Goal: Task Accomplishment & Management: Manage account settings

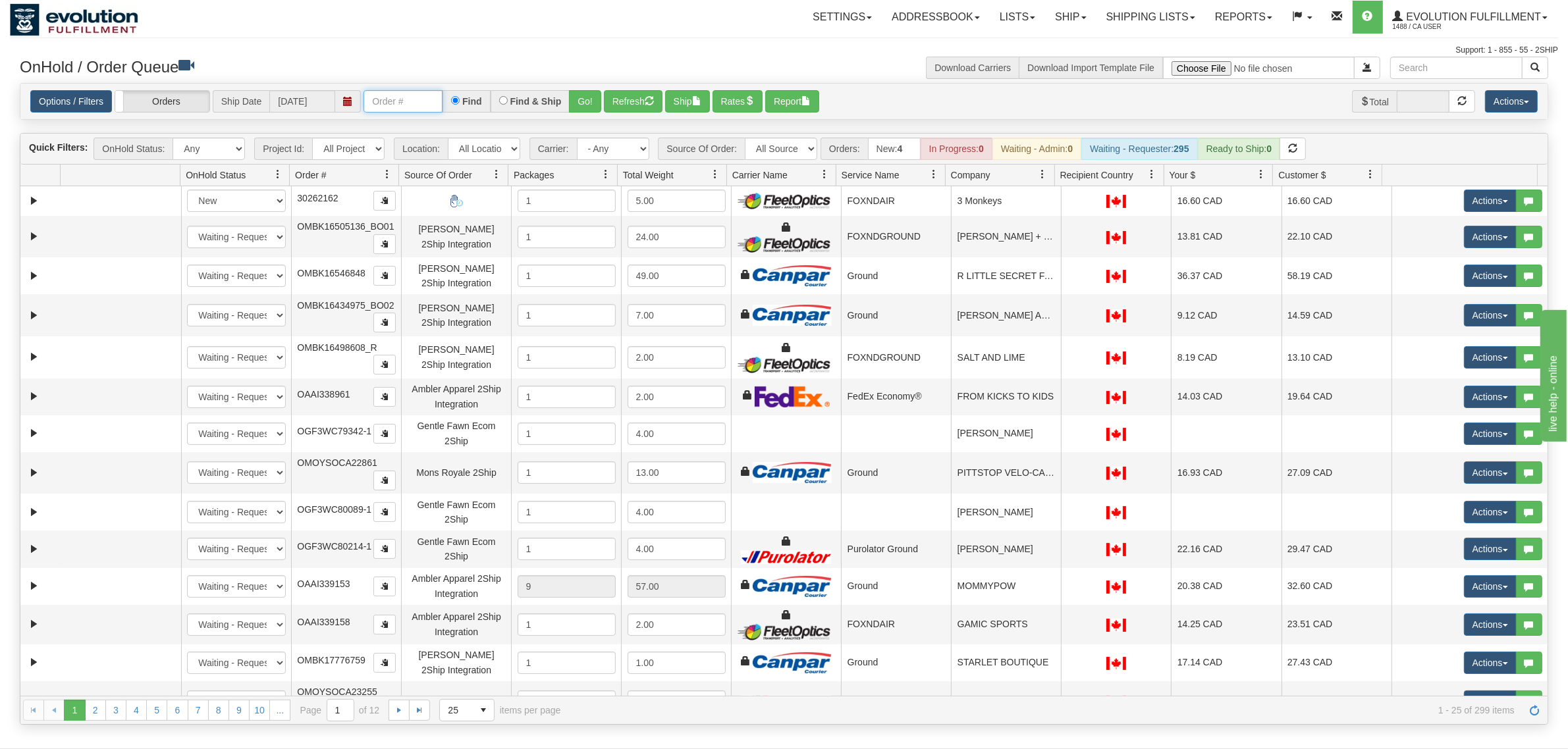
click at [409, 103] on input "text" at bounding box center [403, 102] width 79 height 23
click at [602, 97] on button "Go!" at bounding box center [585, 102] width 33 height 23
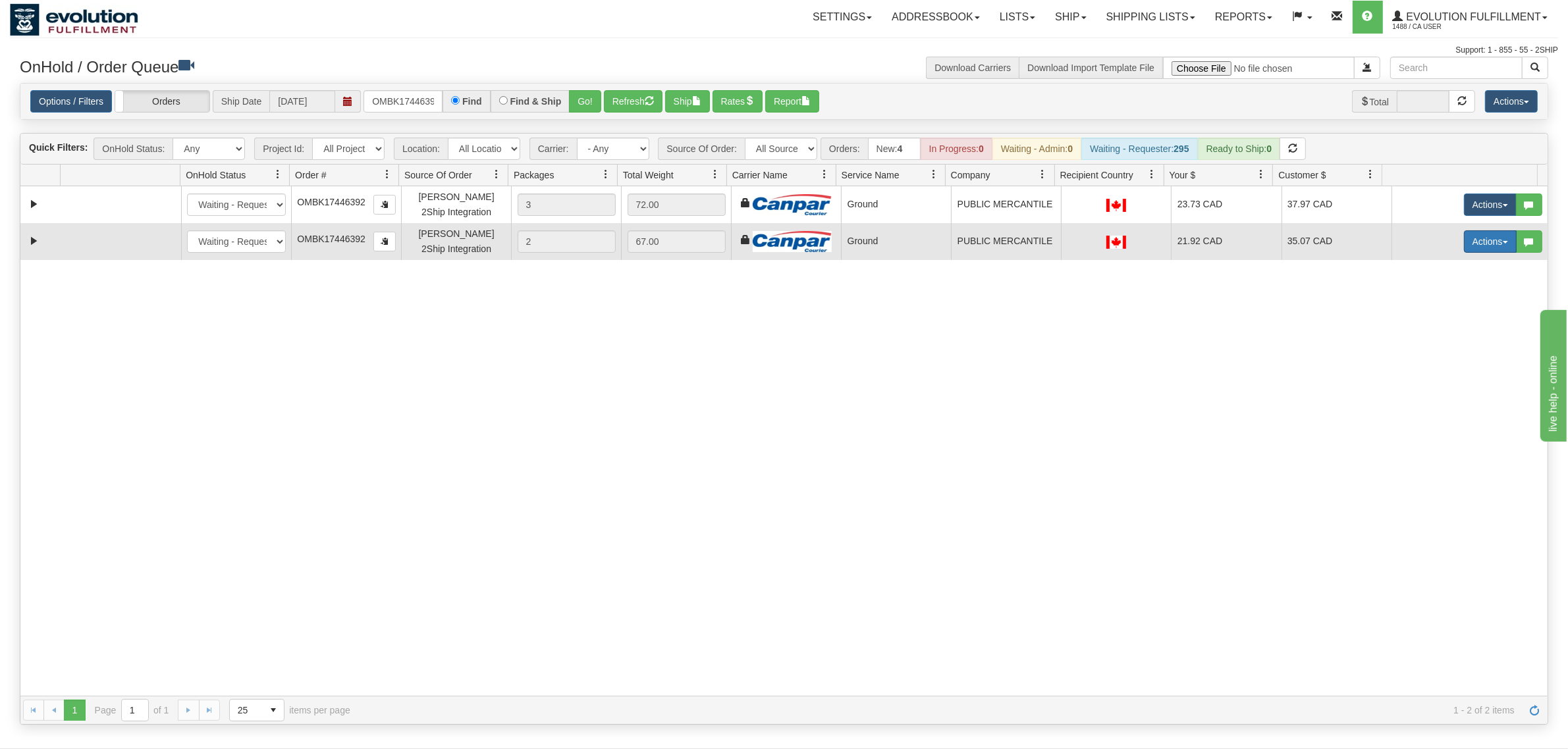
click at [1487, 242] on button "Actions" at bounding box center [1490, 242] width 53 height 23
click at [1441, 336] on span "Delete" at bounding box center [1441, 335] width 35 height 11
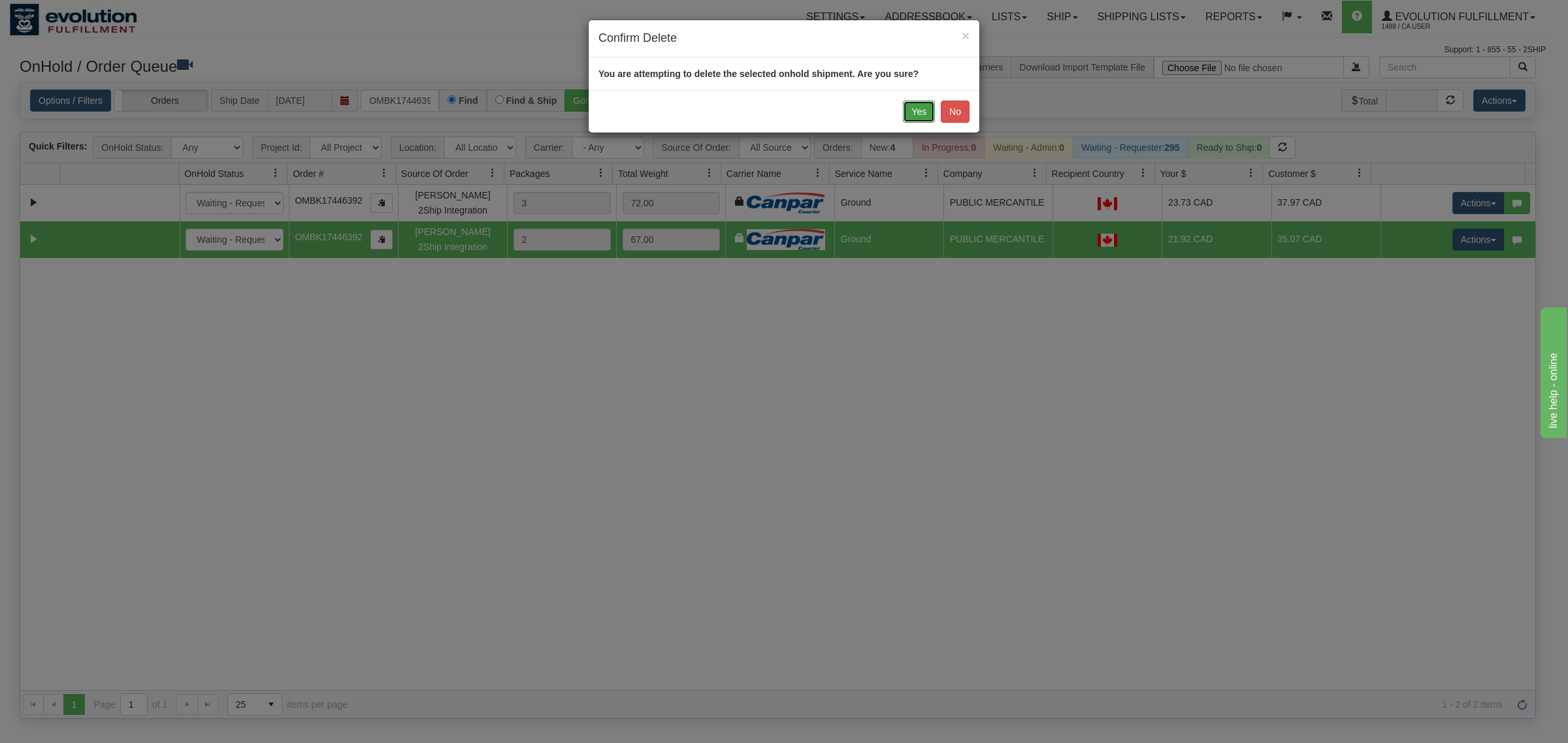
click at [915, 108] on button "Yes" at bounding box center [919, 111] width 32 height 22
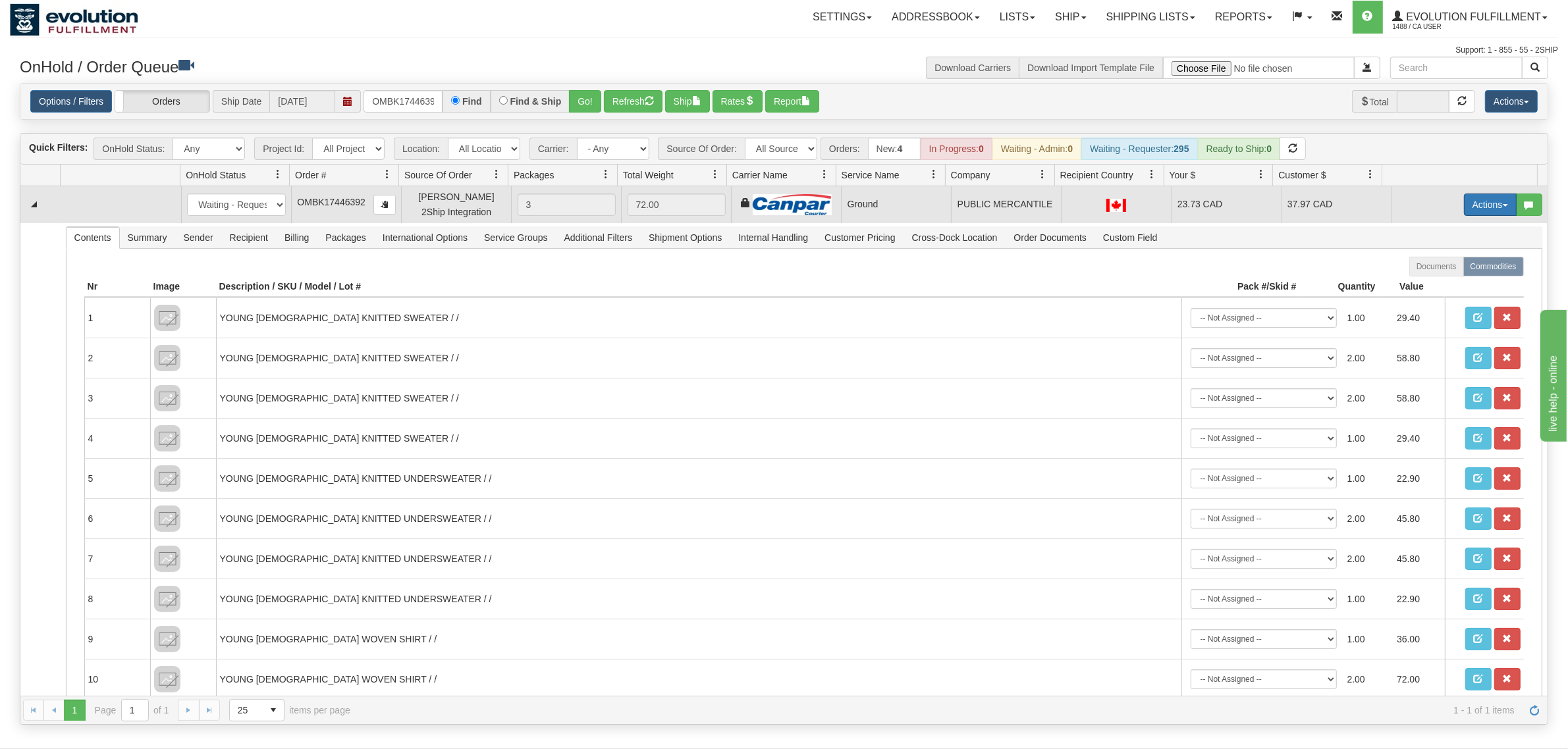
click at [1474, 213] on button "Actions" at bounding box center [1490, 205] width 53 height 23
click at [1424, 285] on span "Ship" at bounding box center [1437, 281] width 28 height 11
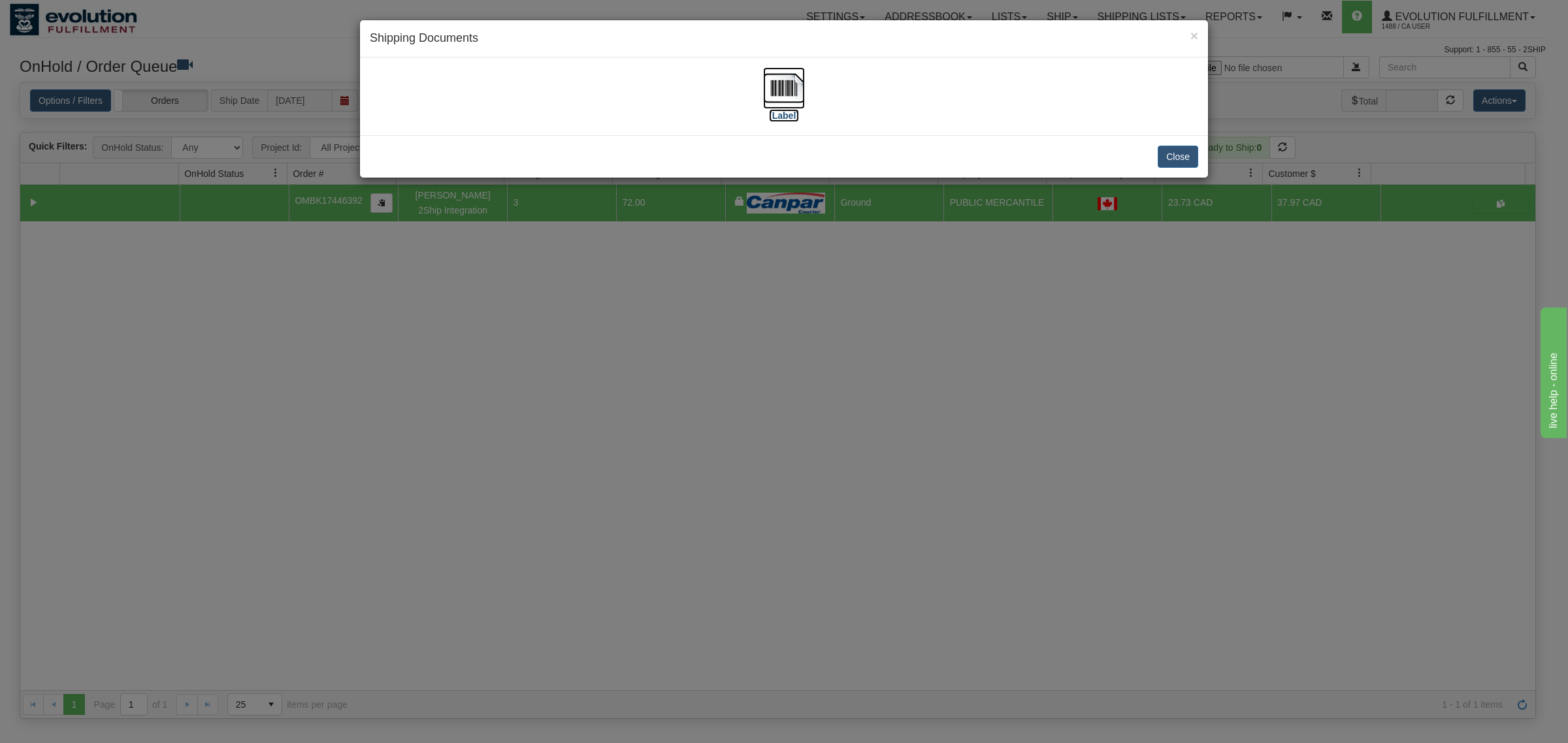
click at [797, 86] on img at bounding box center [784, 88] width 42 height 42
click at [1176, 158] on button "Close" at bounding box center [1178, 157] width 41 height 22
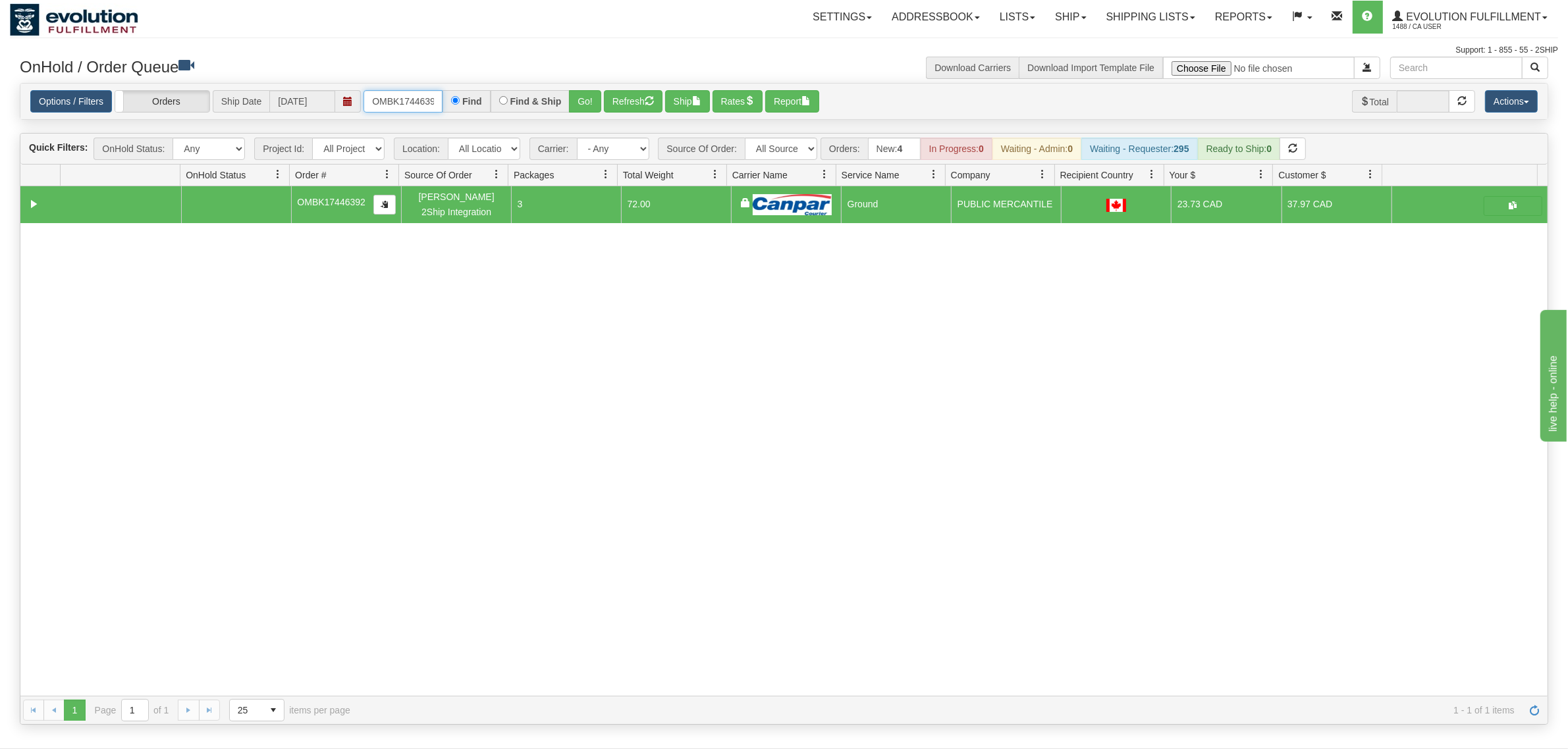
click at [402, 96] on input "OMBK17446392" at bounding box center [403, 102] width 79 height 23
click at [404, 90] on input "OMBK17634246 BO02" at bounding box center [403, 102] width 79 height 23
click at [593, 106] on button "Go!" at bounding box center [585, 102] width 33 height 23
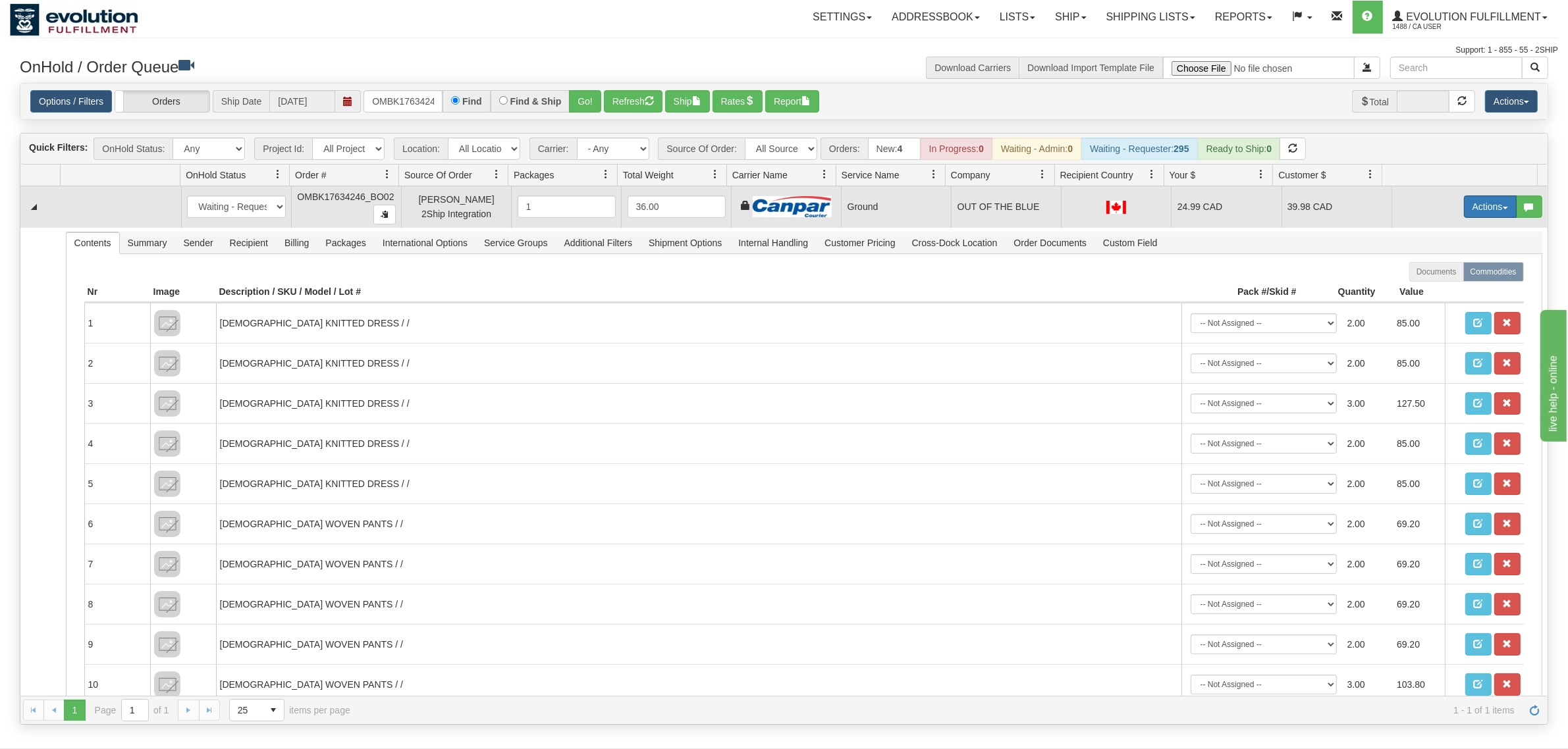
click at [1464, 211] on button "Actions" at bounding box center [1490, 207] width 53 height 23
click at [1426, 281] on span "Ship" at bounding box center [1437, 283] width 28 height 11
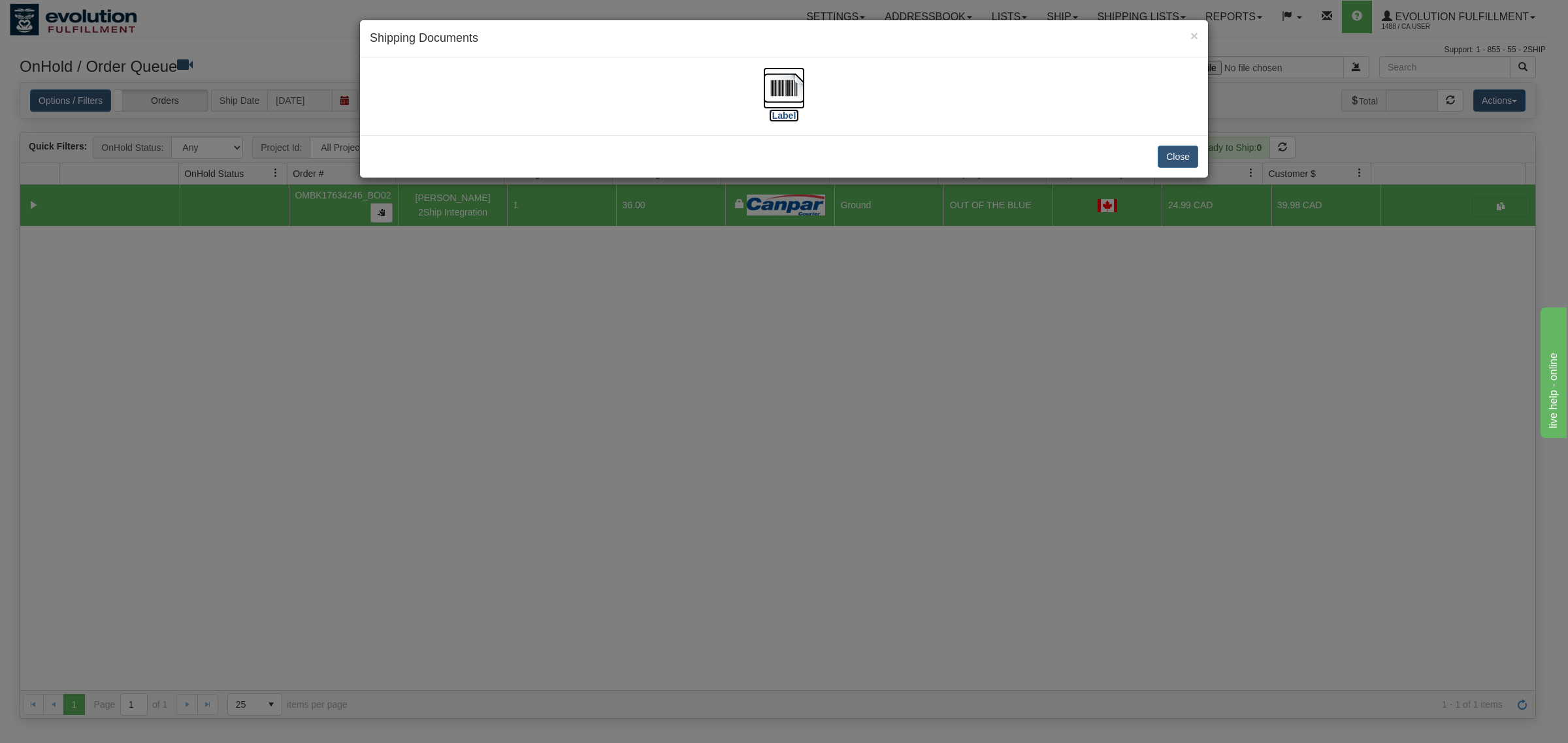
click at [785, 88] on img at bounding box center [784, 88] width 42 height 42
drag, startPoint x: 1176, startPoint y: 139, endPoint x: 1177, endPoint y: 146, distance: 7.1
click at [1176, 141] on div "Close" at bounding box center [783, 156] width 848 height 43
click at [1176, 148] on button "Close" at bounding box center [1178, 157] width 41 height 22
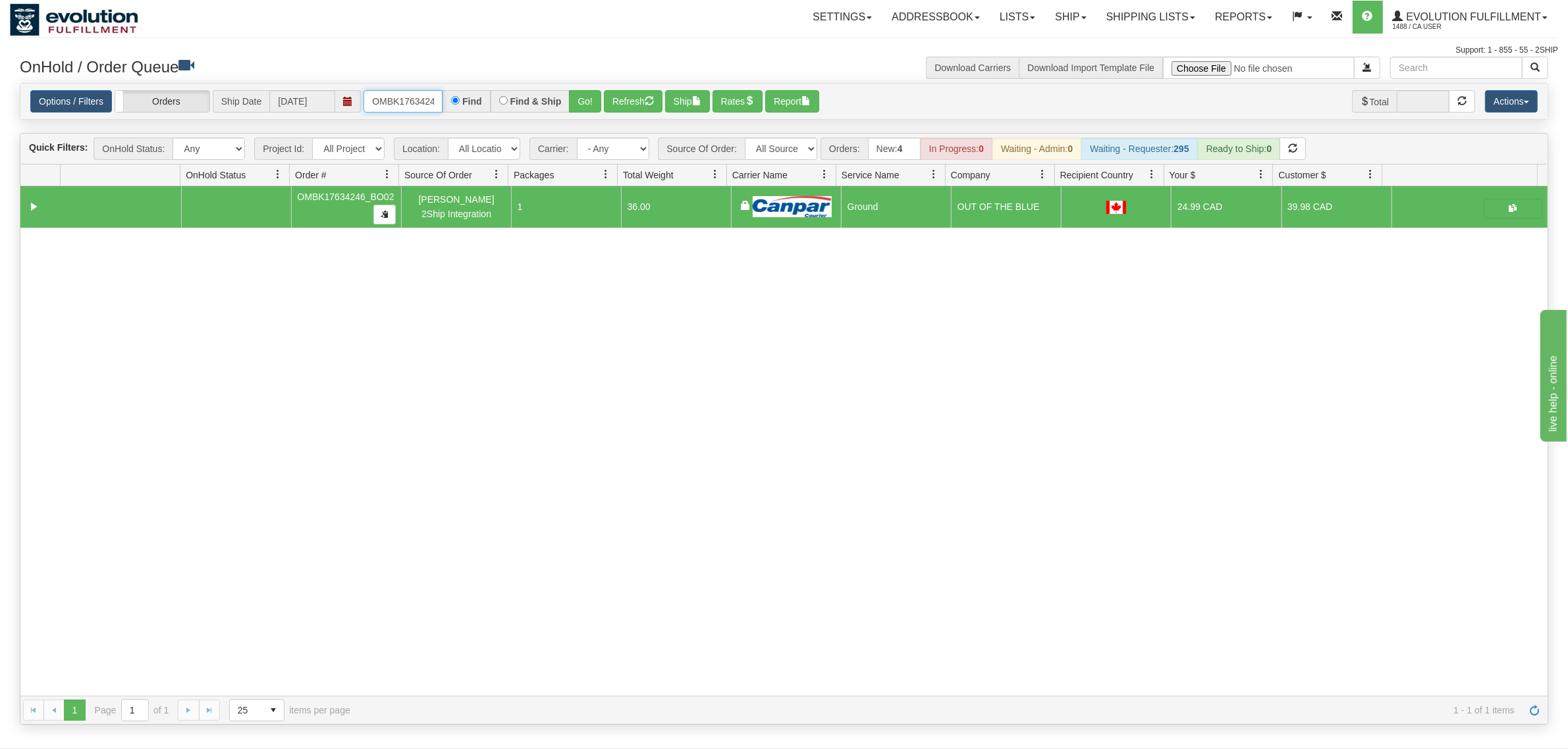
click at [386, 99] on input "OMBK17634246_BO02" at bounding box center [403, 102] width 79 height 23
click at [387, 99] on input "OMBK17634246_BO02" at bounding box center [403, 102] width 79 height 23
click at [417, 95] on input "OMBK18268682 BO03" at bounding box center [403, 102] width 79 height 23
click at [595, 103] on button "Go!" at bounding box center [585, 102] width 33 height 23
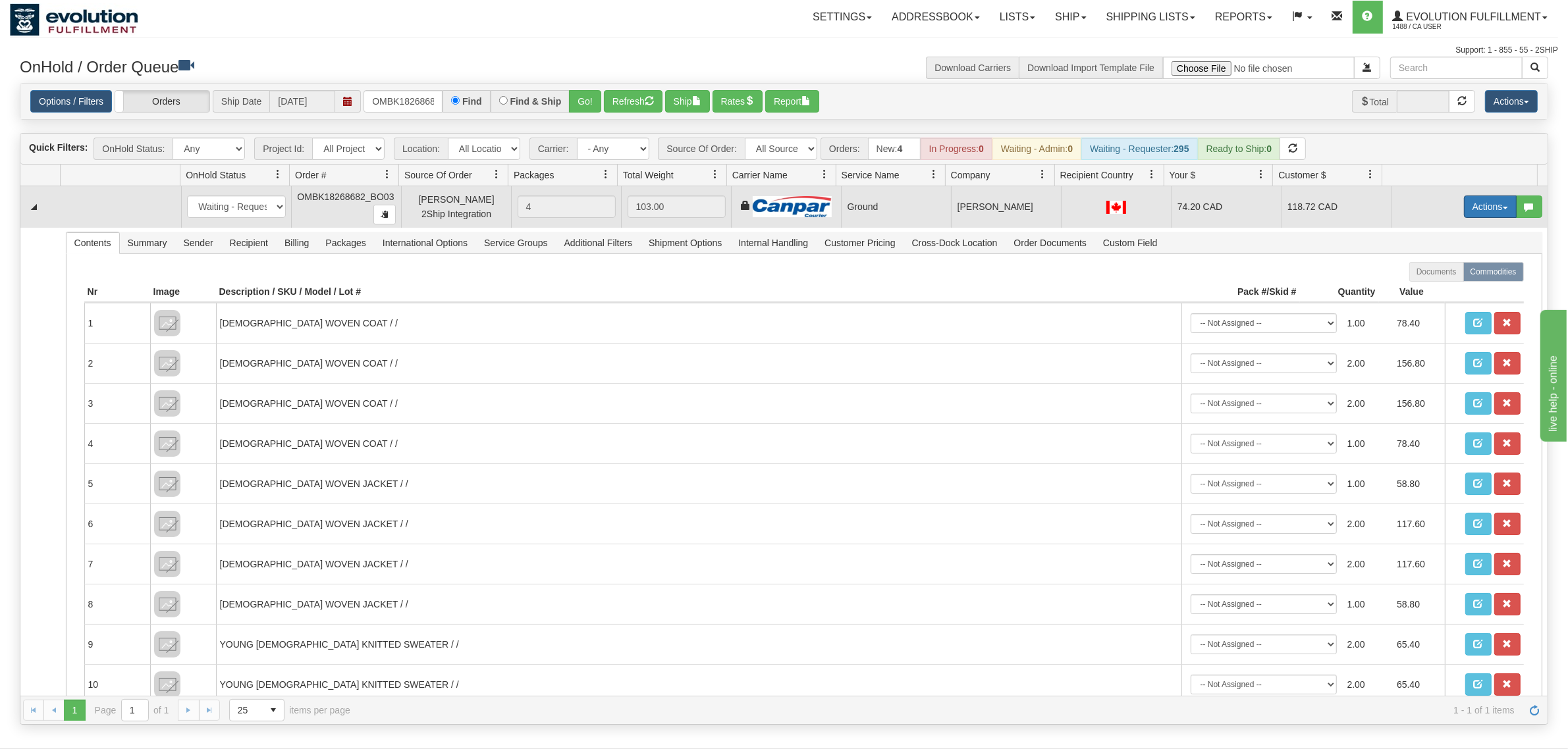
click at [1471, 206] on button "Actions" at bounding box center [1490, 207] width 53 height 23
click at [1433, 278] on link "Ship" at bounding box center [1463, 283] width 105 height 17
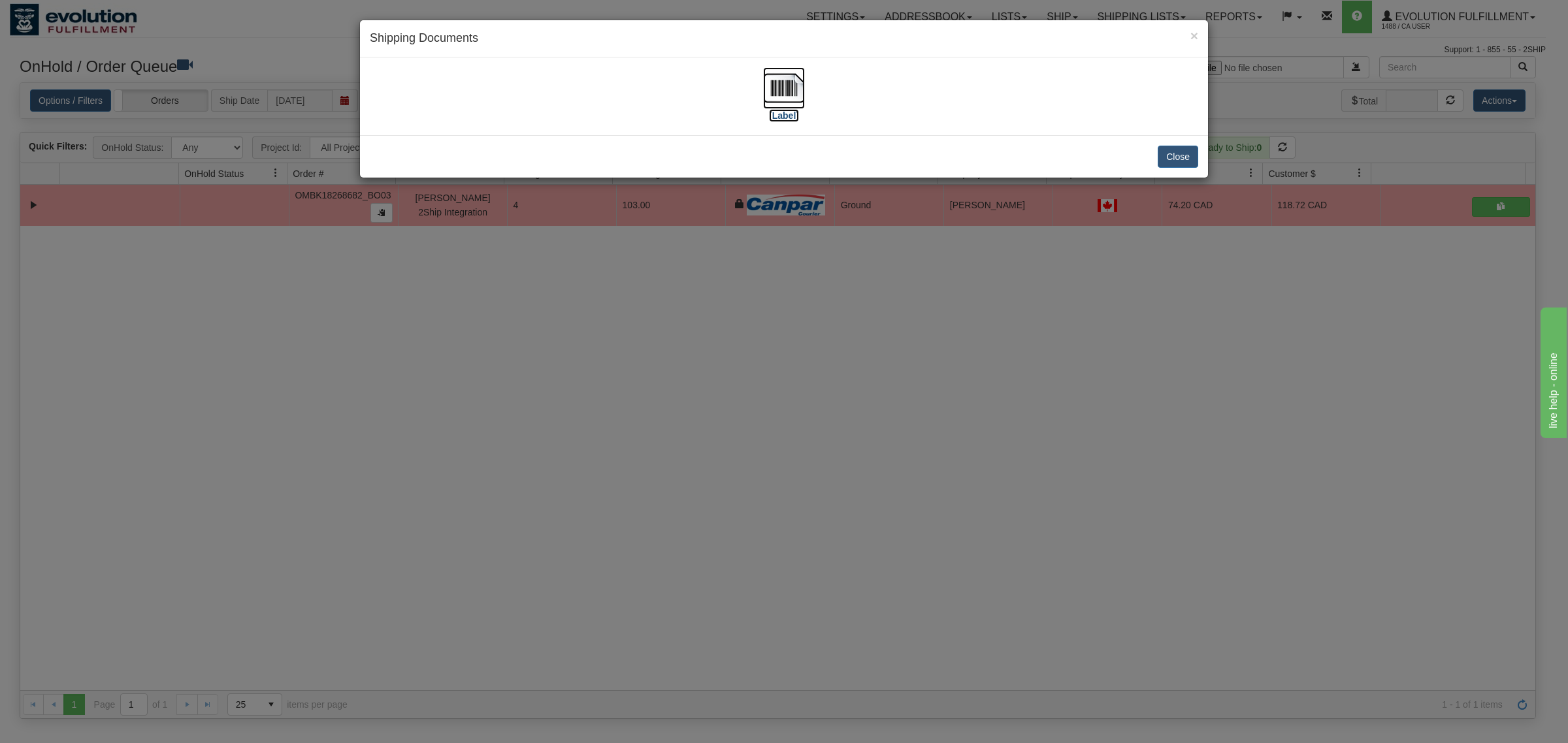
click at [785, 82] on img at bounding box center [784, 88] width 42 height 42
drag, startPoint x: 1190, startPoint y: 150, endPoint x: 1172, endPoint y: 22, distance: 129.3
click at [1190, 149] on button "Close" at bounding box center [1178, 157] width 41 height 22
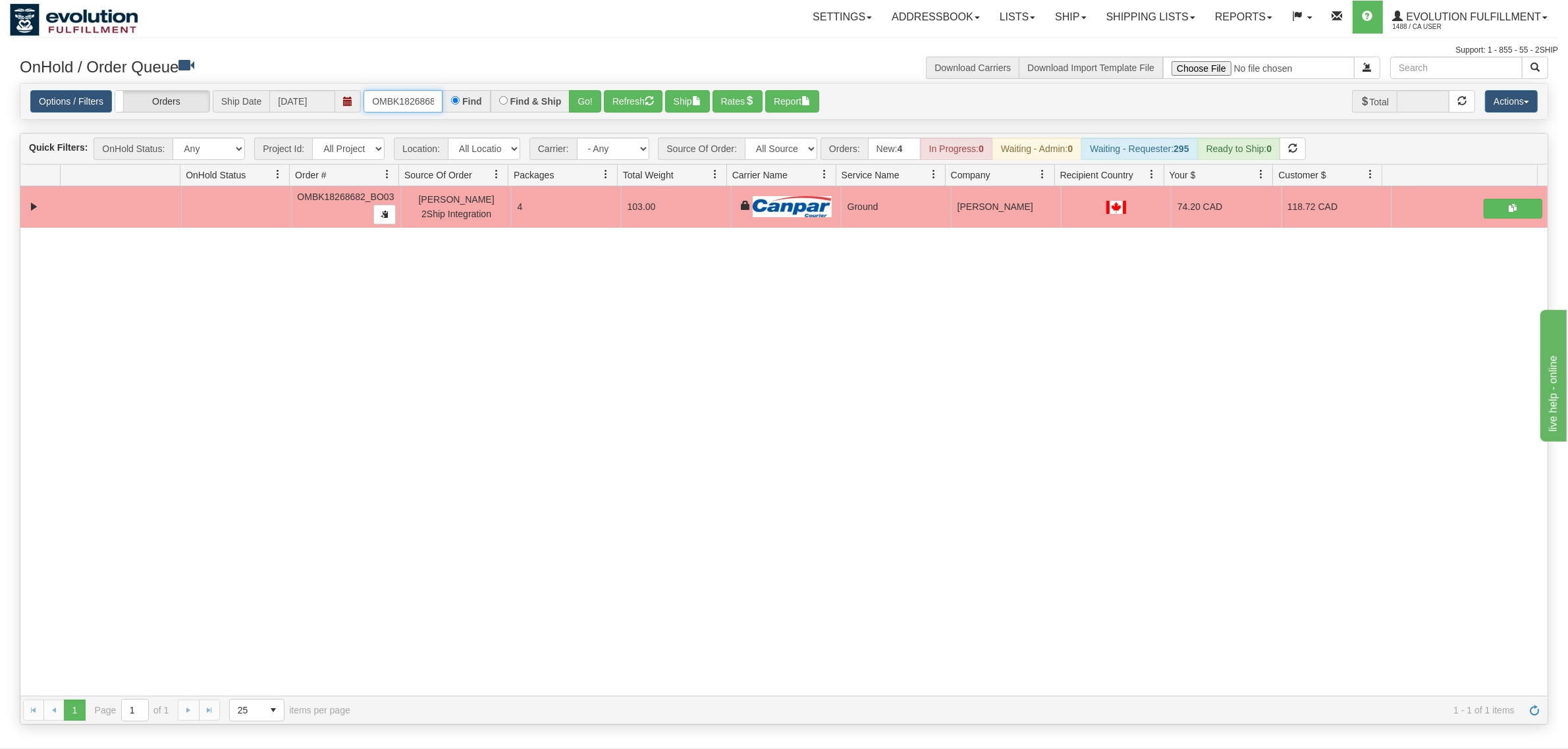
click at [396, 107] on input "OMBK18268682_BO03" at bounding box center [403, 102] width 79 height 23
click at [397, 107] on input "OMBK18268682_BO03" at bounding box center [403, 102] width 79 height 23
click at [397, 107] on input "OMBK18268682_BO03" at bounding box center [403, 102] width 79 height 23
click at [577, 98] on button "Go!" at bounding box center [585, 102] width 33 height 23
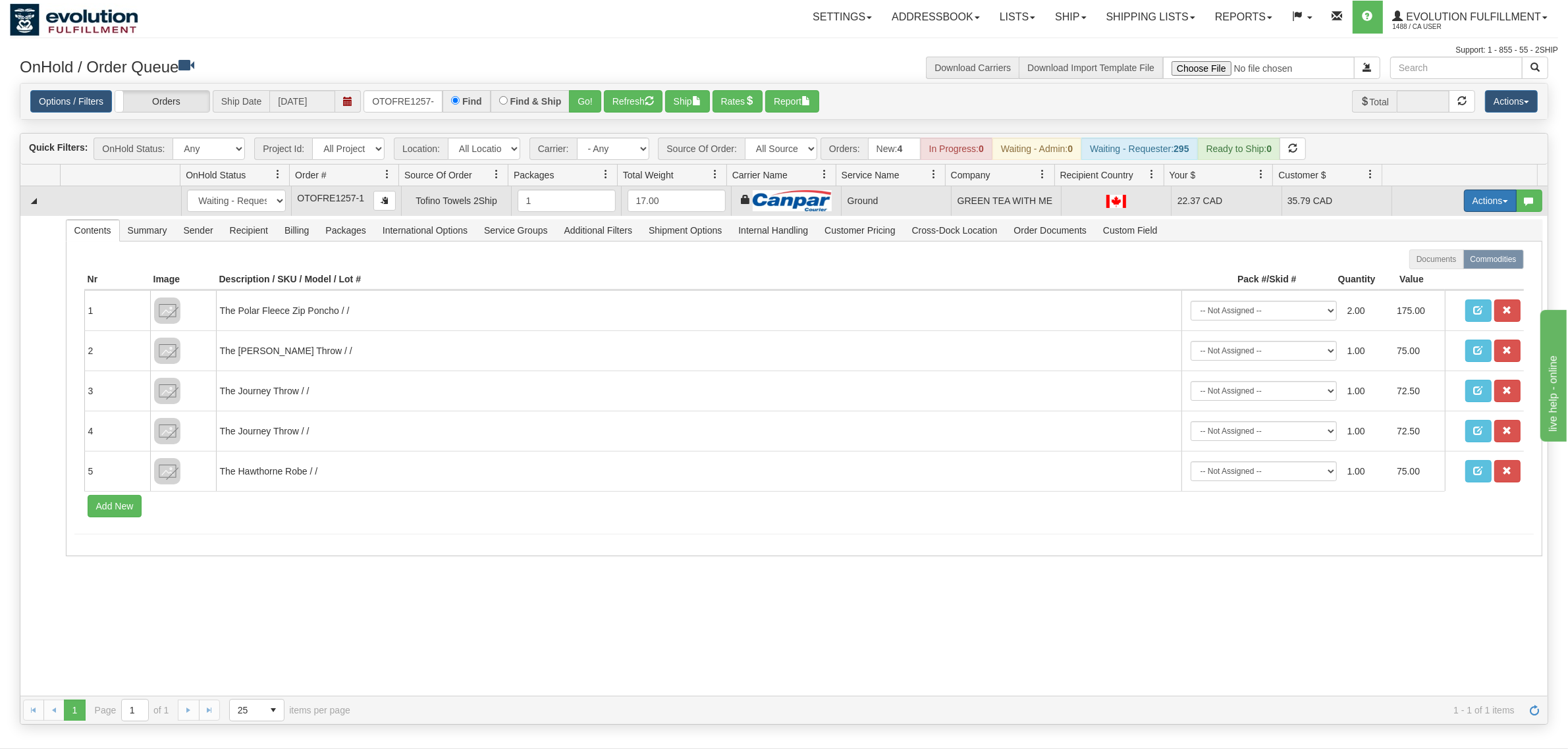
click at [1477, 199] on button "Actions" at bounding box center [1490, 201] width 53 height 23
click at [1431, 278] on span "Ship" at bounding box center [1437, 277] width 28 height 11
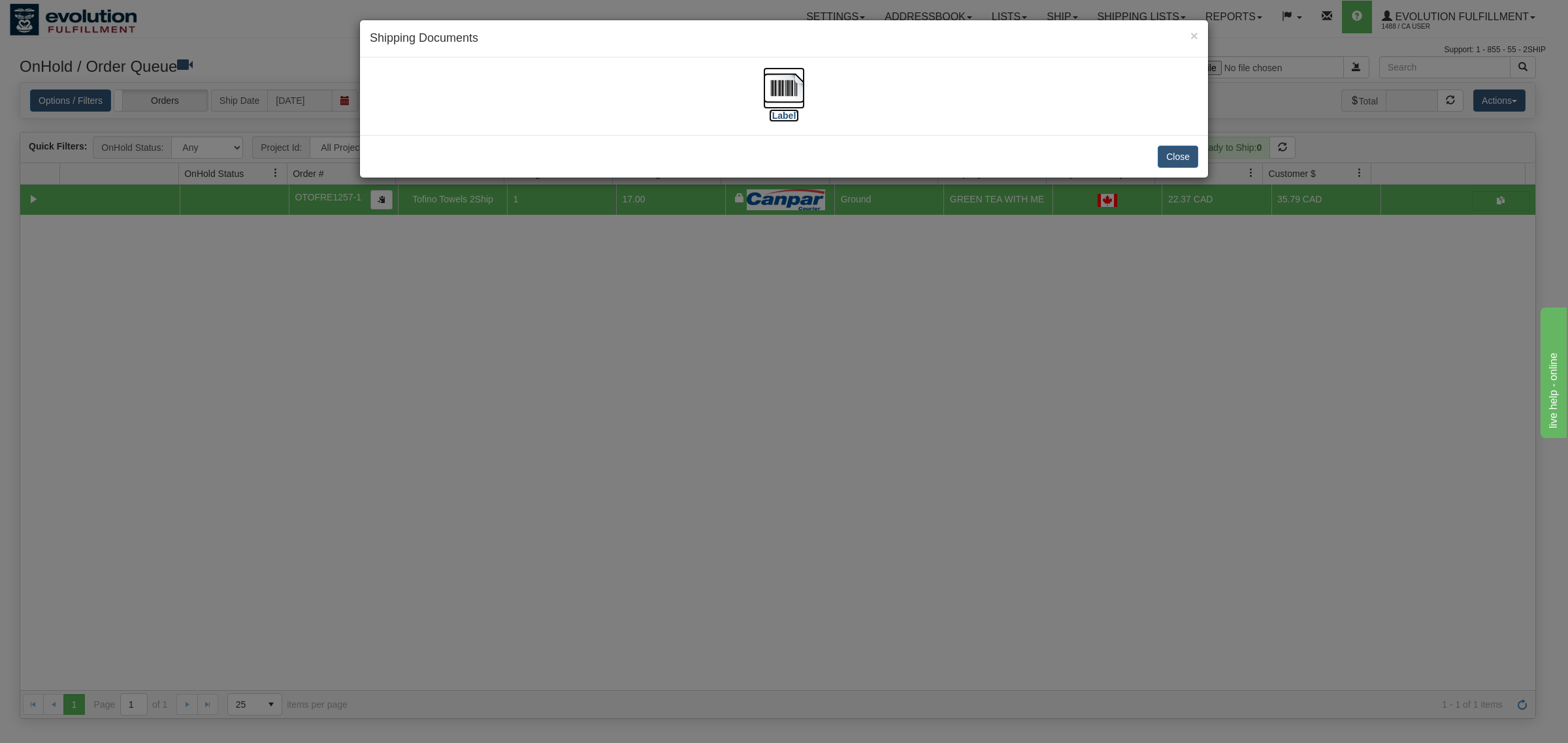
click at [773, 83] on img at bounding box center [784, 88] width 42 height 42
click at [1177, 152] on button "Close" at bounding box center [1178, 157] width 41 height 22
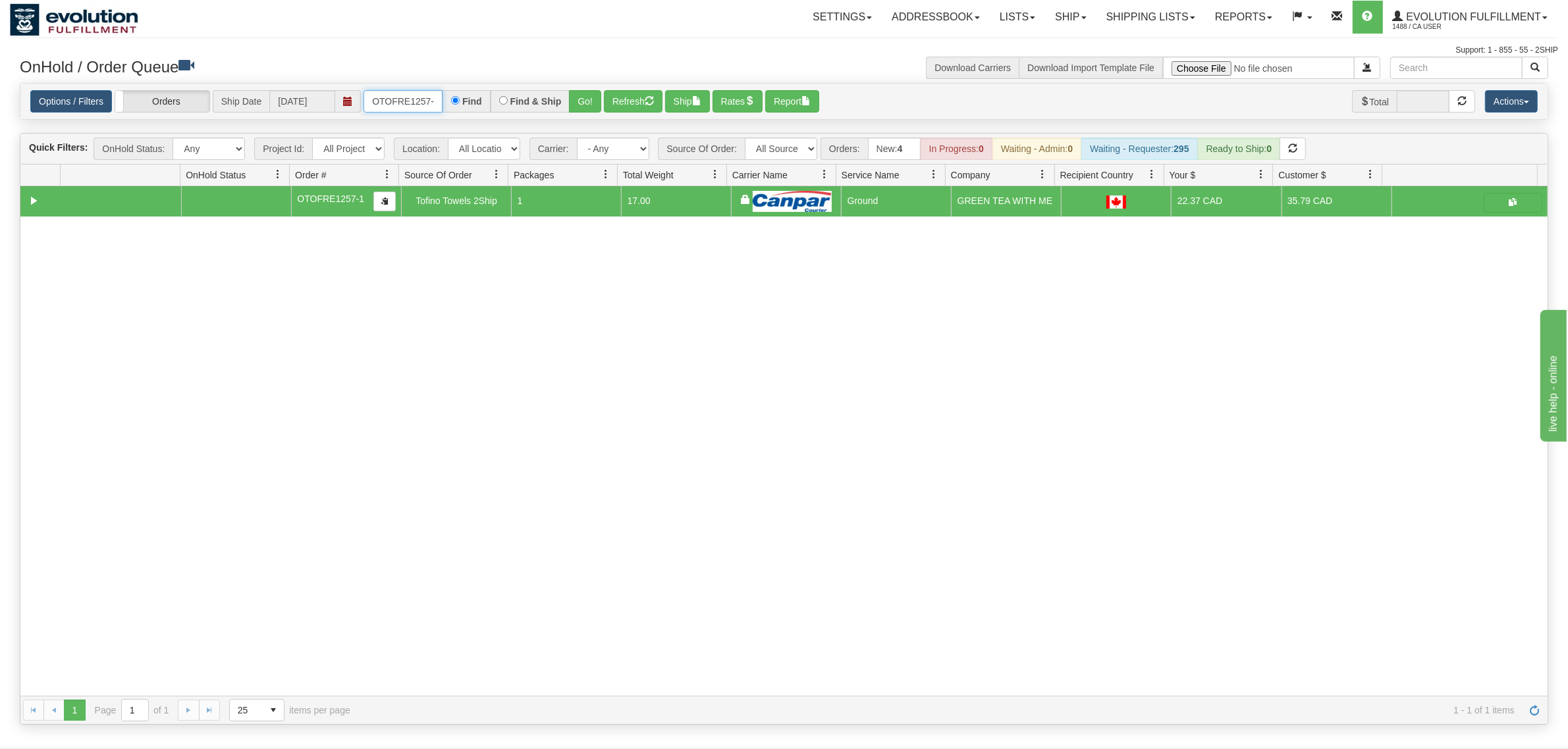
click at [402, 98] on input "OTOFRE1257-1" at bounding box center [403, 102] width 79 height 23
type input "OEMU0031732002"
click at [587, 107] on button "Go!" at bounding box center [585, 102] width 33 height 23
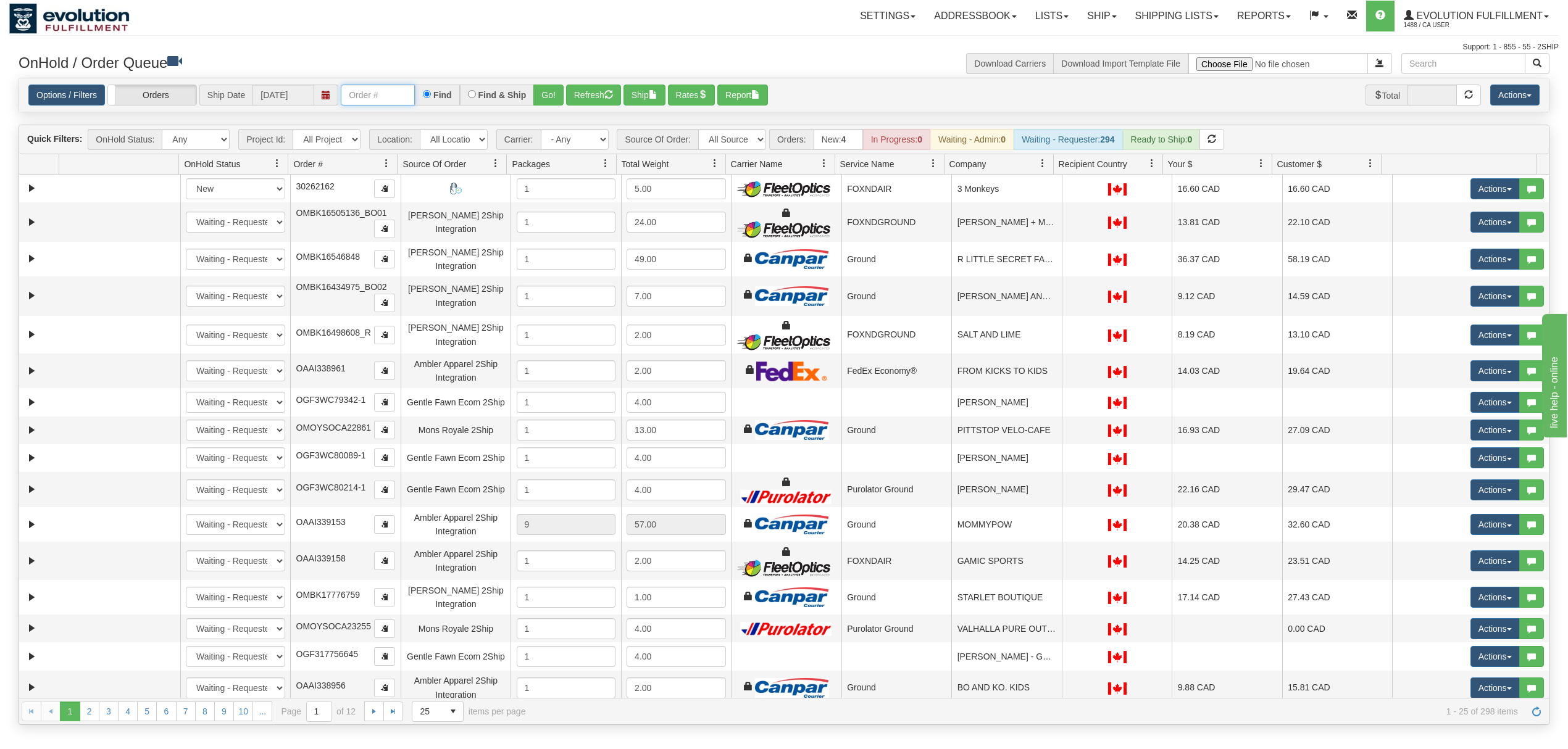
click at [374, 99] on input "text" at bounding box center [378, 95] width 74 height 21
click at [551, 100] on button "Go!" at bounding box center [549, 95] width 30 height 21
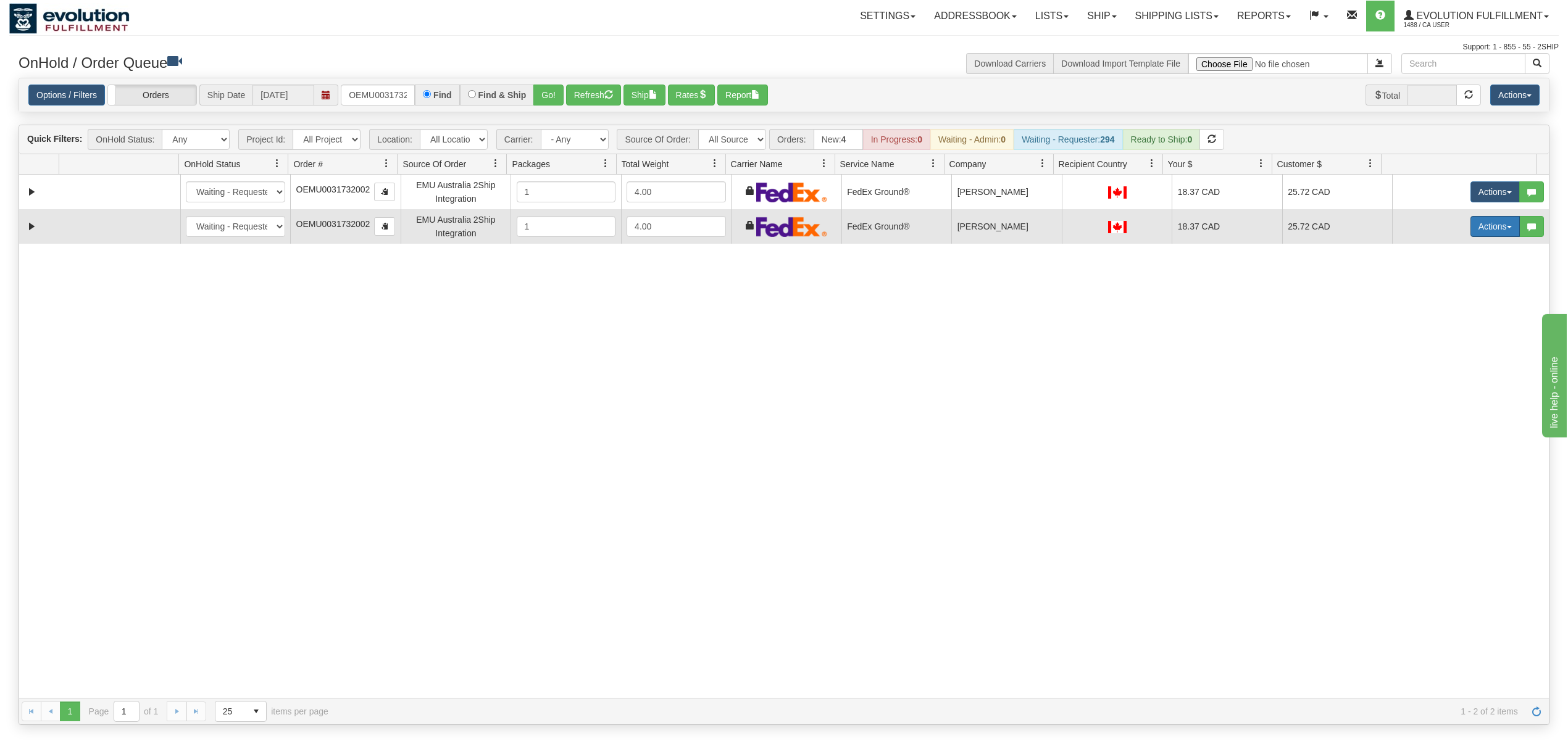
click at [1475, 228] on button "Actions" at bounding box center [1494, 226] width 50 height 21
click at [1433, 317] on span "Delete" at bounding box center [1449, 314] width 33 height 10
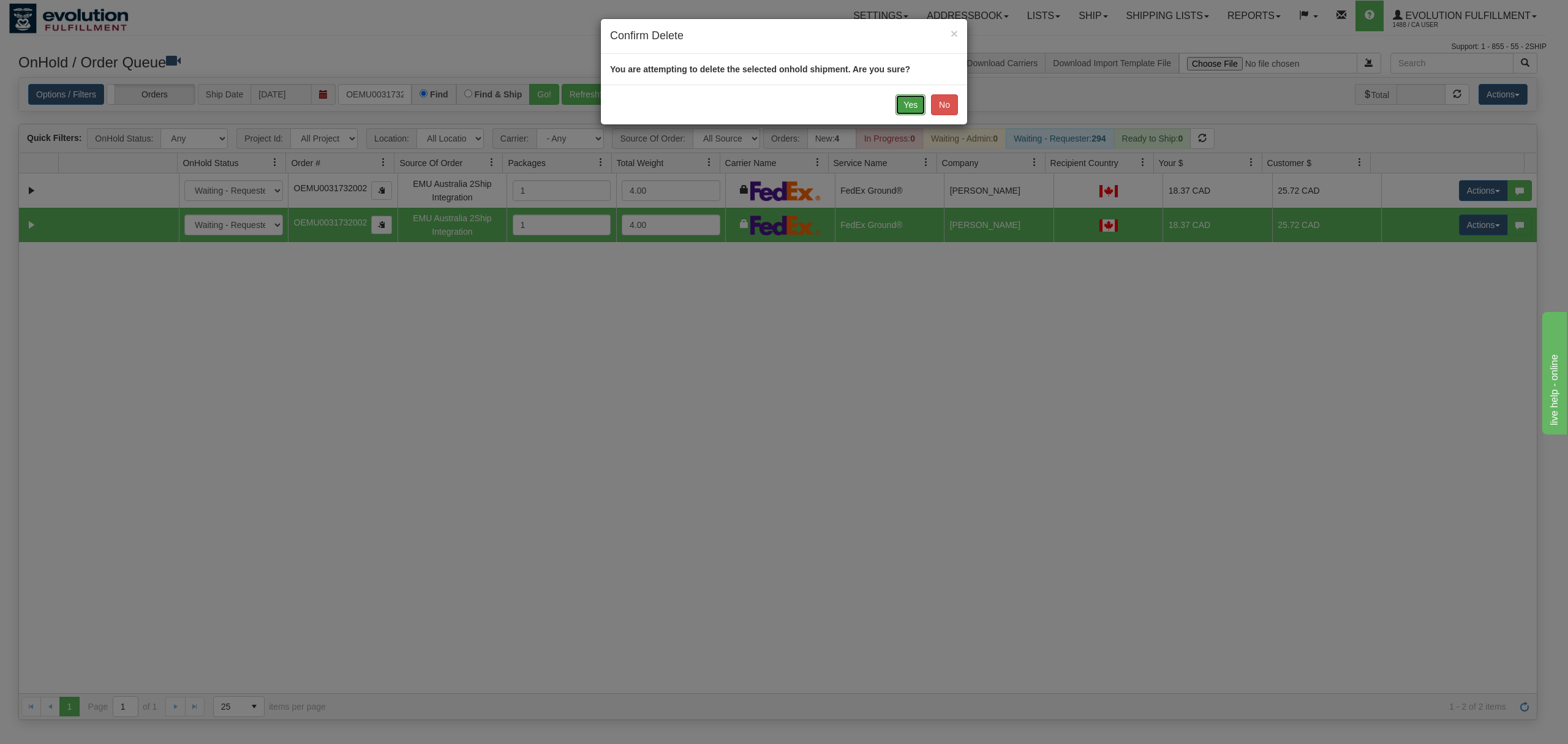
click at [905, 105] on button "Yes" at bounding box center [911, 105] width 30 height 21
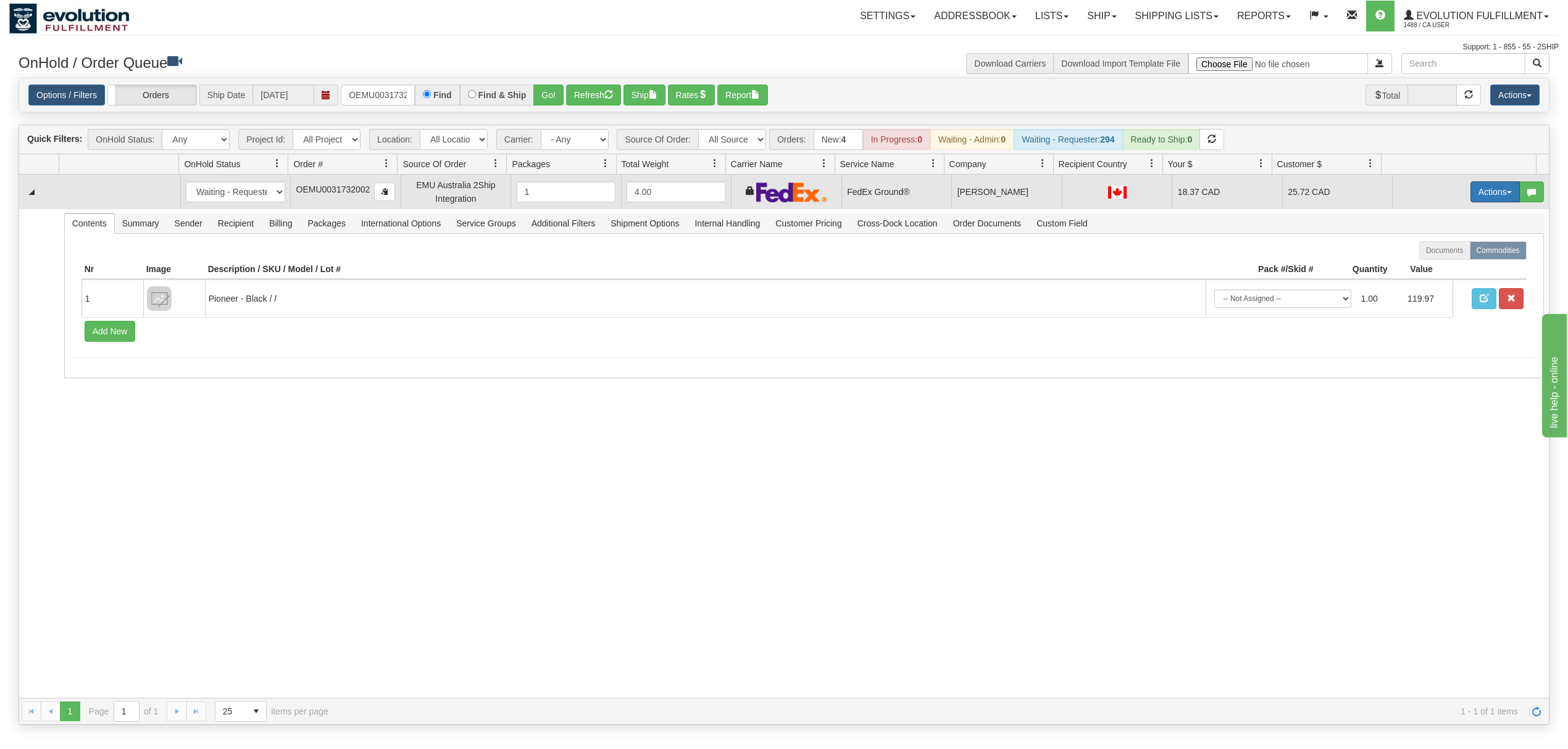
click at [1489, 195] on button "Actions" at bounding box center [1494, 192] width 50 height 21
click at [1454, 265] on link "Ship" at bounding box center [1469, 264] width 99 height 16
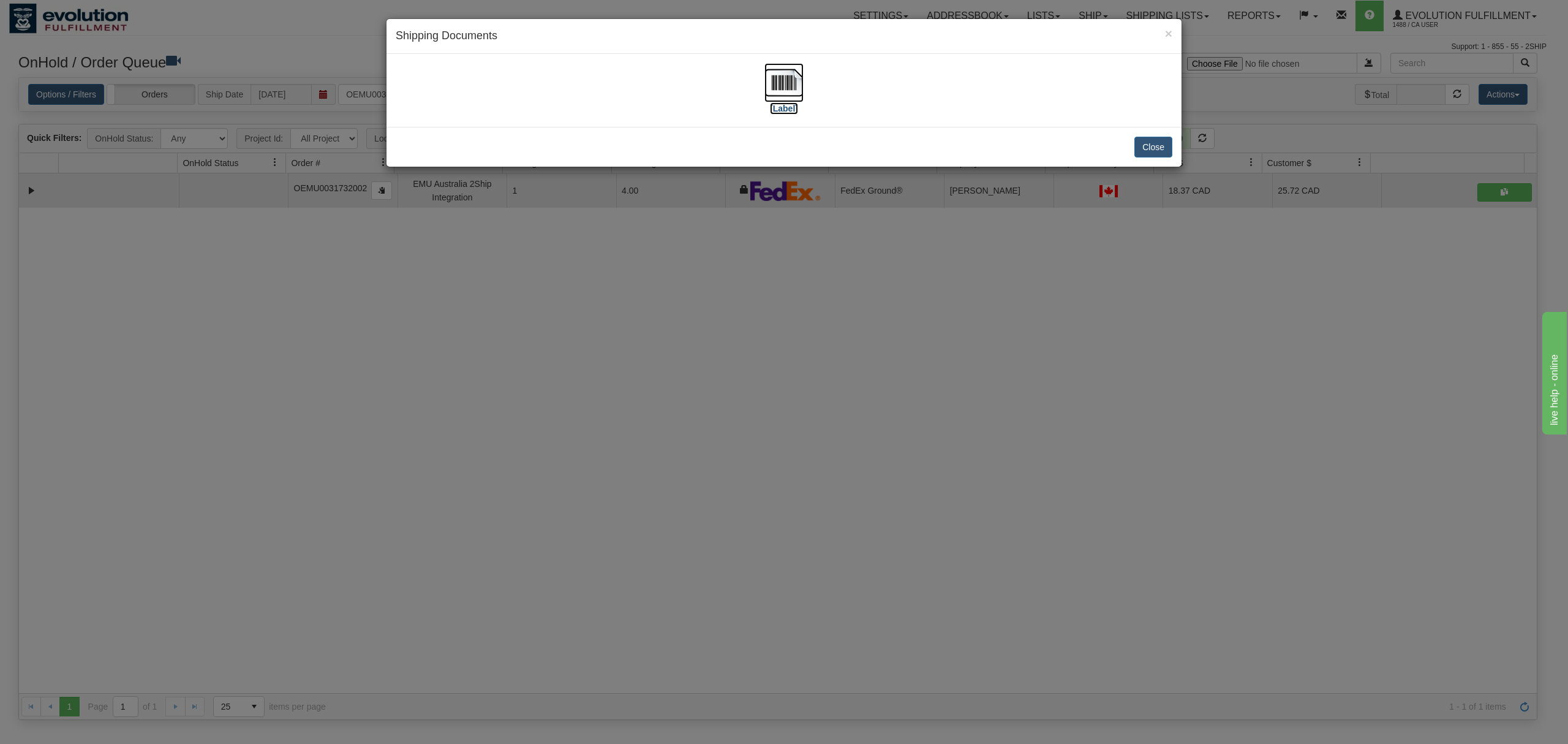
click at [796, 77] on img at bounding box center [784, 83] width 39 height 39
click at [1151, 146] on button "Close" at bounding box center [1154, 147] width 38 height 21
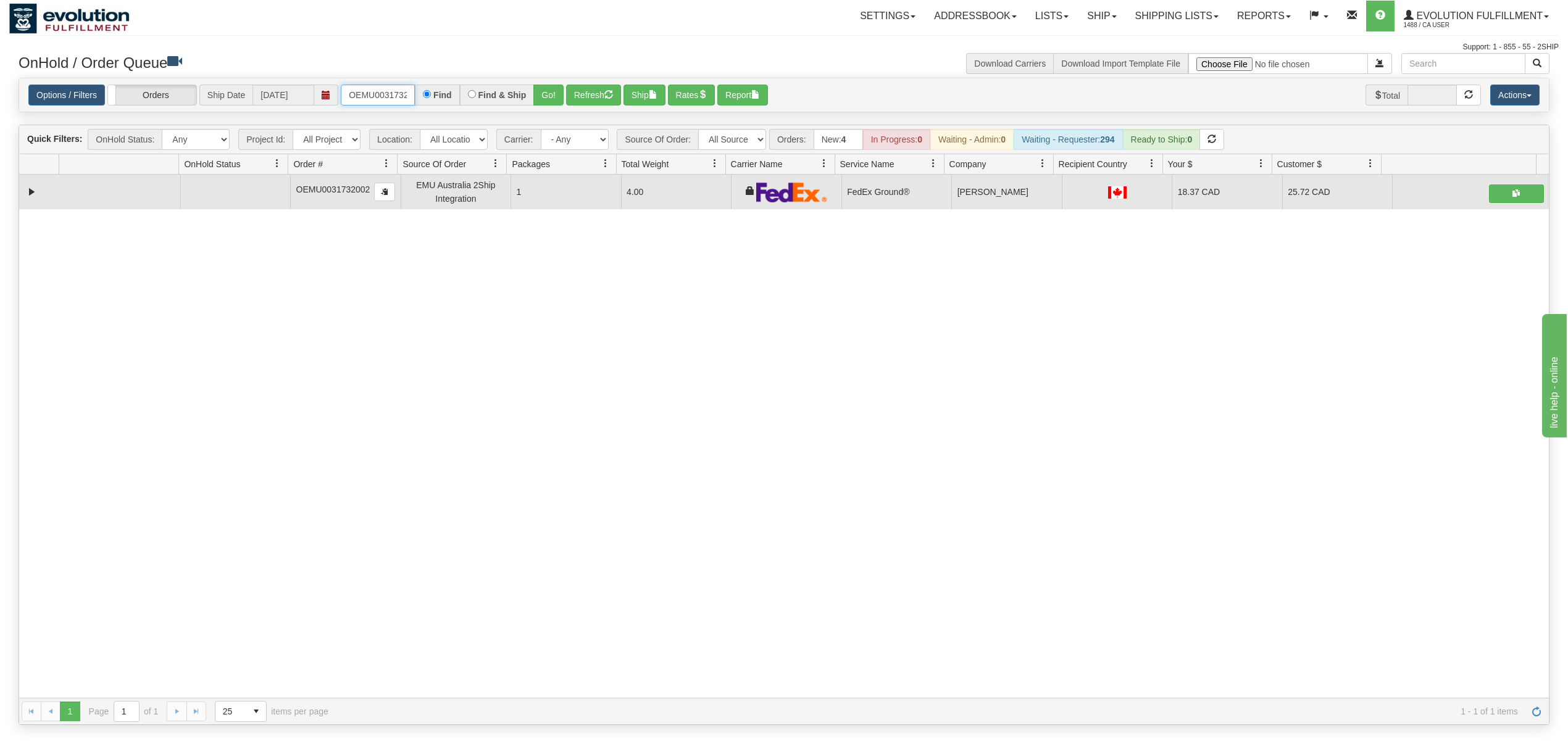
click at [364, 89] on input "OEMU0031732002" at bounding box center [378, 95] width 74 height 21
type input "OGF317437325"
click at [552, 101] on button "Go!" at bounding box center [549, 95] width 30 height 21
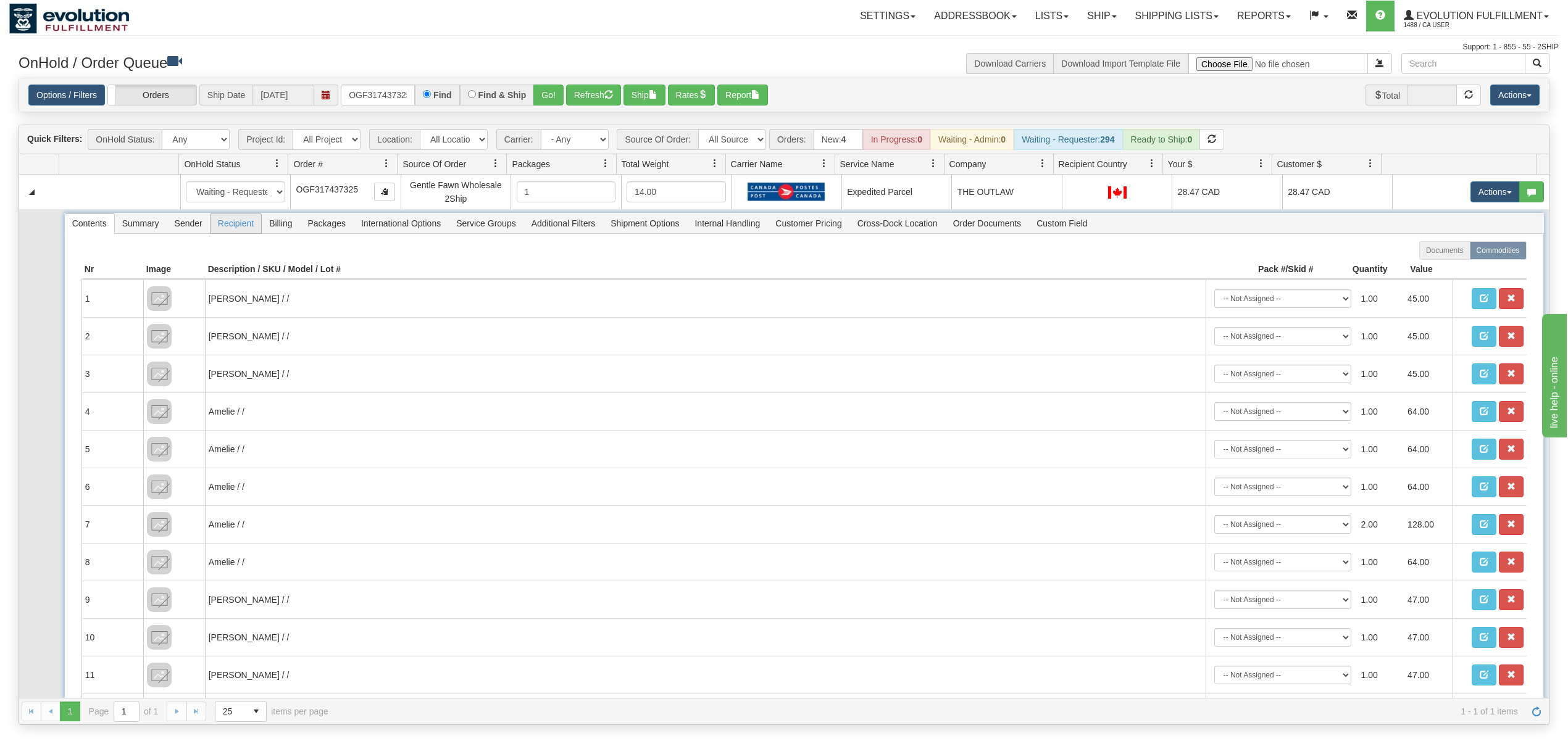
click at [221, 230] on span "Recipient" at bounding box center [236, 223] width 50 height 20
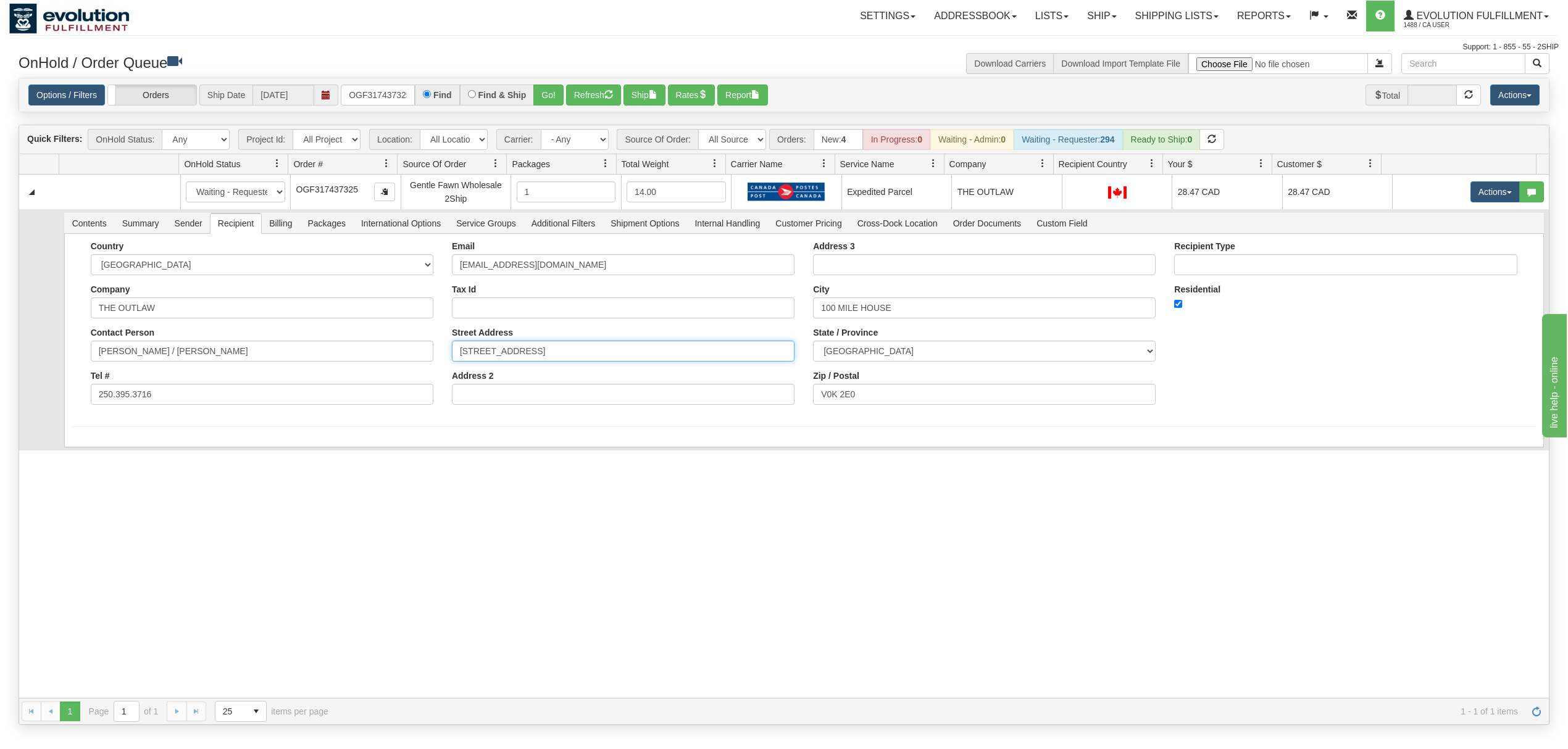
click at [640, 358] on input "195 BIRCH AVENUE, BOX 1237" at bounding box center [623, 351] width 342 height 21
type input "195 BIRCH AVENUE"
click at [299, 447] on div "Country AFGHANISTAN ALAND ISLANDS ALBANIA ALGERIA AMERICAN SAMOA ANDORRA ANGOLA…" at bounding box center [804, 351] width 1479 height 234
click at [85, 460] on button "Save" at bounding box center [90, 450] width 36 height 21
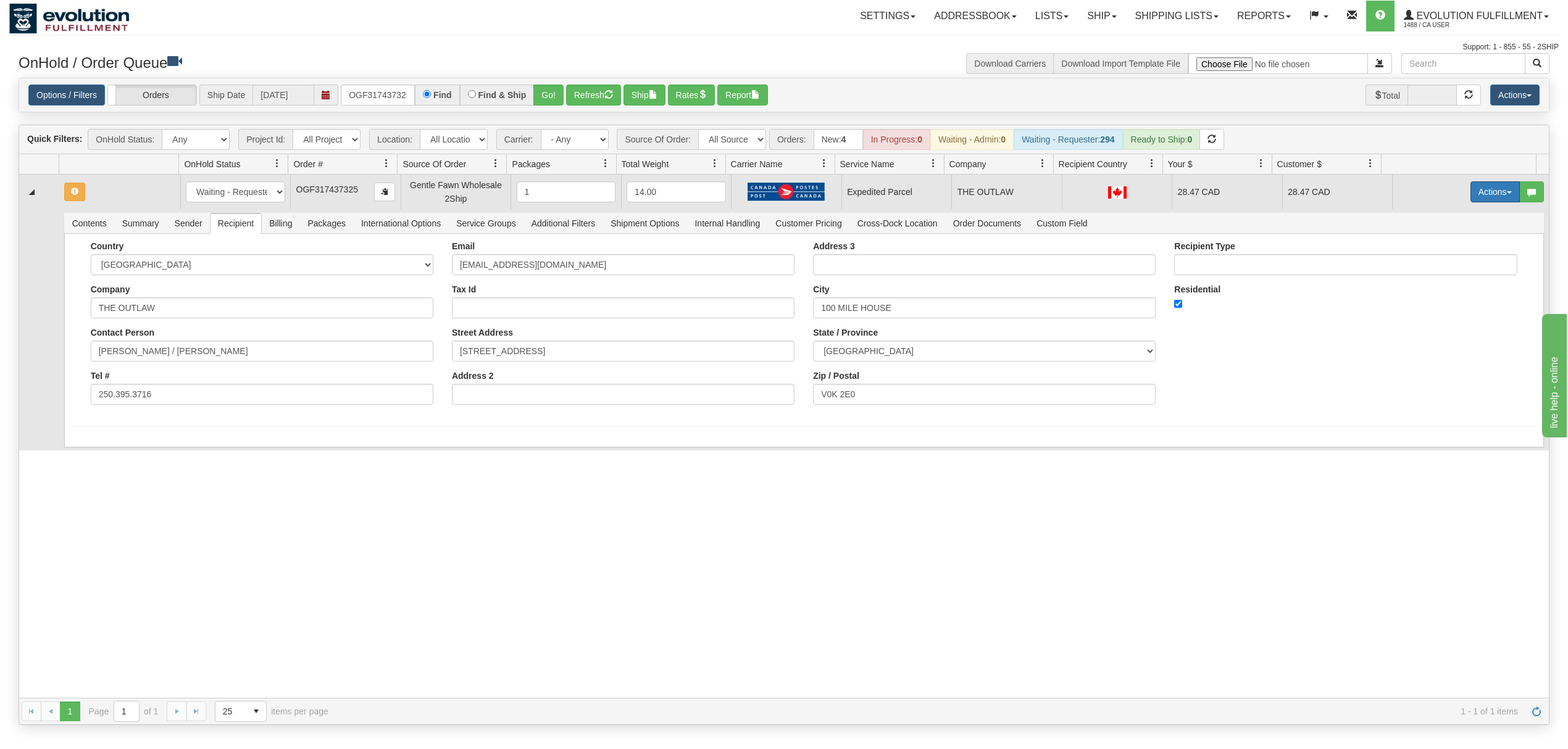
click at [1479, 195] on button "Actions" at bounding box center [1494, 192] width 50 height 21
click at [1451, 249] on span "Rate All Services" at bounding box center [1470, 247] width 74 height 10
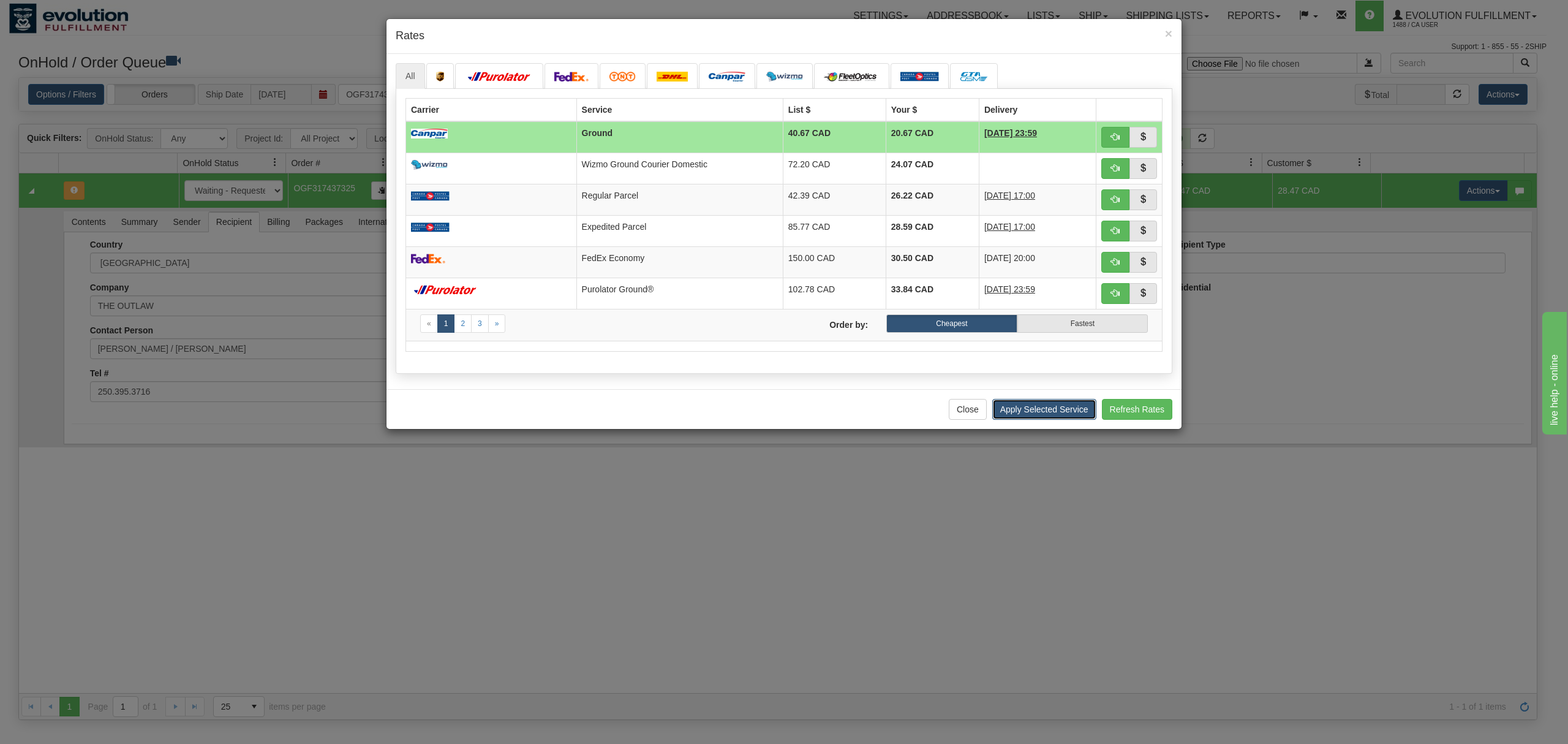
click at [1039, 412] on button "Apply Selected Service" at bounding box center [1044, 410] width 104 height 21
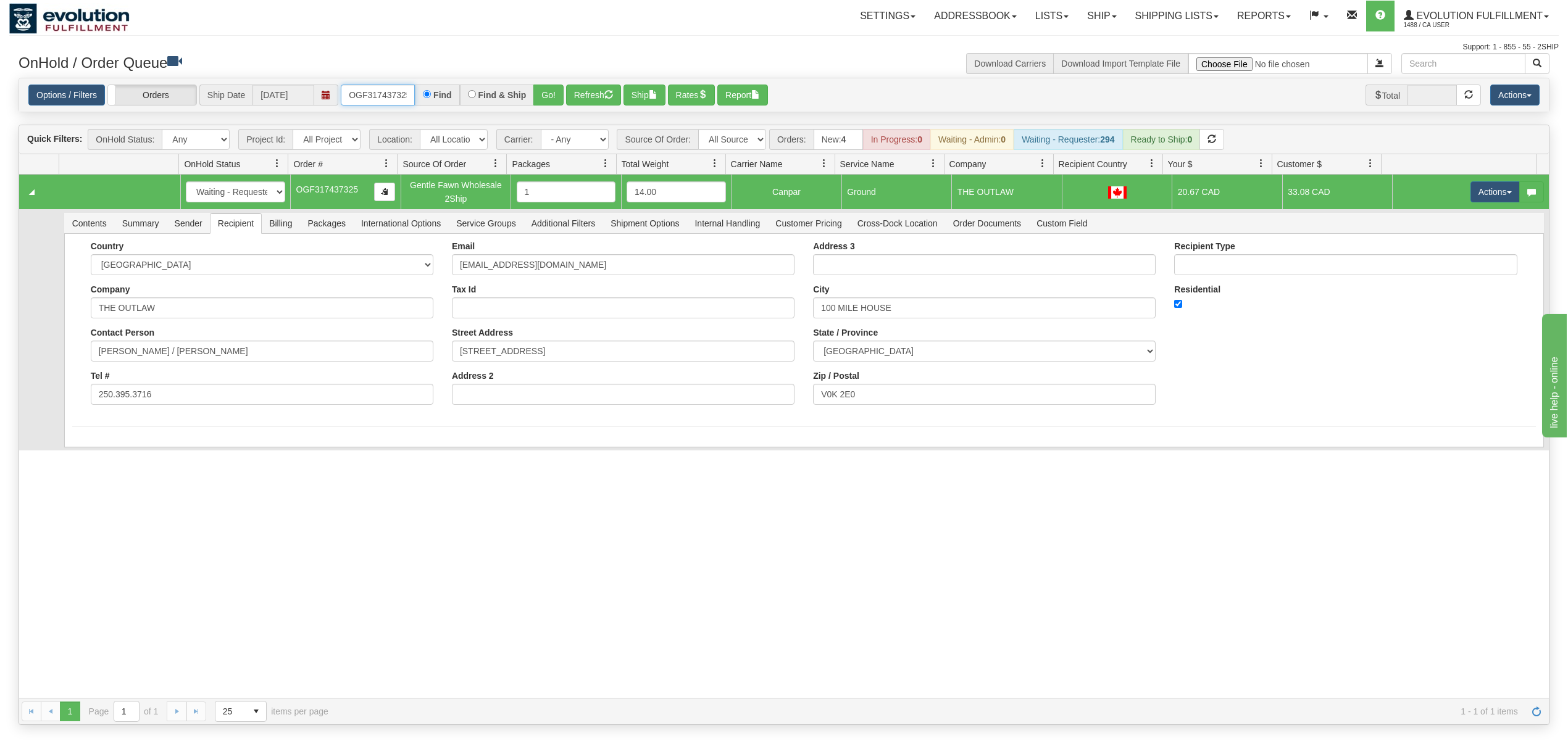
click at [373, 91] on input "OGF317437325" at bounding box center [378, 95] width 74 height 21
type input "OGF317491346"
click at [561, 95] on button "Go!" at bounding box center [549, 95] width 30 height 21
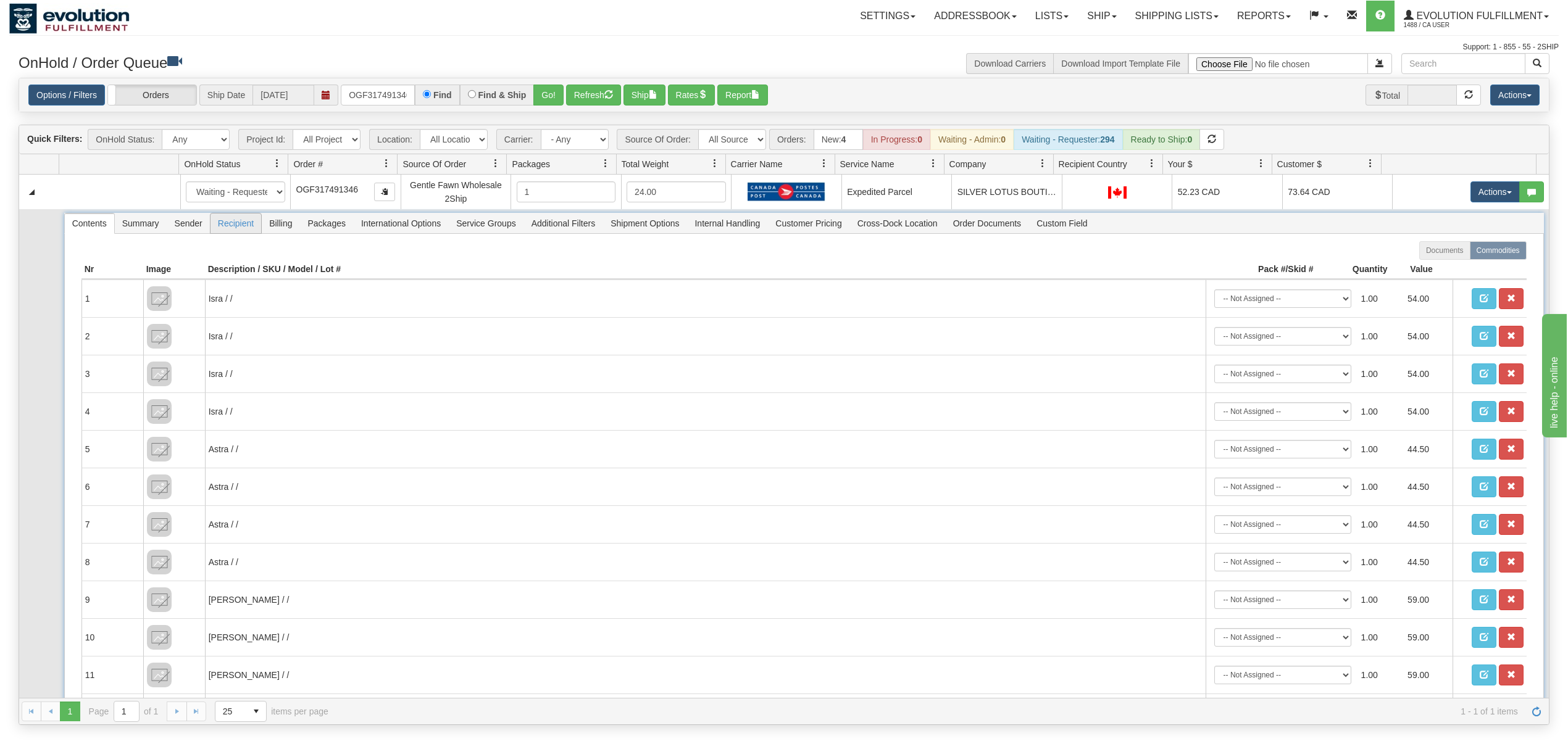
click at [229, 228] on span "Recipient" at bounding box center [236, 223] width 50 height 20
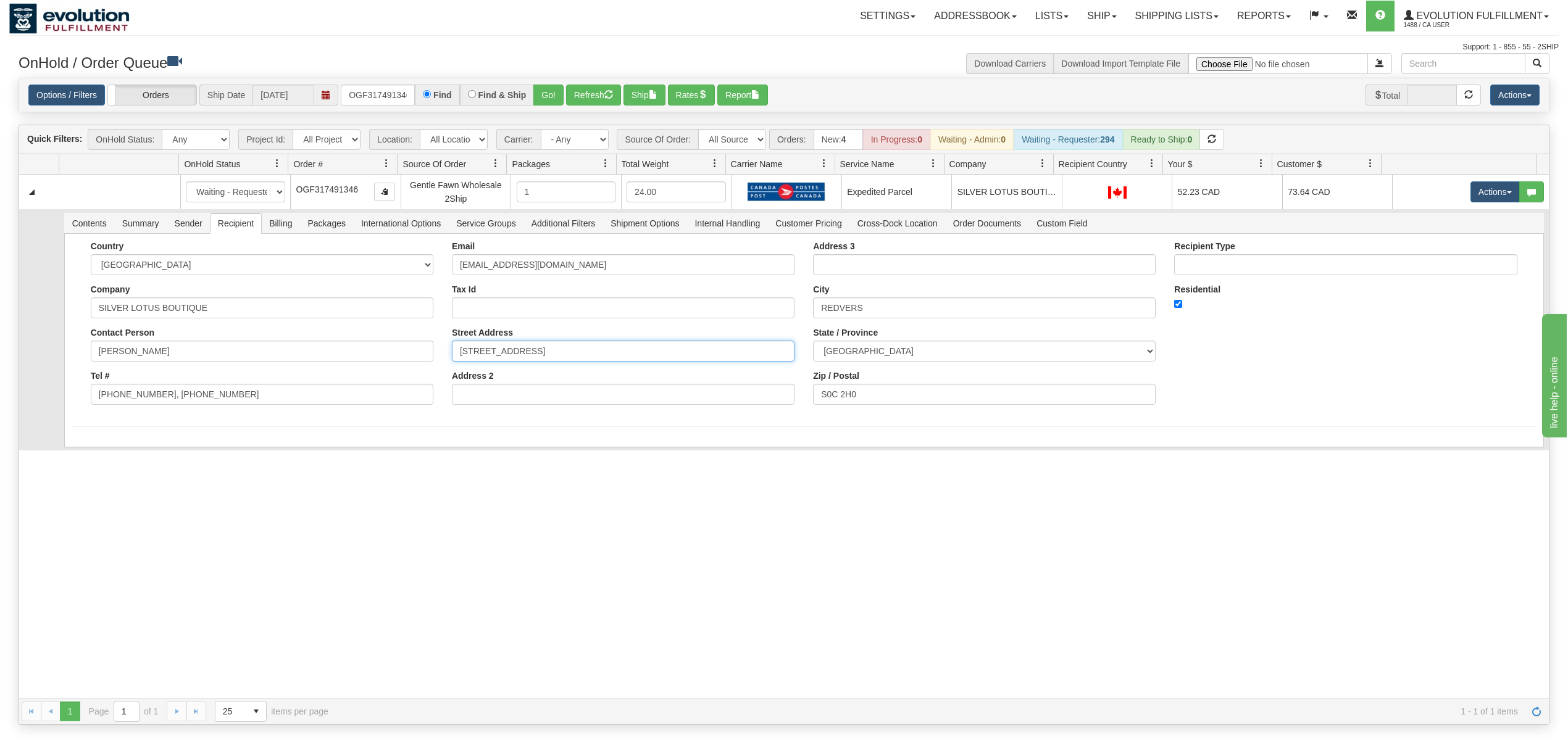
click at [616, 348] on input "2 BROADWAY STREET - BOX 124" at bounding box center [623, 351] width 342 height 21
type input "2 BROADWAY STREET"
click at [136, 452] on td "Contents Summary Sender Recipient Billing Packages International Options Servic…" at bounding box center [804, 340] width 1490 height 262
click at [101, 455] on button "Save" at bounding box center [90, 450] width 36 height 21
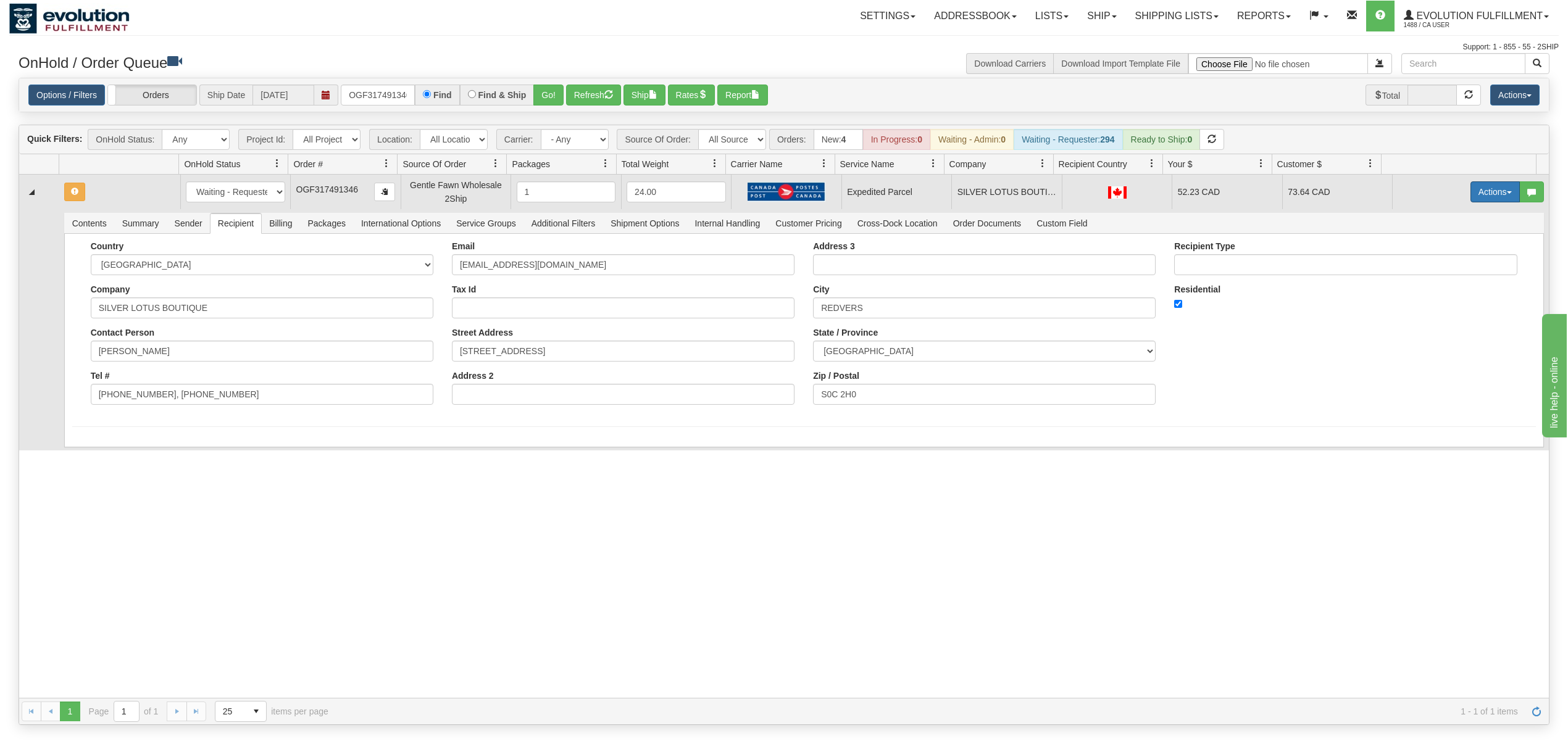
click at [1487, 201] on button "Actions" at bounding box center [1494, 192] width 50 height 21
click at [1469, 252] on span "Rate All Services" at bounding box center [1470, 247] width 74 height 10
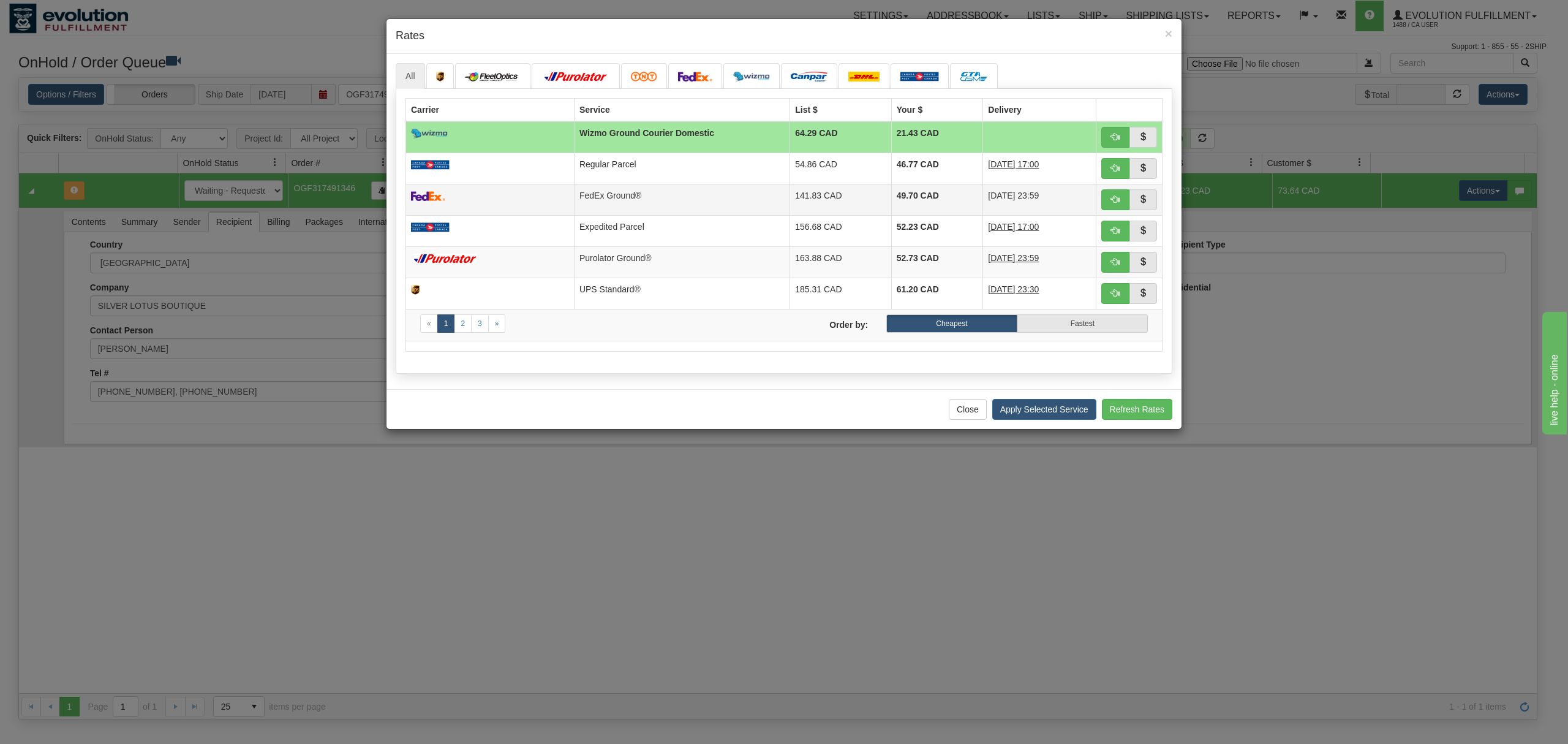
click at [668, 189] on td "FedEx Ground®" at bounding box center [682, 200] width 216 height 32
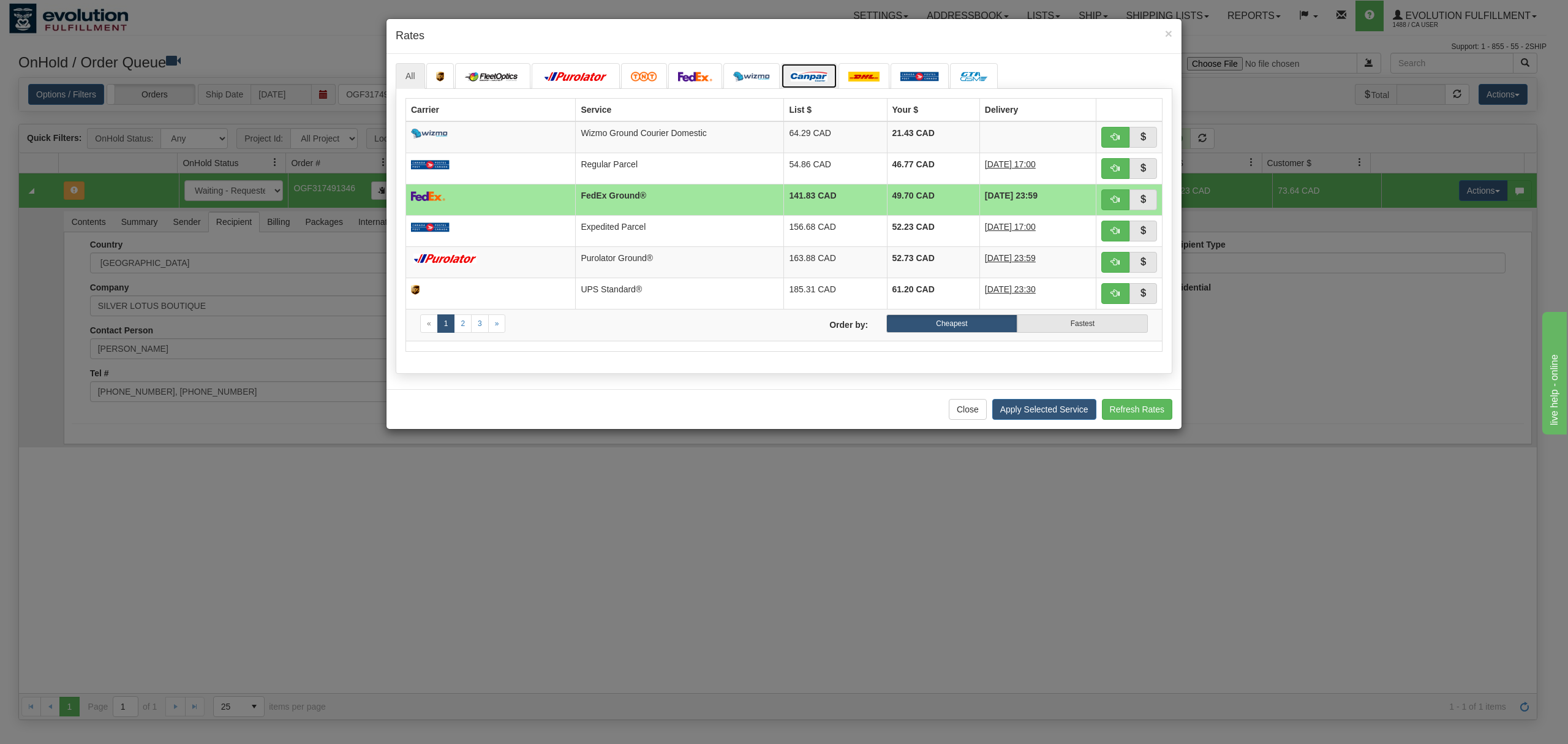
click at [816, 81] on img at bounding box center [809, 76] width 37 height 10
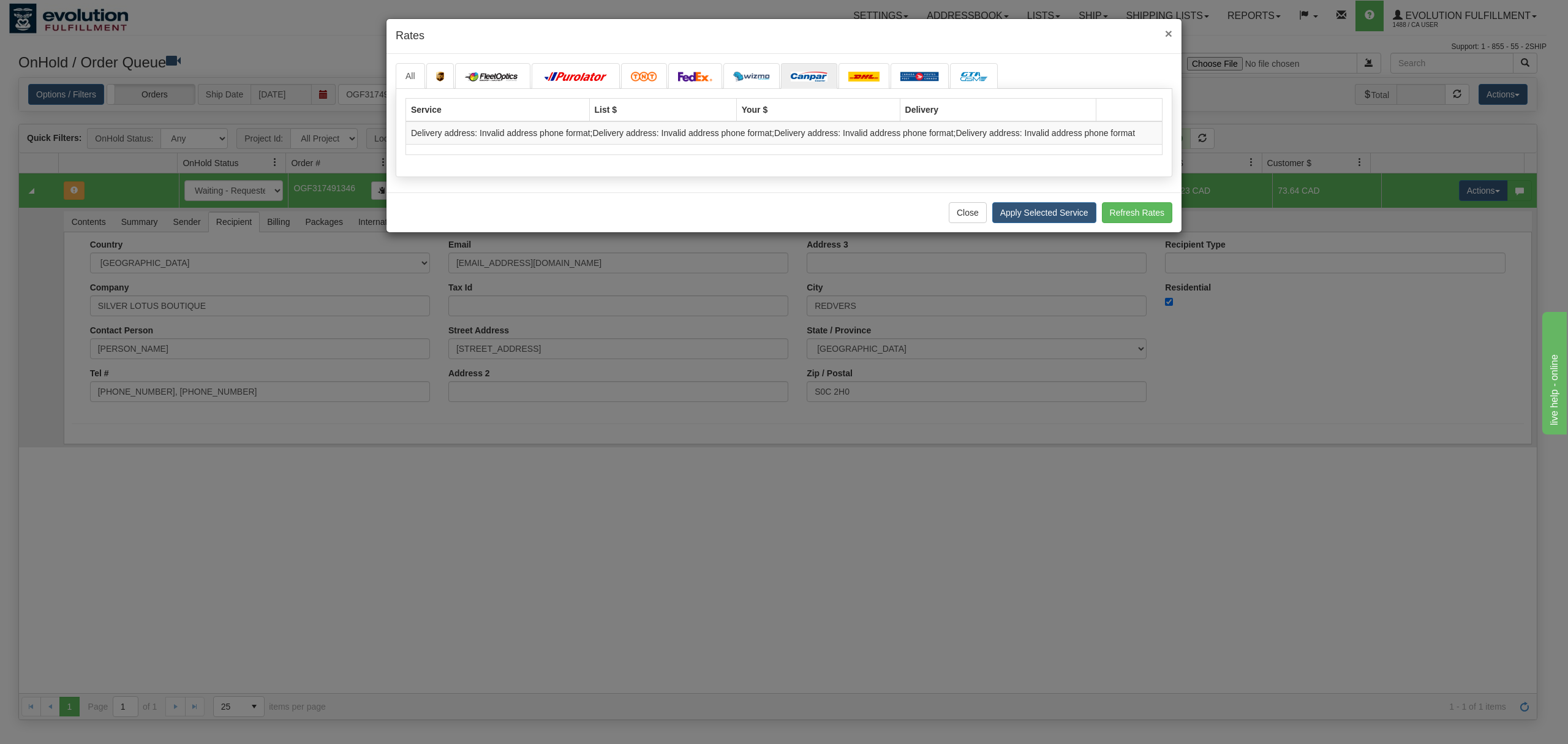
click at [1168, 33] on span "×" at bounding box center [1168, 33] width 7 height 14
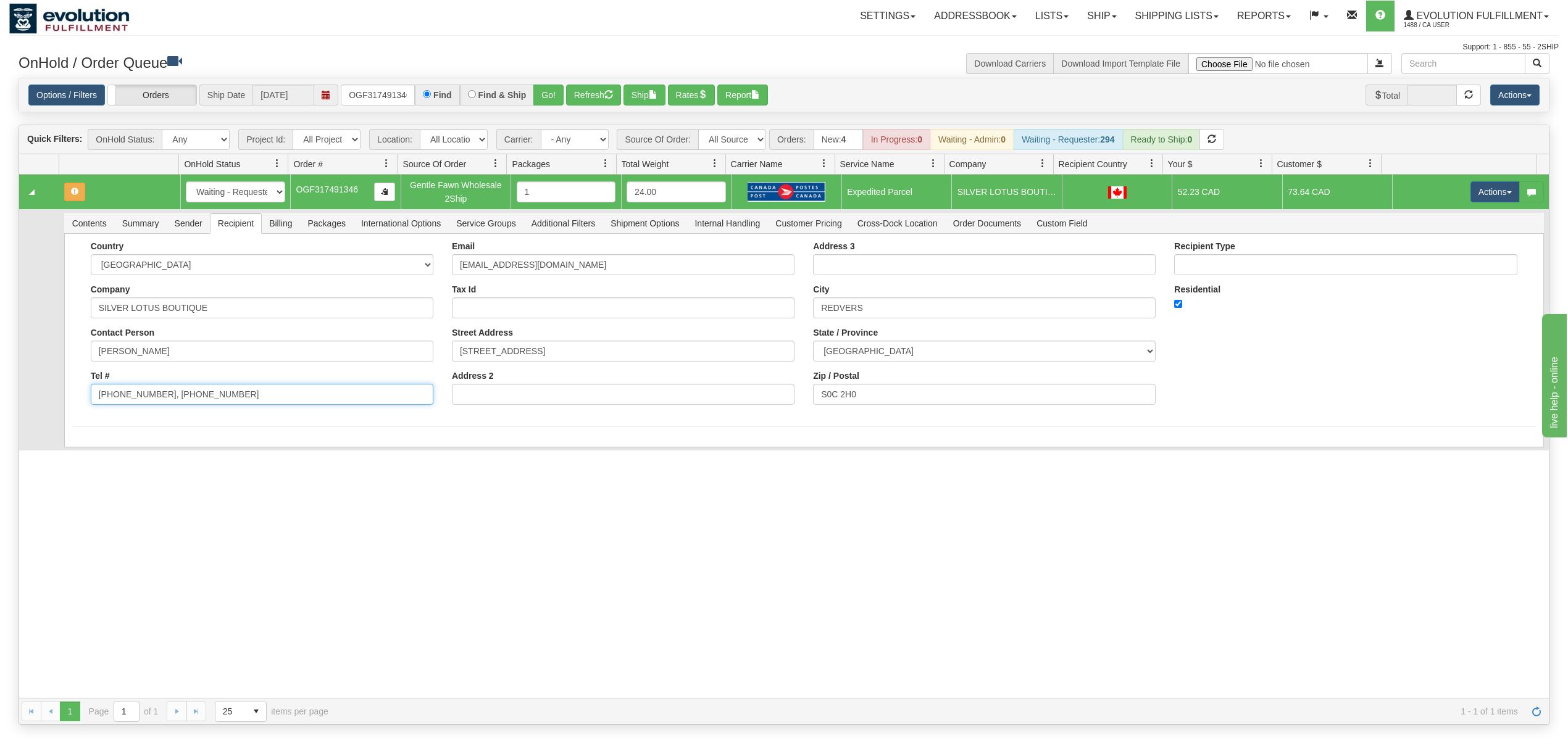
drag, startPoint x: 265, startPoint y: 405, endPoint x: 150, endPoint y: 421, distance: 116.1
click at [150, 421] on form "Country AFGHANISTAN ALAND ISLANDS ALBANIA ALGERIA AMERICAN SAMOA ANDORRA ANGOLA…" at bounding box center [804, 334] width 1463 height 185
type input "306-452-3390"
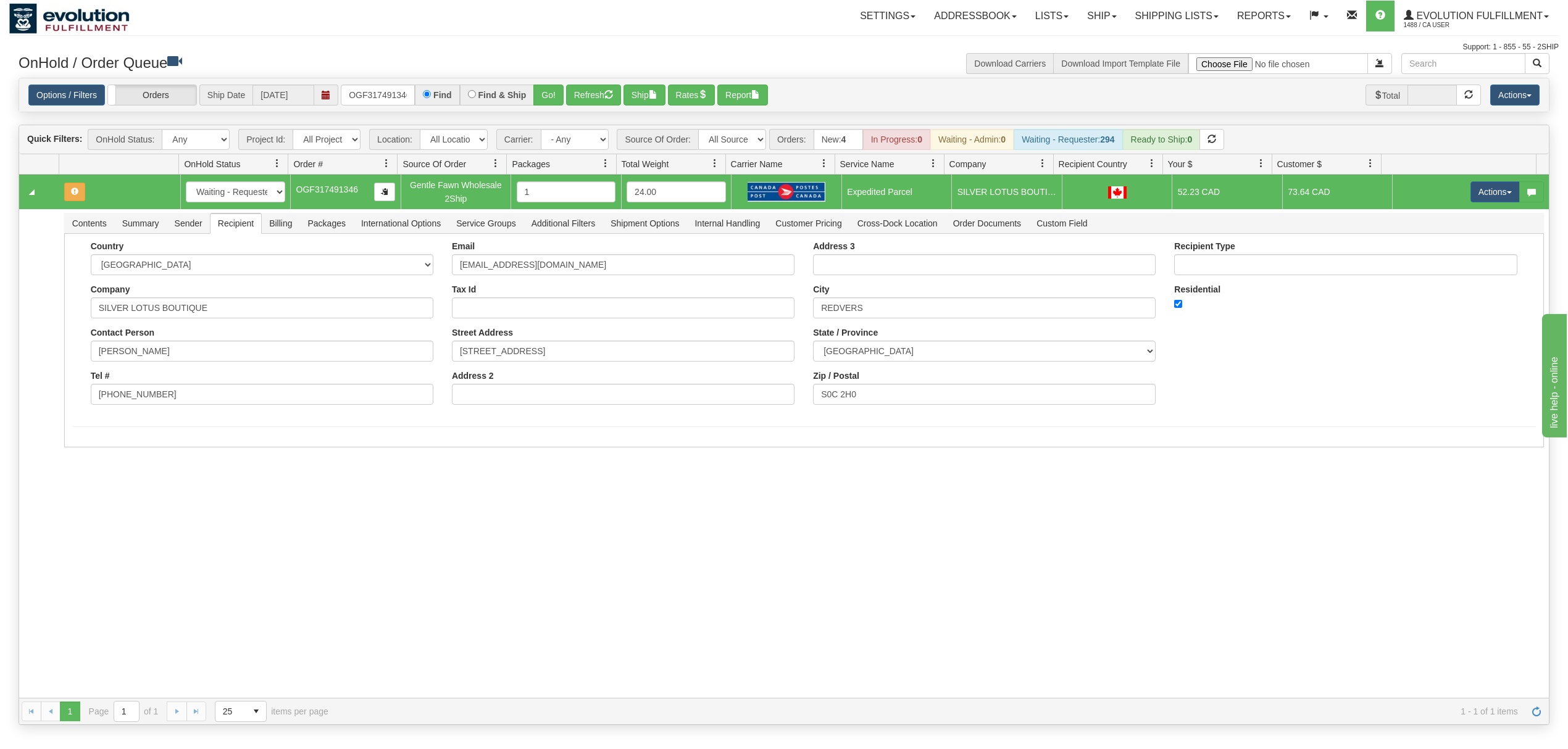
click at [72, 489] on div "31664806 EVOLUTION V3 91223875 91248529 New In Progress Waiting - Admin Waiting…" at bounding box center [784, 436] width 1530 height 523
click at [79, 452] on button "Save" at bounding box center [90, 450] width 36 height 21
click at [1496, 191] on button "Actions" at bounding box center [1494, 192] width 50 height 21
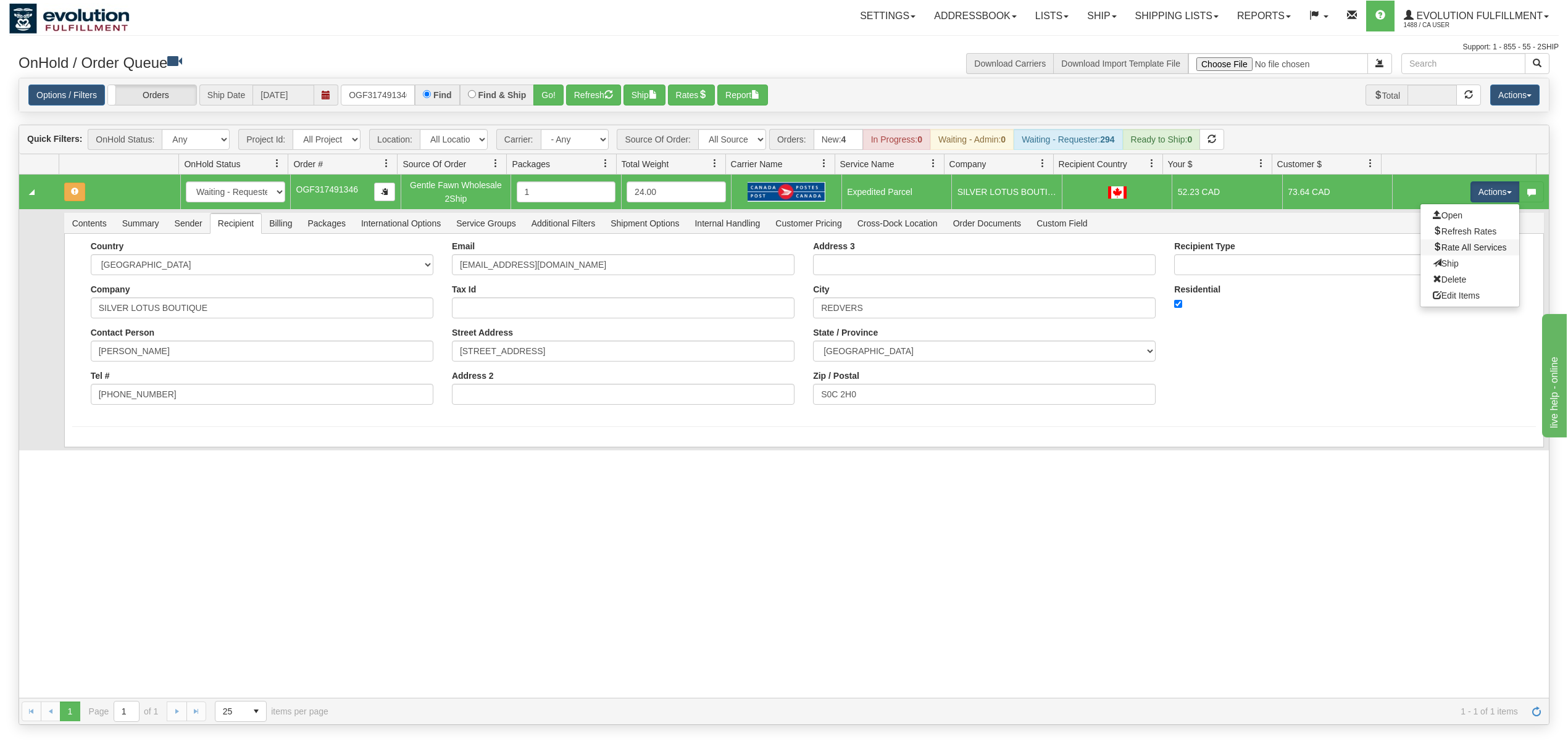
click at [1457, 242] on link "Rate All Services" at bounding box center [1469, 248] width 99 height 16
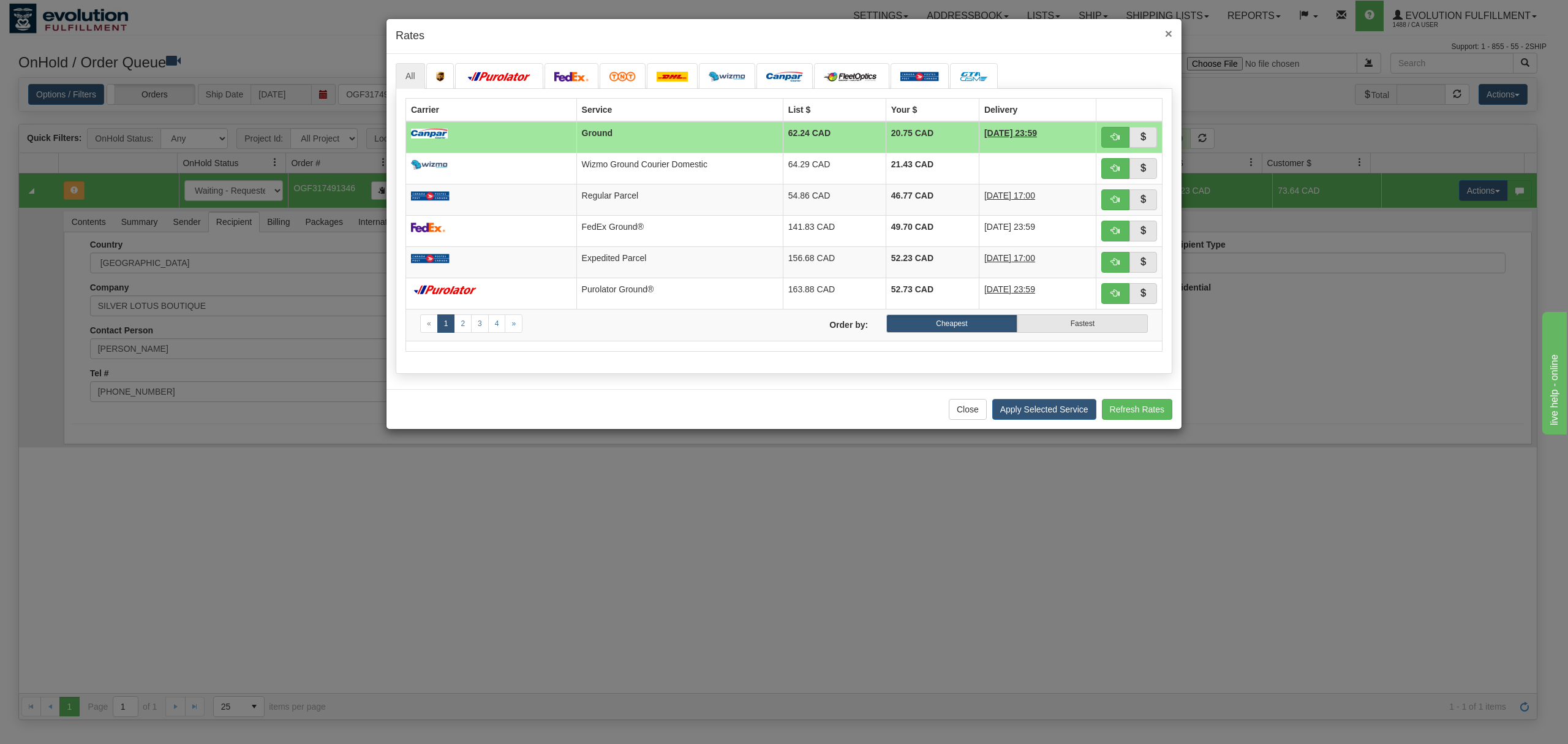
click at [1165, 31] on span "×" at bounding box center [1168, 33] width 7 height 14
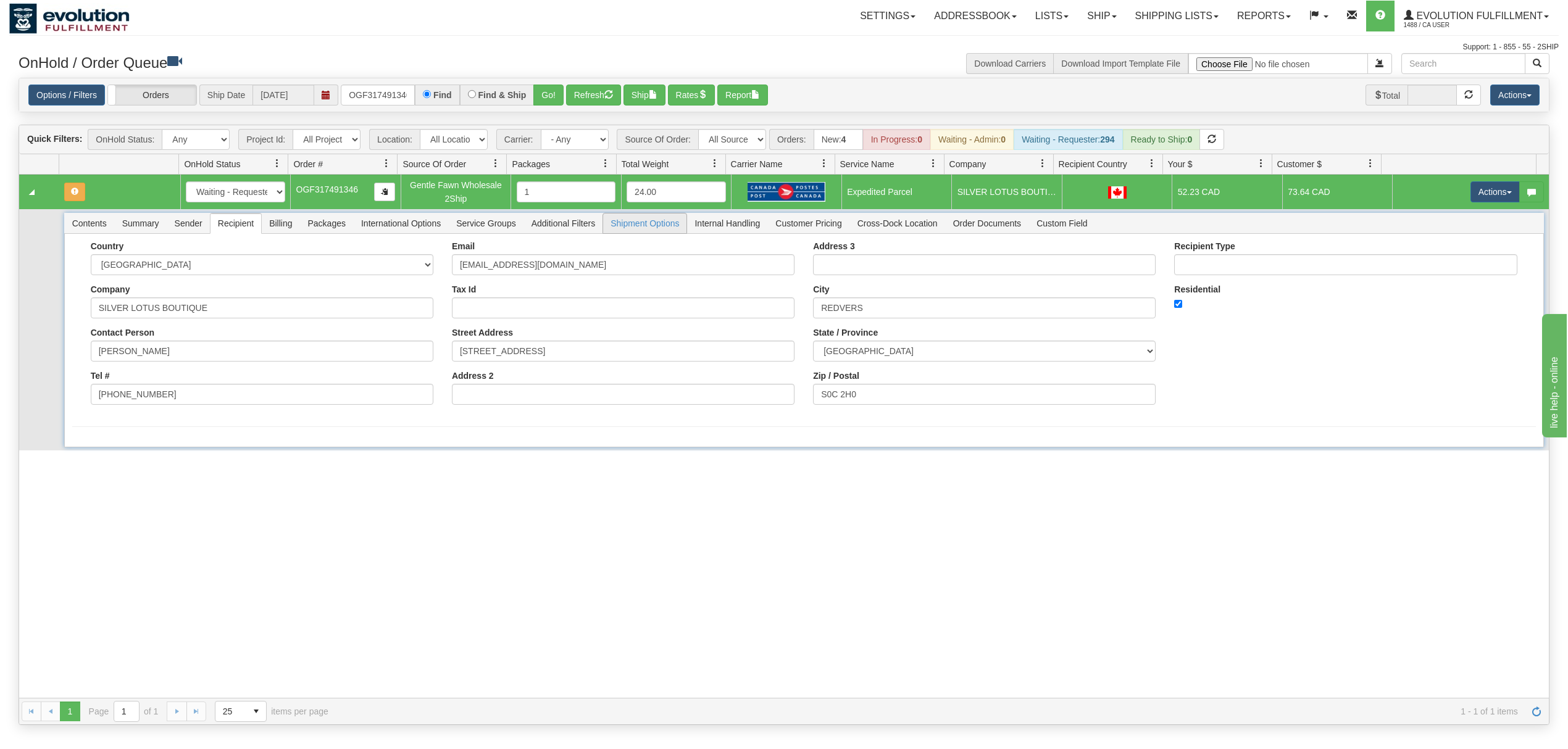
click at [625, 230] on span "Shipment Options" at bounding box center [645, 223] width 83 height 20
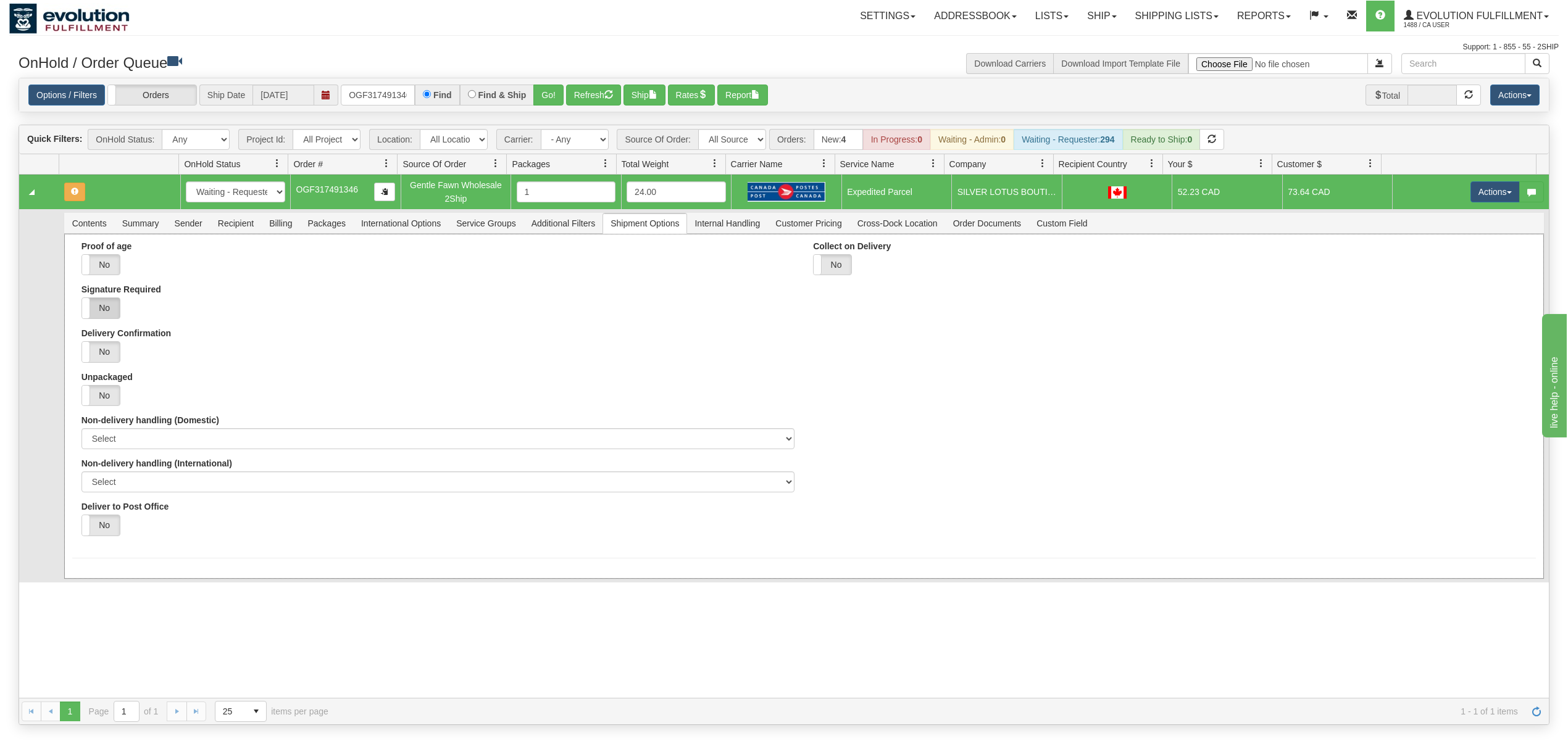
click at [100, 306] on label "No" at bounding box center [101, 308] width 38 height 21
click at [113, 317] on span at bounding box center [120, 308] width 16 height 21
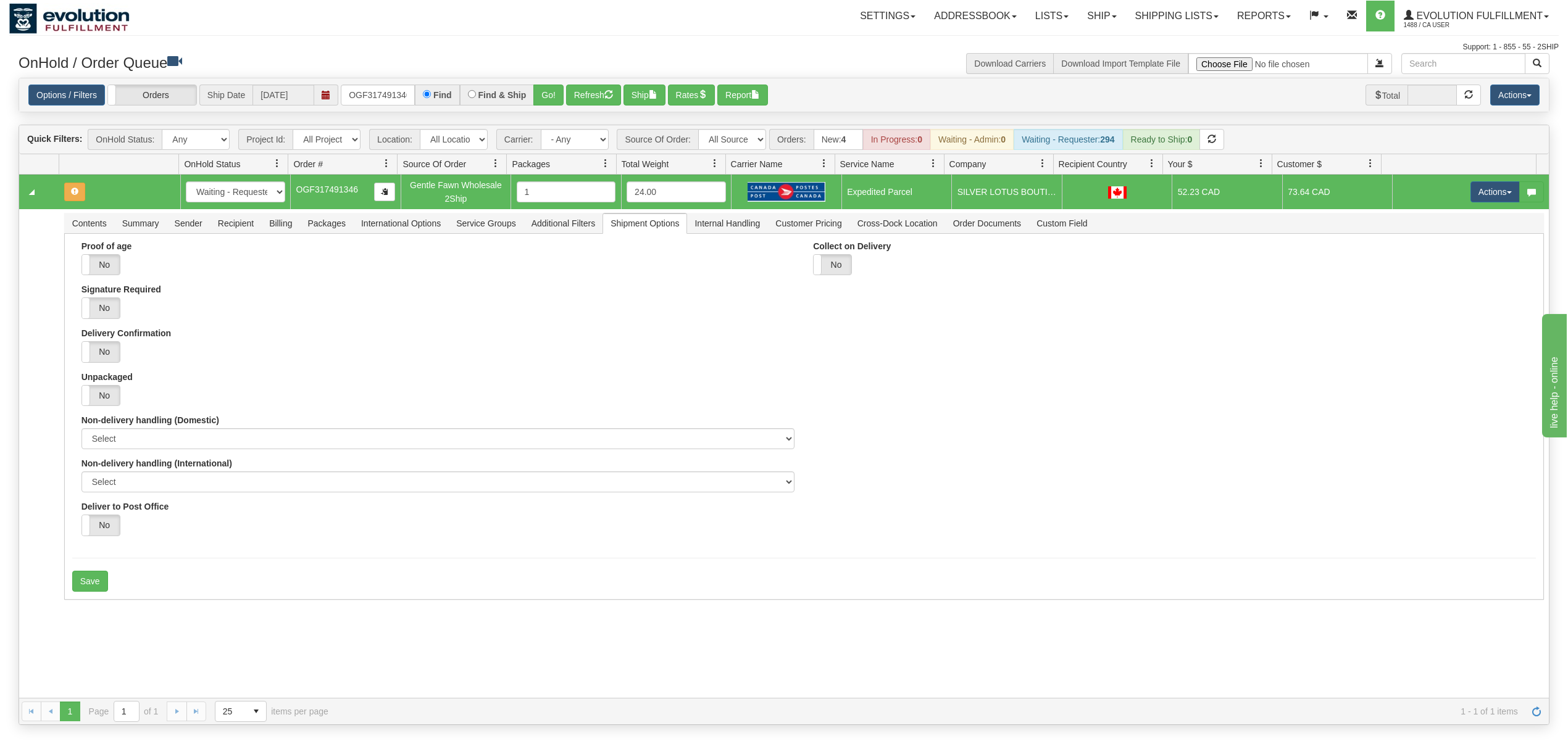
click at [405, 607] on div "31664806 EVOLUTION V3 91223875 91248529 New In Progress Waiting - Admin Waiting…" at bounding box center [784, 436] width 1530 height 523
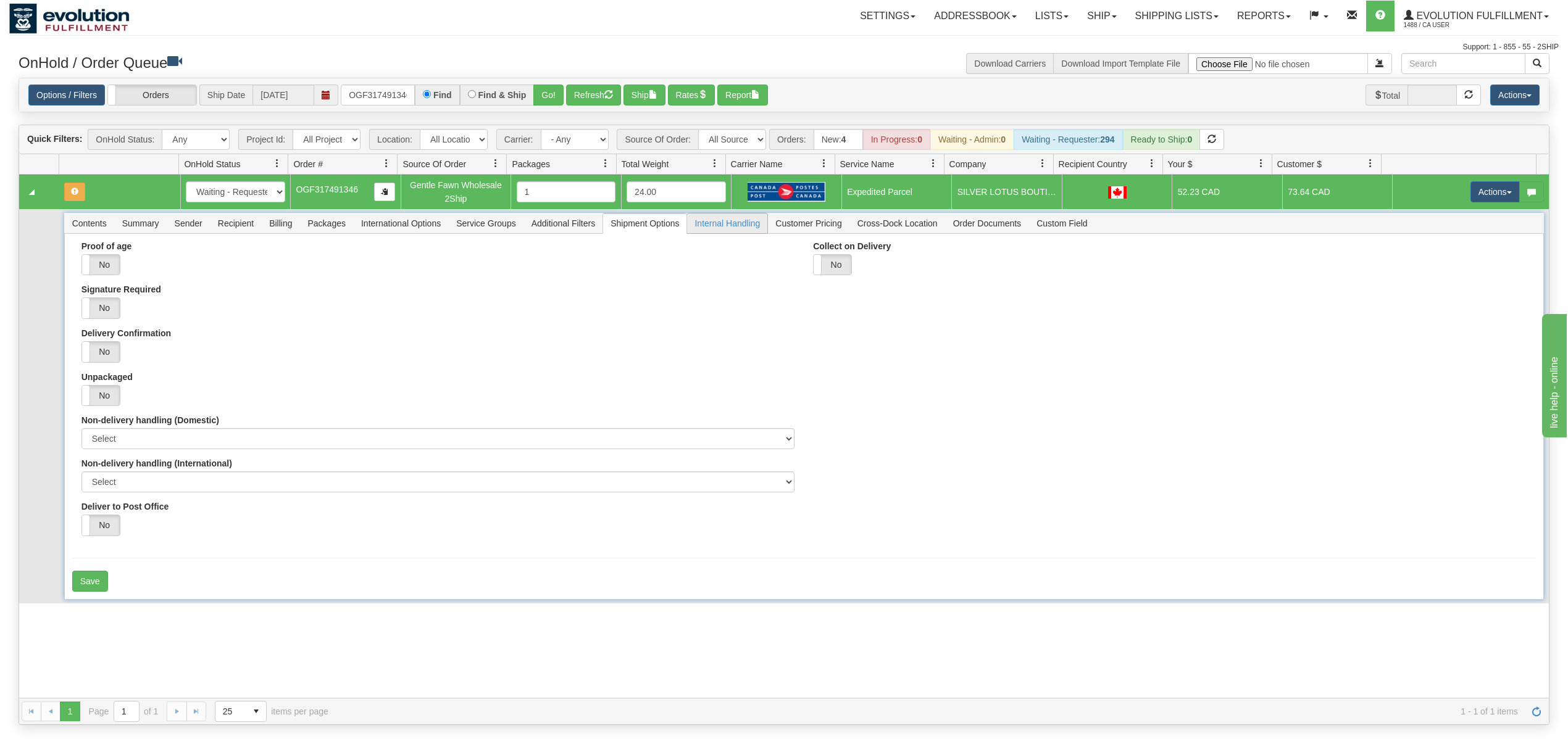
click at [739, 228] on span "Internal Handling" at bounding box center [727, 223] width 80 height 20
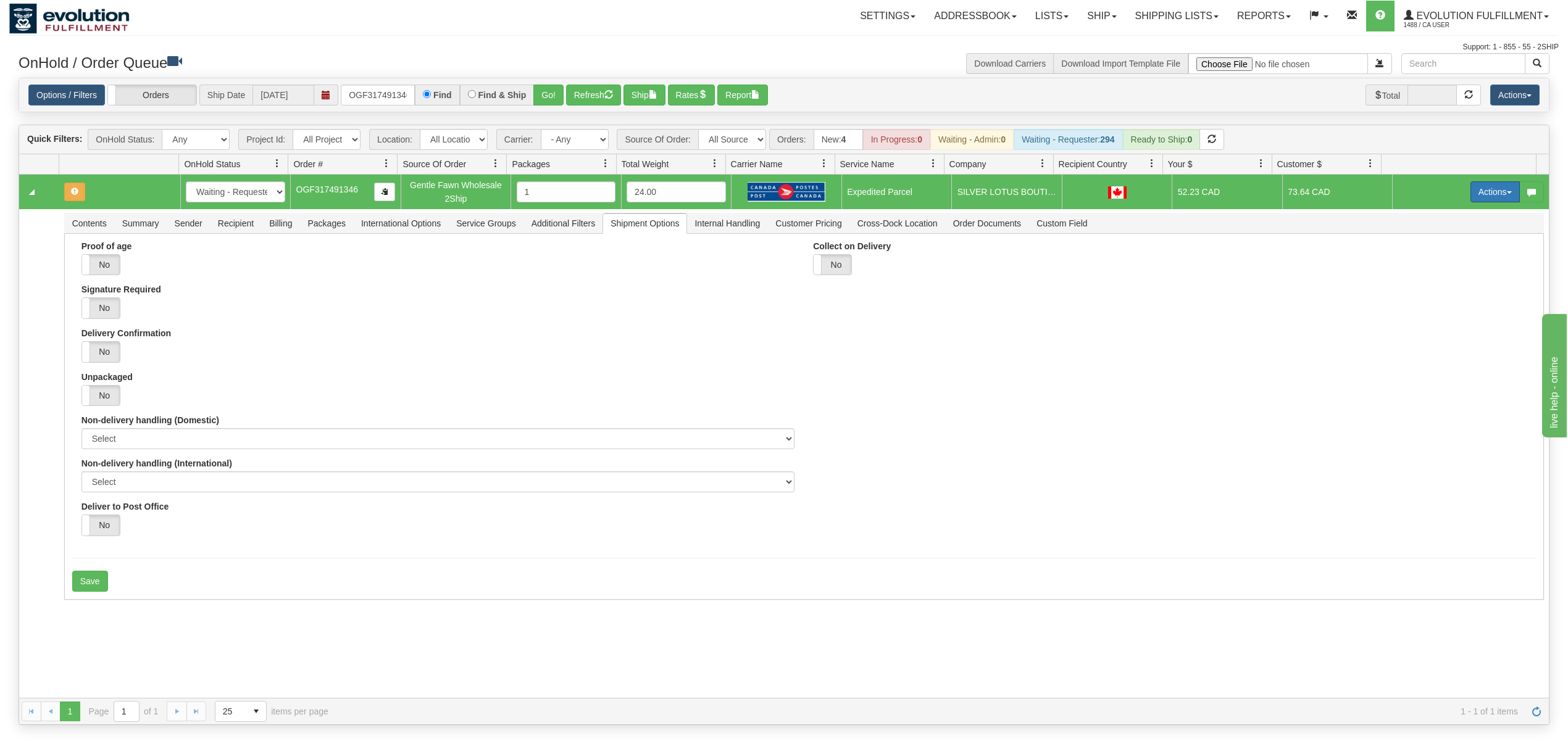
click at [1485, 196] on button "Actions" at bounding box center [1494, 192] width 50 height 21
click at [1457, 250] on span "Rate All Services" at bounding box center [1470, 247] width 74 height 10
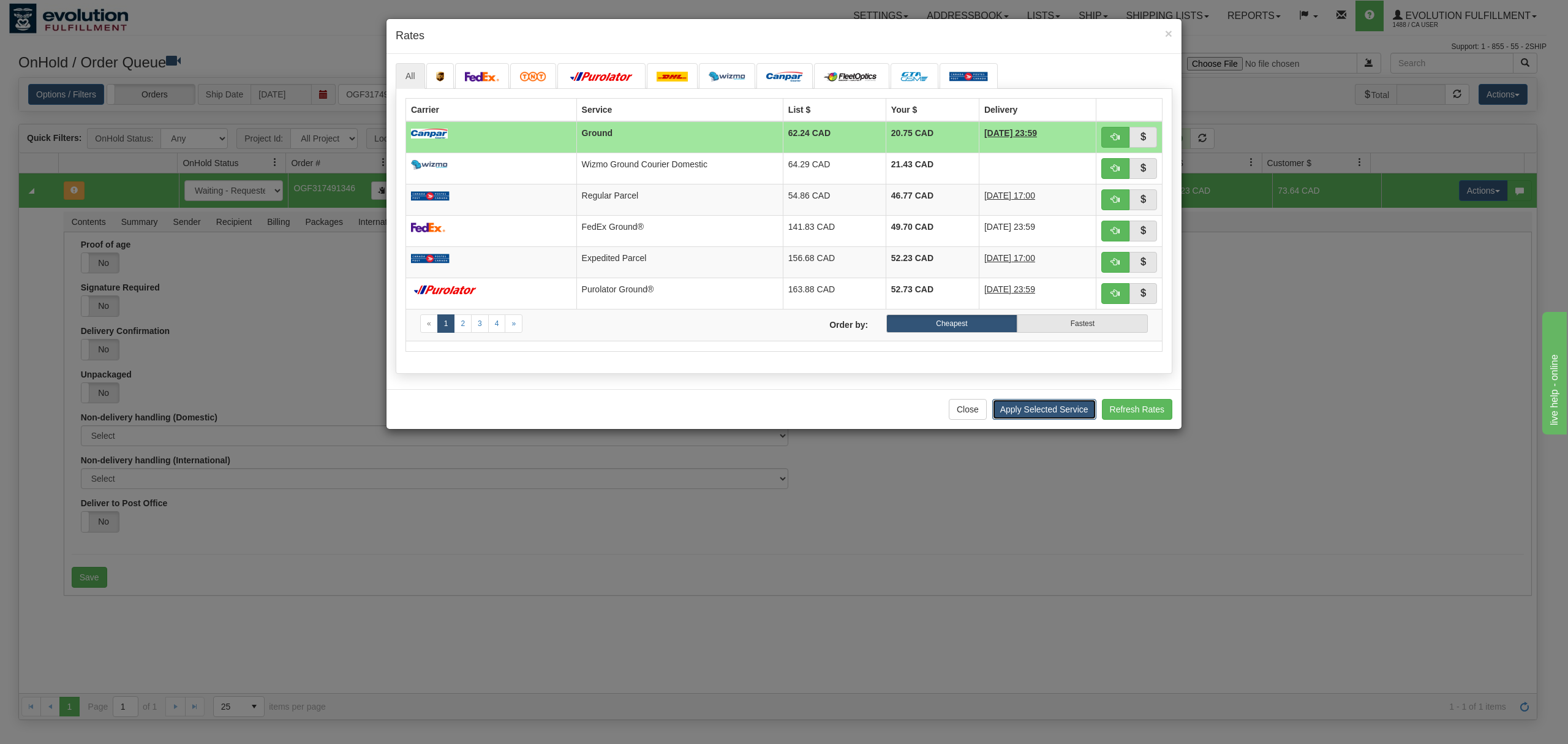
click at [1055, 409] on button "Apply Selected Service" at bounding box center [1044, 410] width 104 height 21
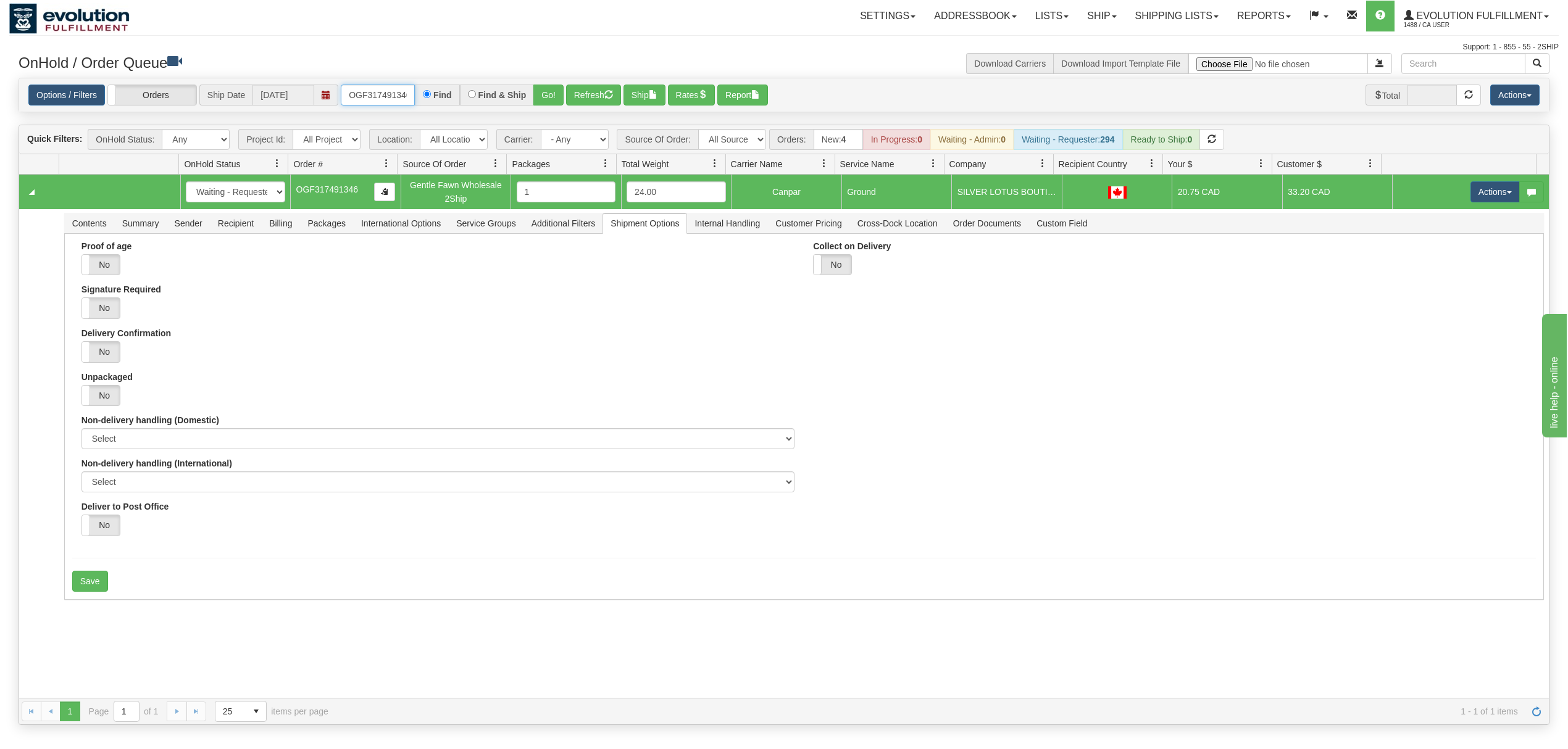
click at [378, 99] on input "OGF317491346" at bounding box center [378, 95] width 74 height 21
type input "OGF317316853"
click at [556, 95] on button "Go!" at bounding box center [549, 95] width 30 height 21
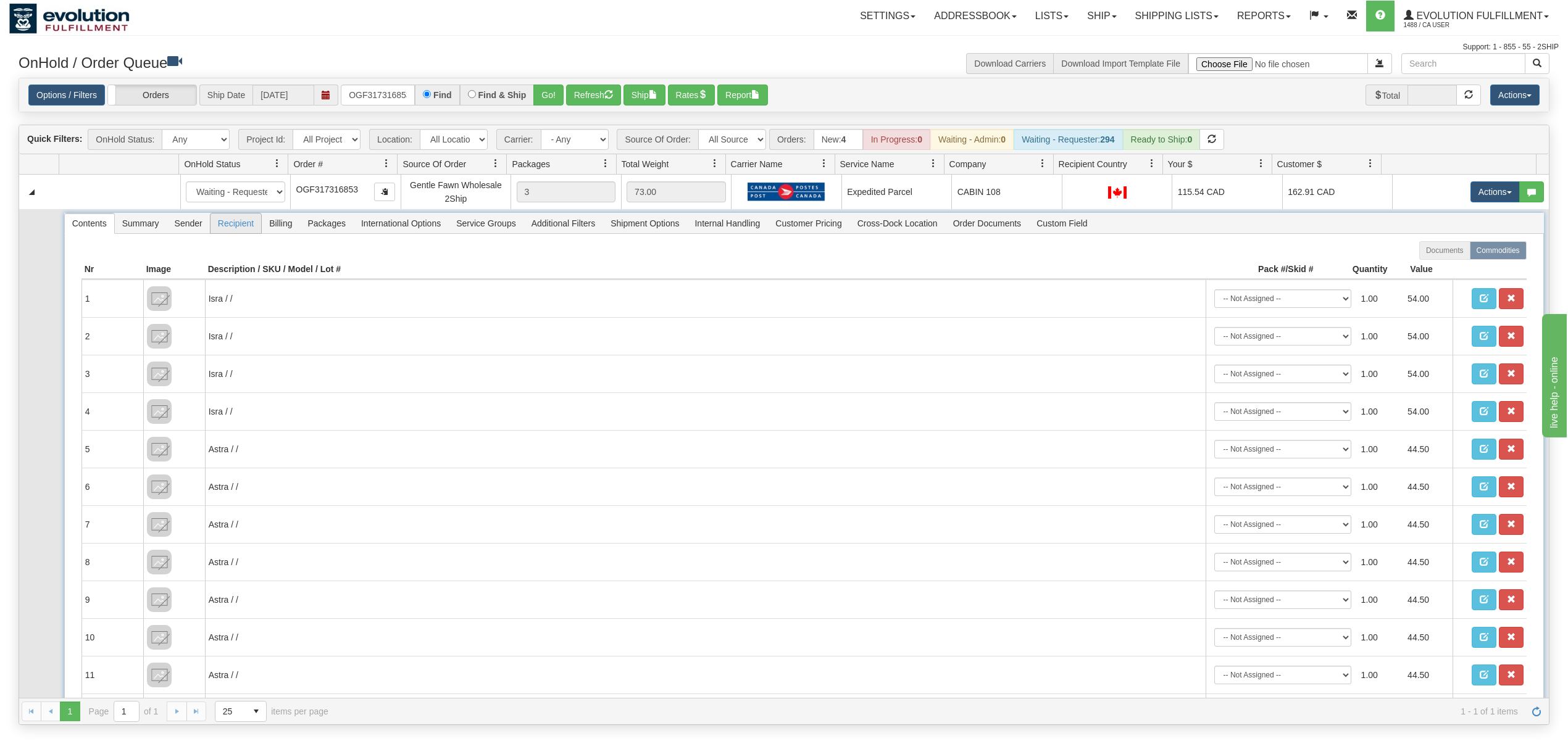
click at [237, 223] on span "Recipient" at bounding box center [236, 223] width 50 height 20
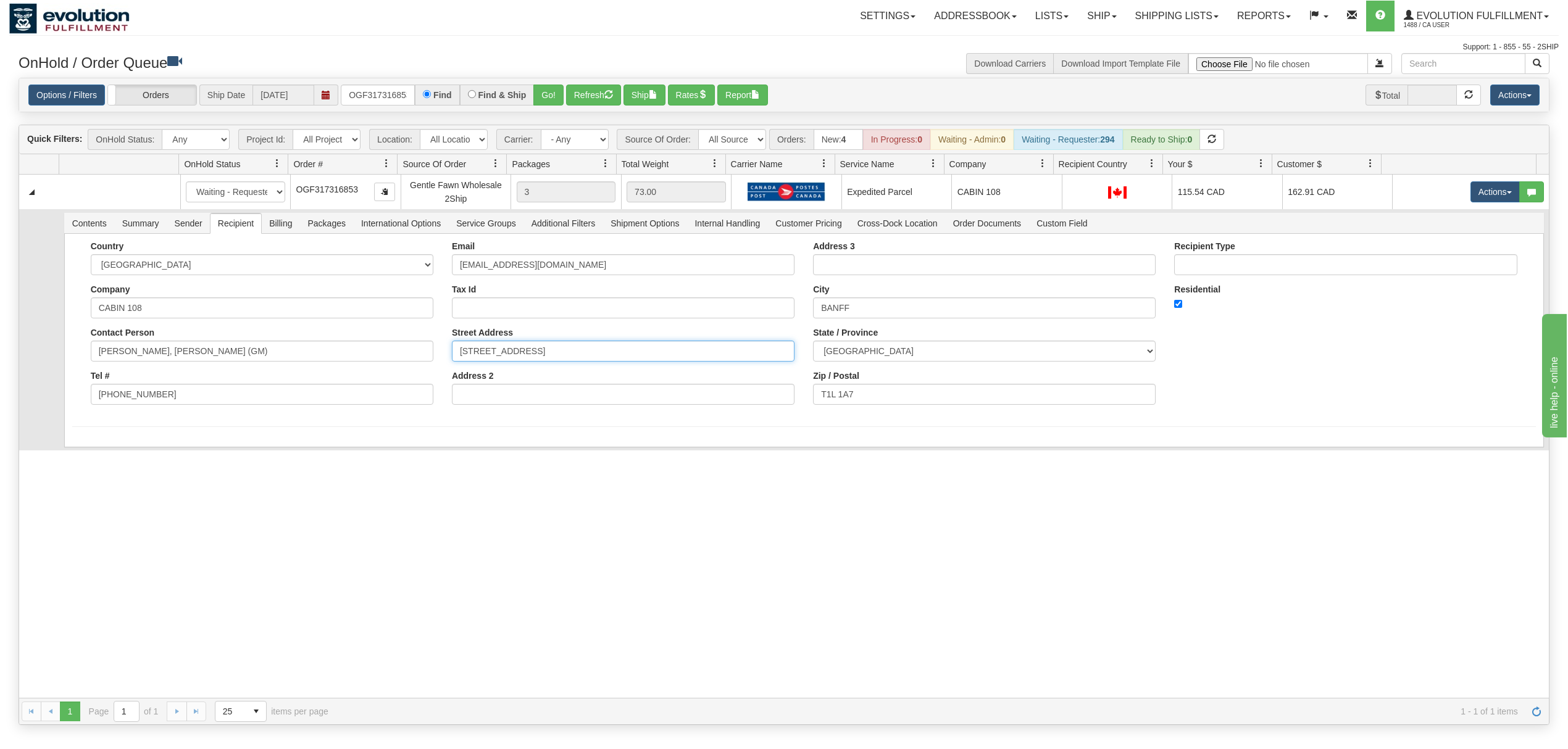
click at [513, 358] on input "PO BOX 608 - 108 BANFF AVE" at bounding box center [623, 351] width 342 height 21
click at [623, 350] on input "108 BANFF AVE" at bounding box center [623, 351] width 342 height 21
type input "108 BANFF AVE ATTN: JAIME KIRTON"
drag, startPoint x: 164, startPoint y: 480, endPoint x: 144, endPoint y: 466, distance: 24.4
click at [167, 481] on div "31667222 EVOLUTION V3 91228594 91230345 New In Progress Waiting - Admin Waiting…" at bounding box center [784, 436] width 1530 height 523
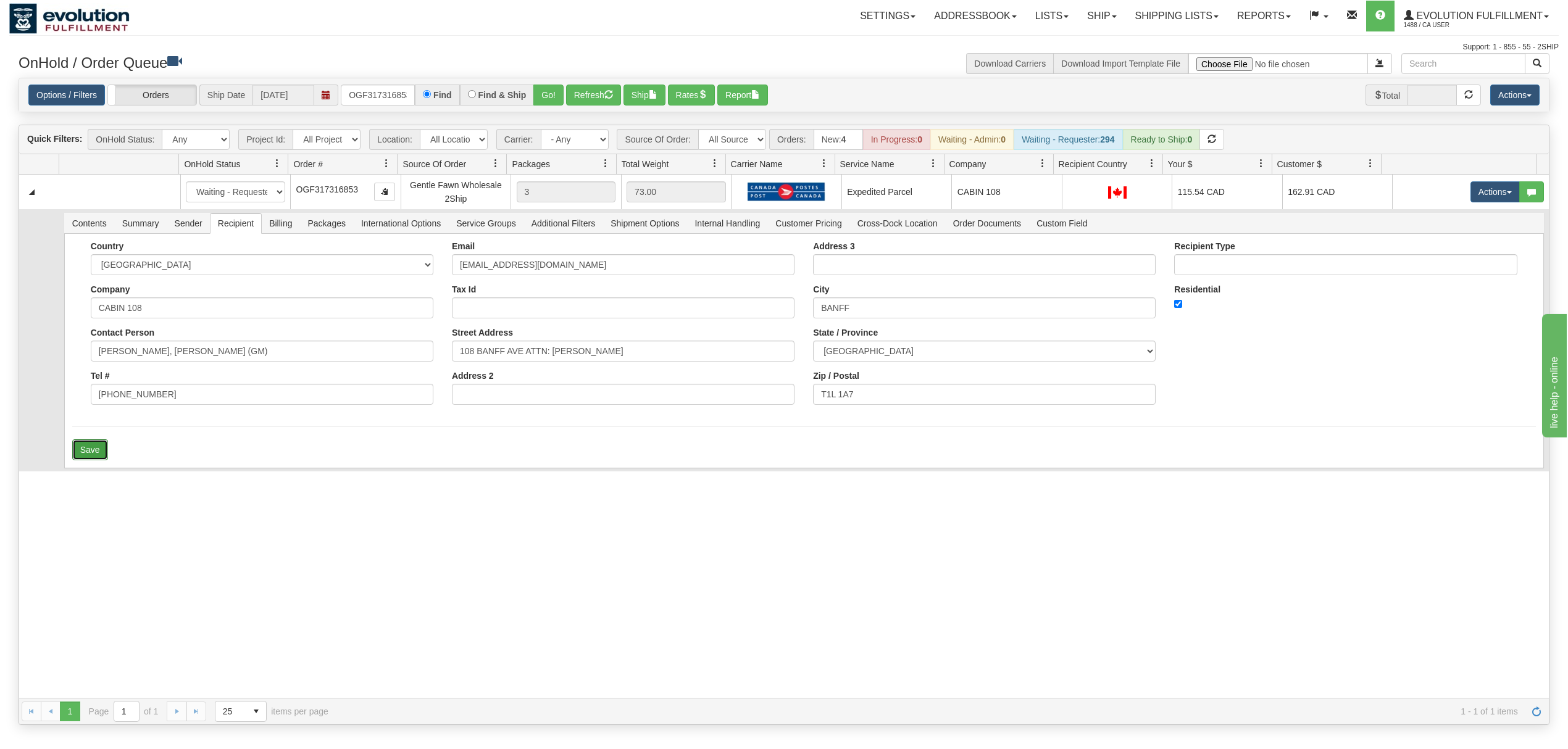
click at [90, 456] on button "Save" at bounding box center [90, 450] width 36 height 21
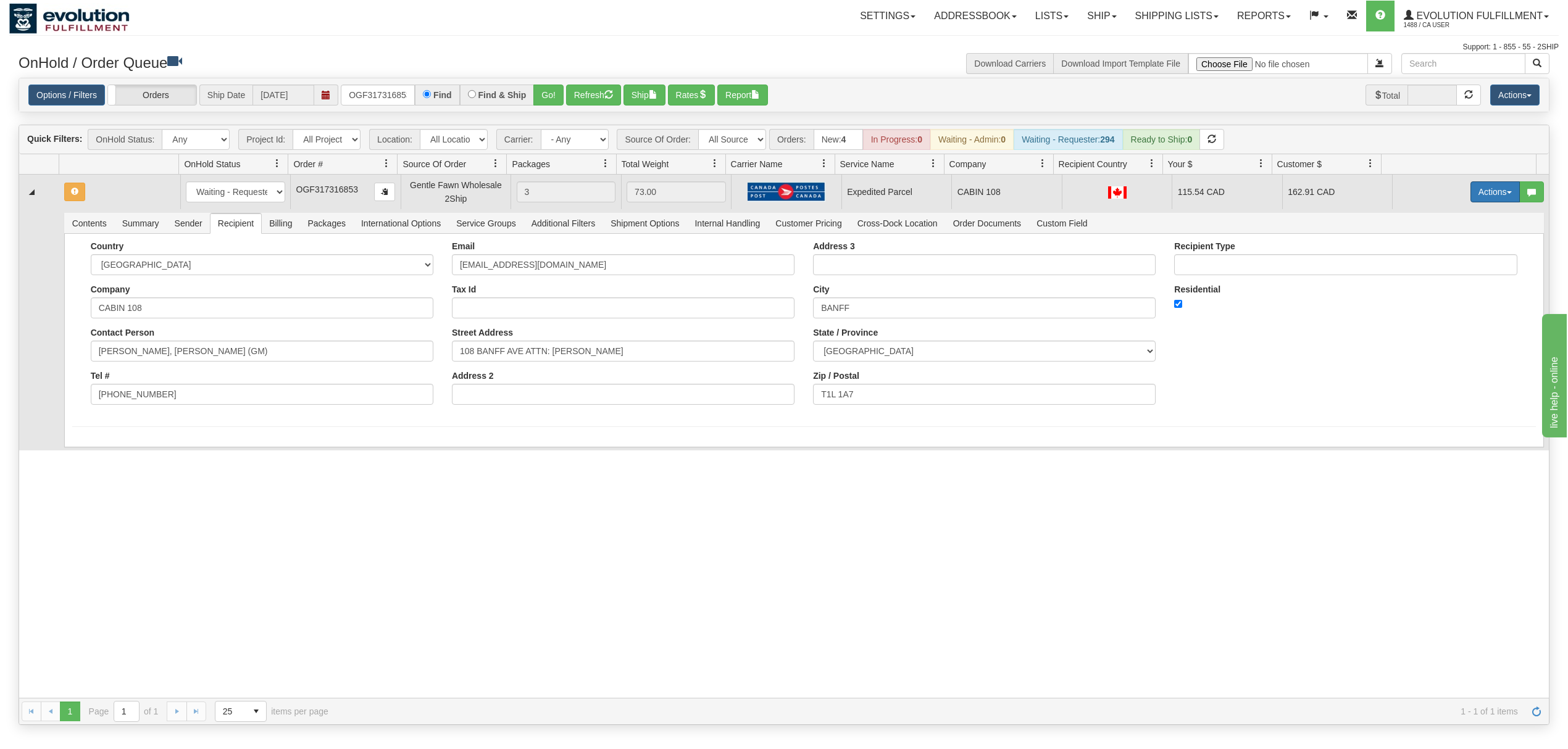
click at [1490, 185] on button "Actions" at bounding box center [1494, 192] width 50 height 21
click at [1452, 246] on span "Rate All Services" at bounding box center [1470, 247] width 74 height 10
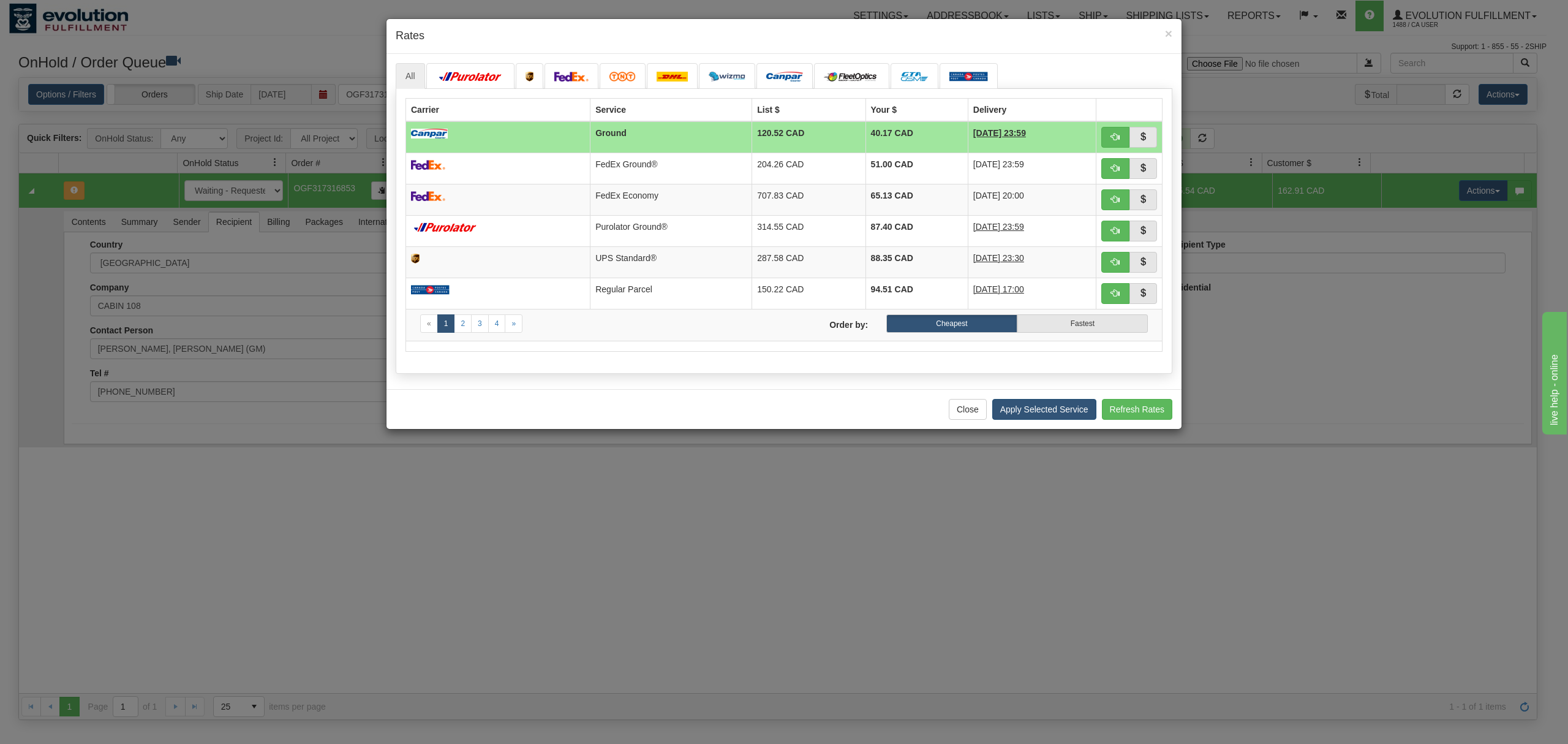
drag, startPoint x: 1063, startPoint y: 400, endPoint x: 1062, endPoint y: 412, distance: 12.0
click at [1063, 405] on div "Close Apply Selected Service Refresh Rates" at bounding box center [784, 409] width 795 height 40
click at [1062, 412] on button "Apply Selected Service" at bounding box center [1044, 410] width 104 height 21
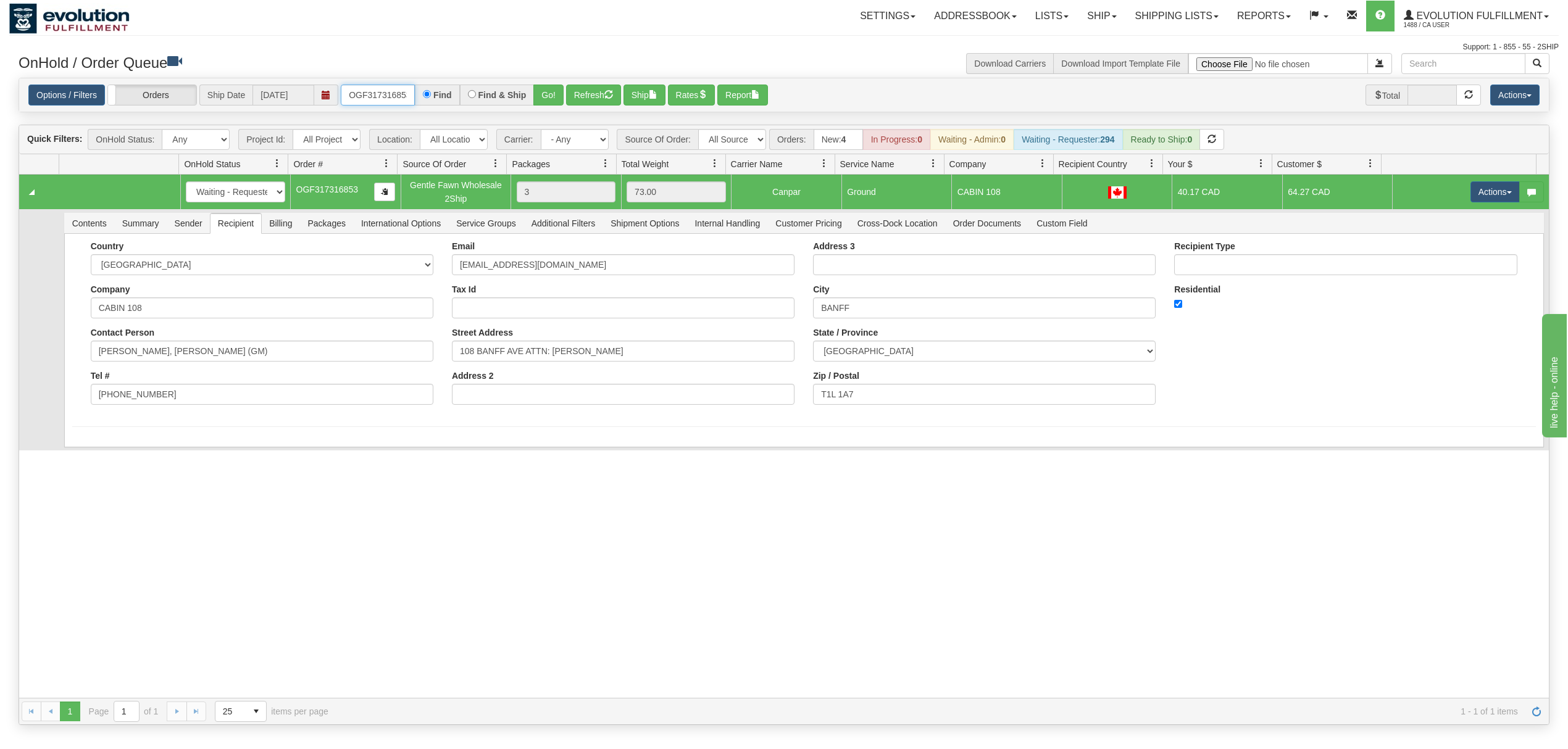
click at [393, 90] on input "OGF317316853" at bounding box center [378, 95] width 74 height 21
type input "OGF317491345"
click at [549, 91] on button "Go!" at bounding box center [549, 95] width 30 height 21
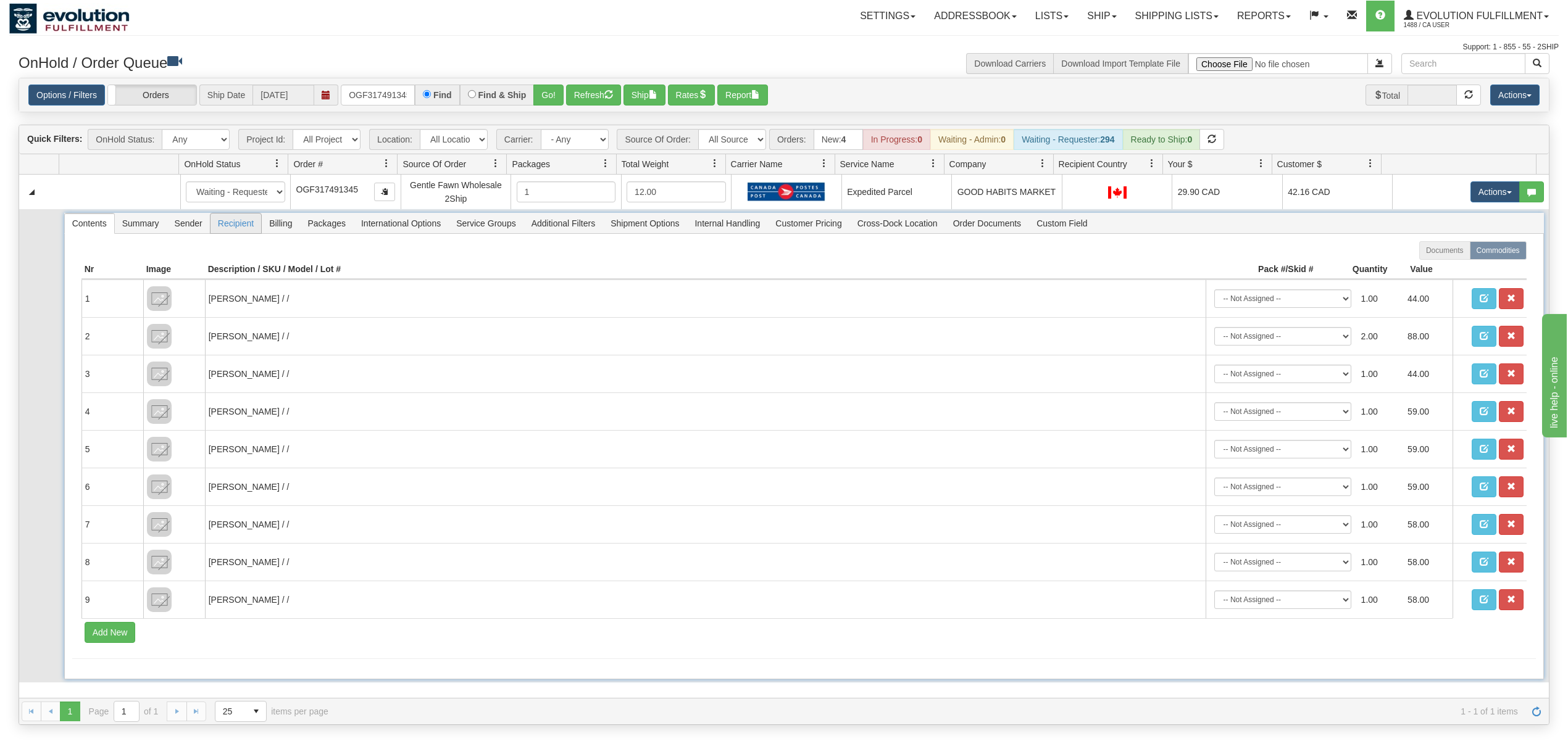
click at [257, 233] on span "Recipient" at bounding box center [236, 223] width 50 height 20
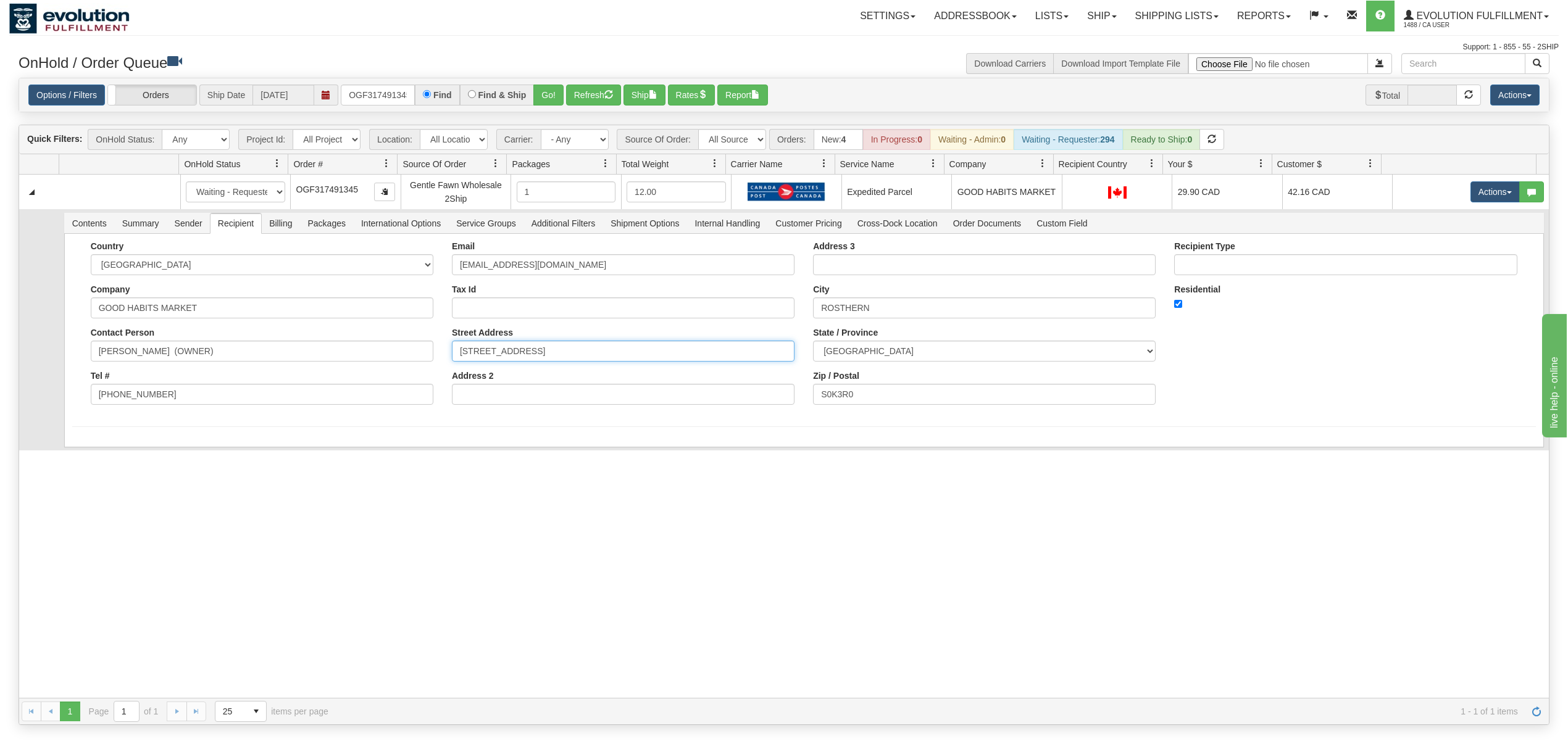
click at [602, 356] on input "1024-6TH ST BOX 249" at bounding box center [623, 351] width 342 height 21
type input "1"
type input "1024-6TH ST"
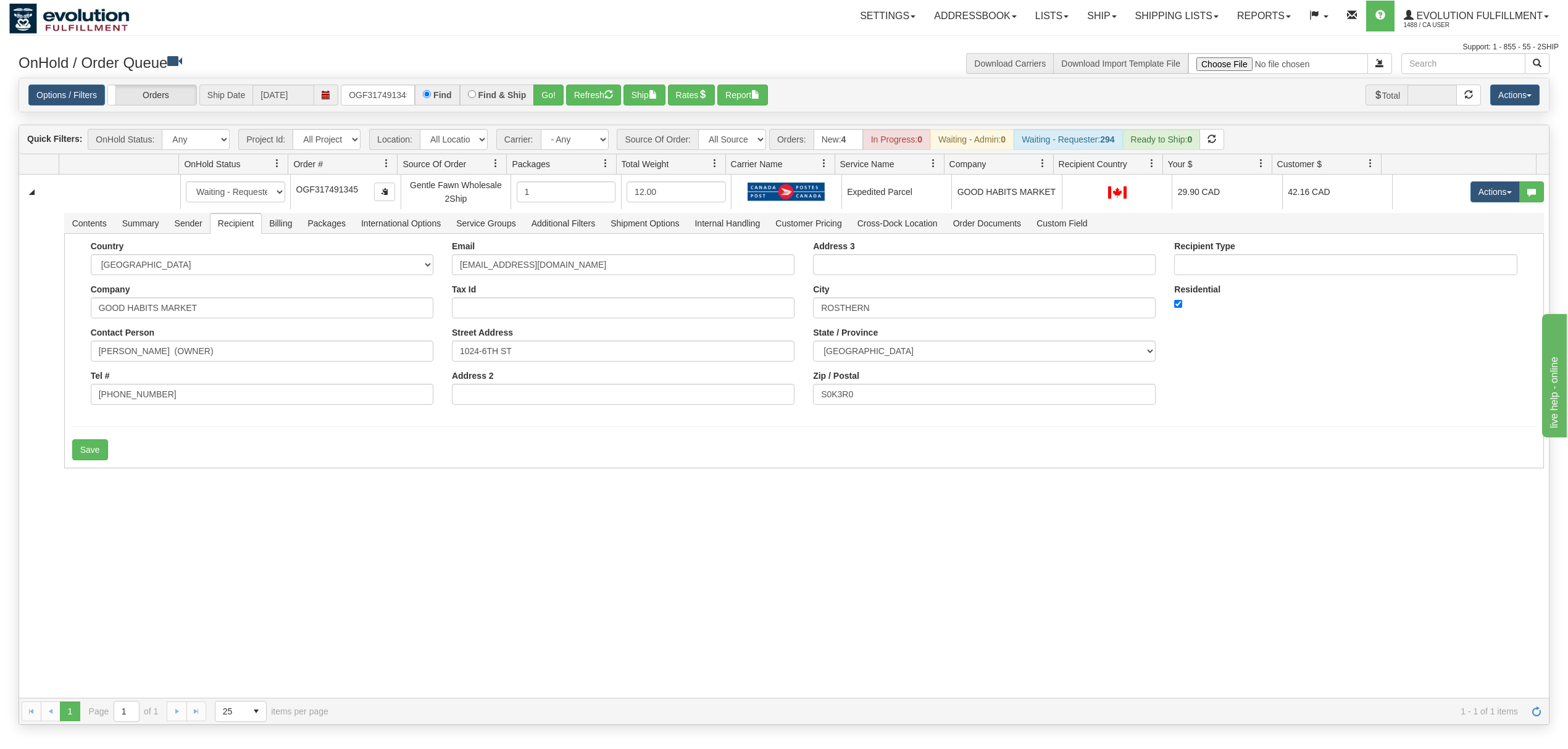
click at [194, 519] on div "31667989 EVOLUTION V3 91230619 91276586 New In Progress Waiting - Admin Waiting…" at bounding box center [784, 436] width 1530 height 523
click at [86, 454] on button "Save" at bounding box center [90, 450] width 36 height 21
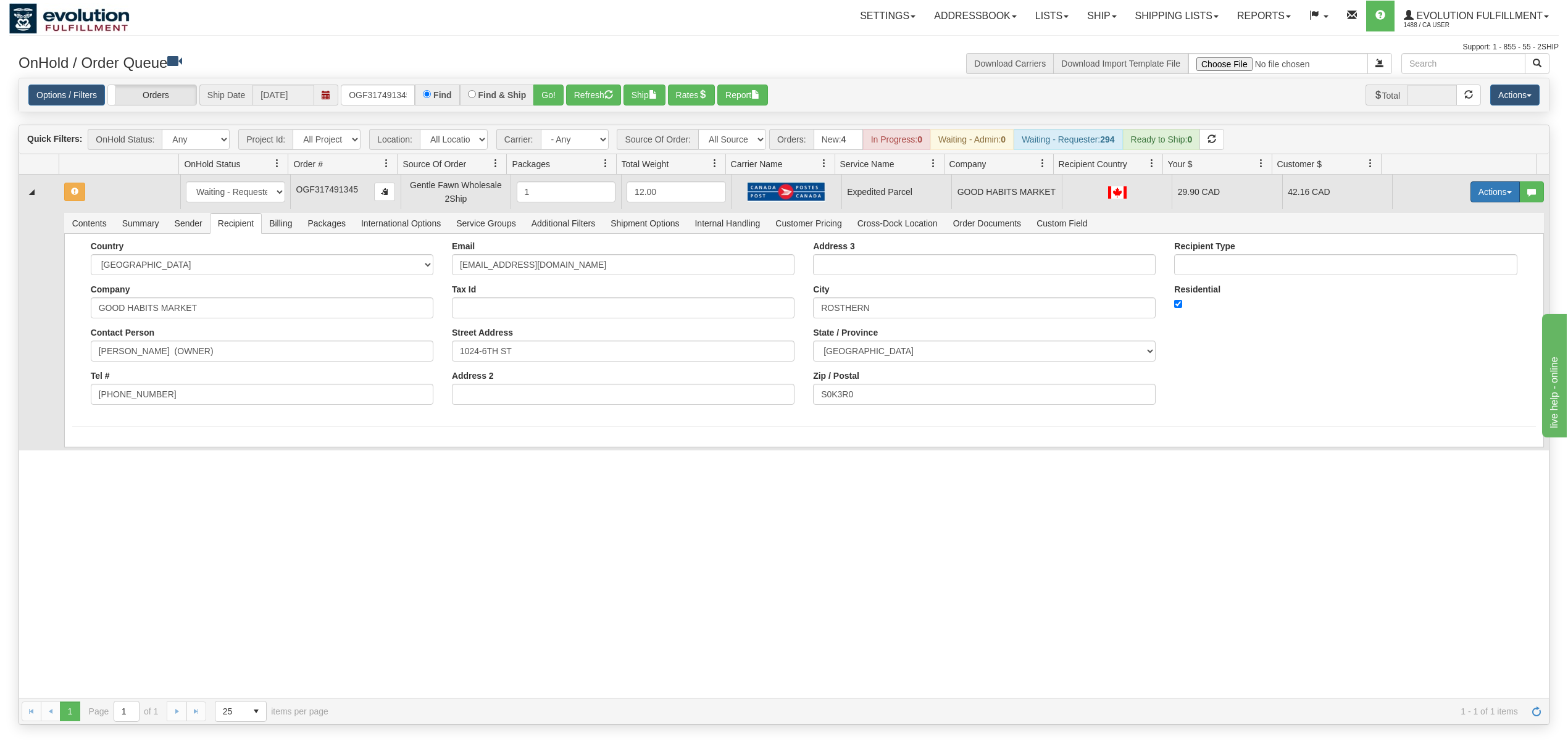
click at [1494, 186] on button "Actions" at bounding box center [1494, 192] width 50 height 21
click at [1454, 250] on span "Rate All Services" at bounding box center [1470, 247] width 74 height 10
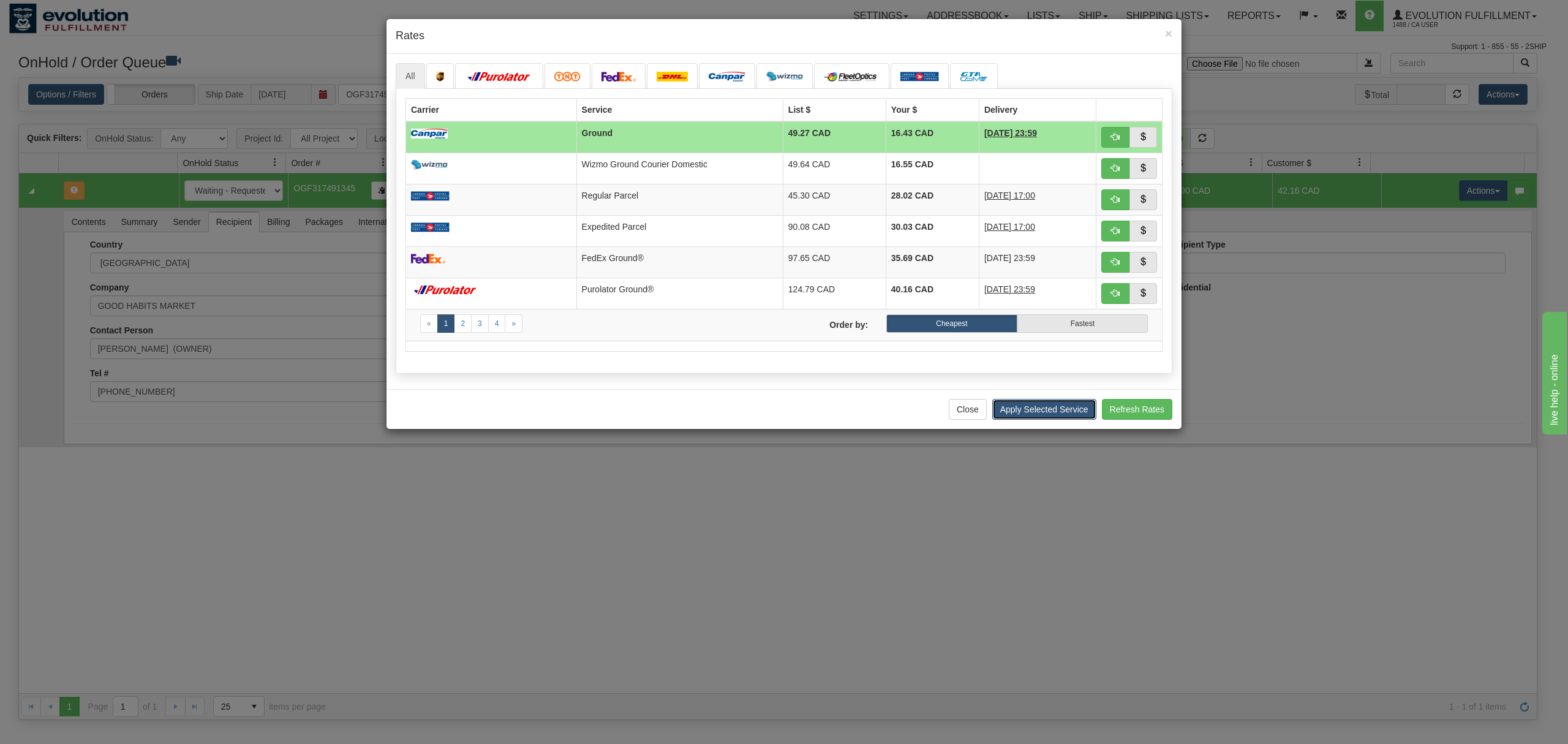
click at [1045, 418] on button "Apply Selected Service" at bounding box center [1044, 410] width 104 height 21
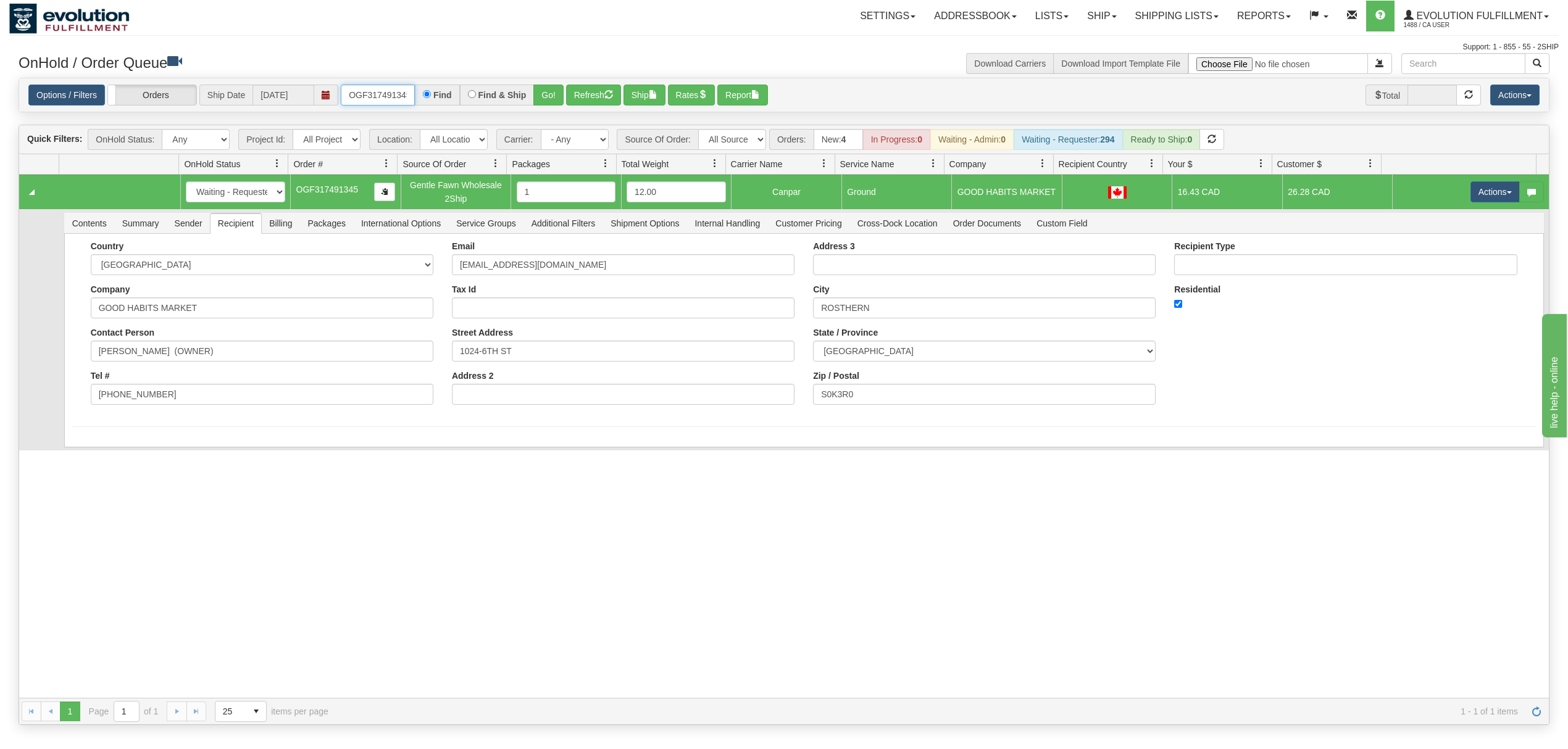
click at [363, 97] on input "OGF317491345" at bounding box center [378, 95] width 74 height 21
type input "OGF317469806"
click at [538, 89] on button "Go!" at bounding box center [549, 95] width 30 height 21
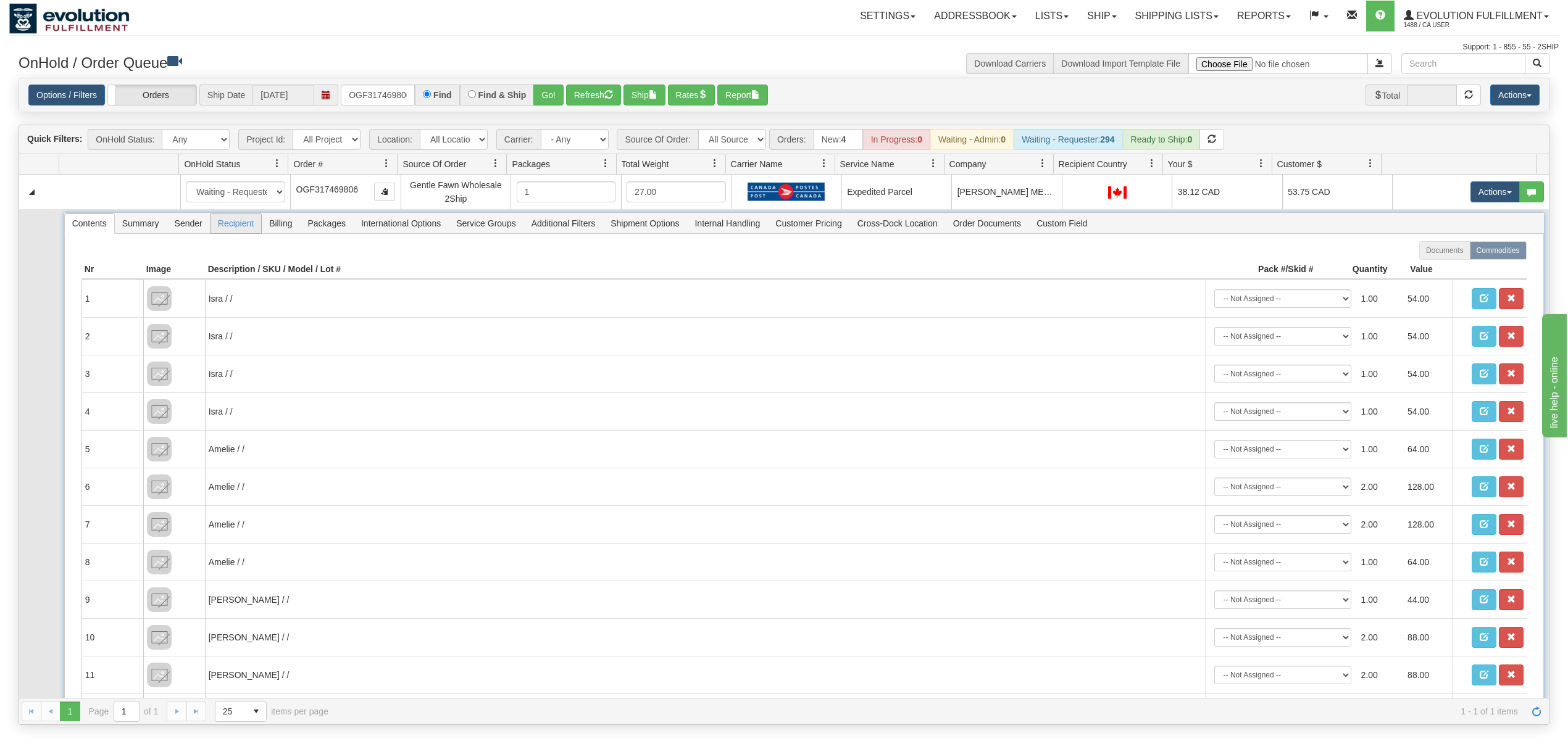
click at [236, 223] on span "Recipient" at bounding box center [236, 223] width 50 height 20
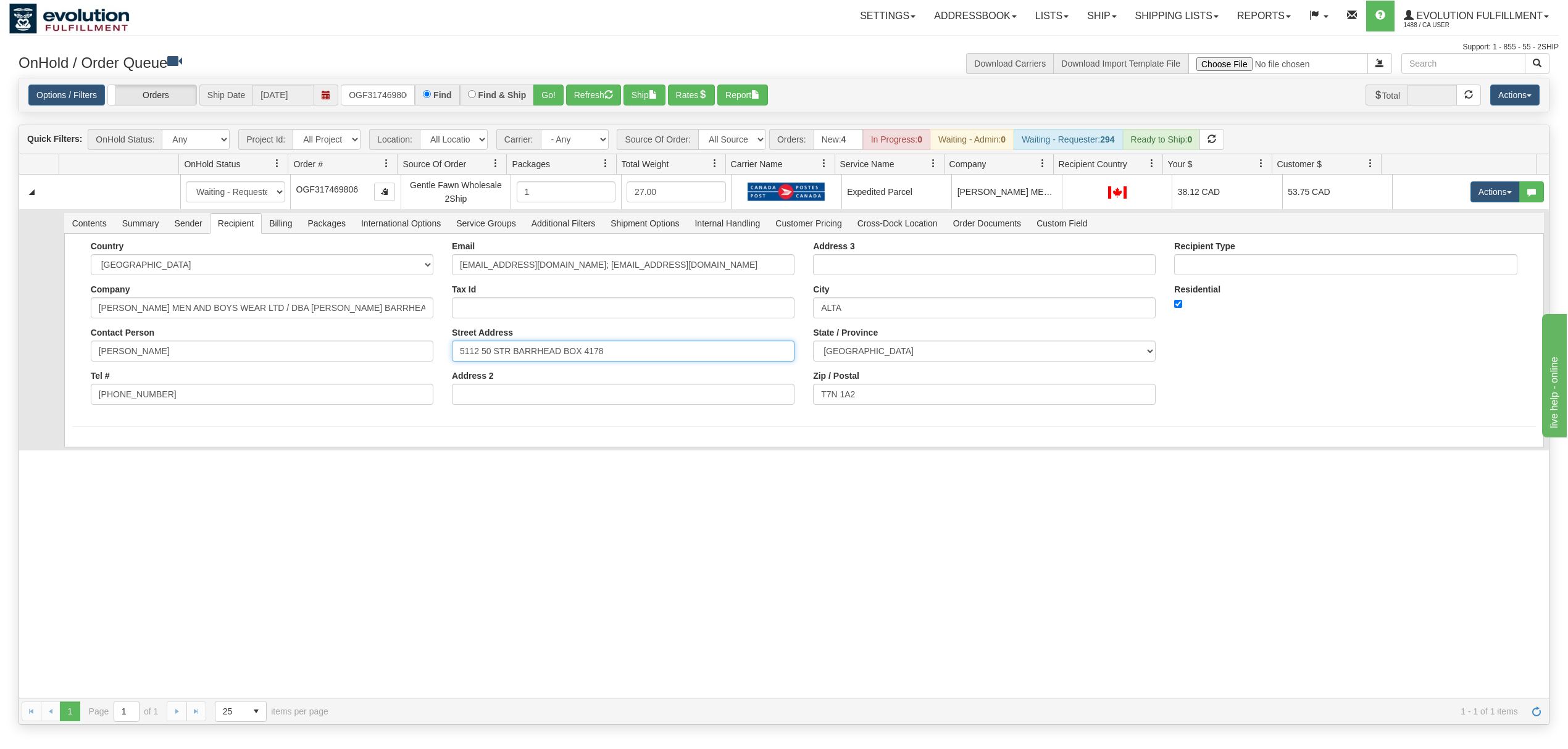
click at [650, 348] on input "5112 50 STR BARRHEAD BOX 4178" at bounding box center [623, 351] width 342 height 21
type input "5112 50 STR BARRHEAD"
click at [327, 446] on div "Country AFGHANISTAN ALAND ISLANDS ALBANIA ALGERIA AMERICAN SAMOA ANDORRA ANGOLA…" at bounding box center [804, 351] width 1479 height 234
click at [94, 453] on button "Save" at bounding box center [90, 450] width 36 height 21
drag, startPoint x: 647, startPoint y: 267, endPoint x: 523, endPoint y: 289, distance: 125.9
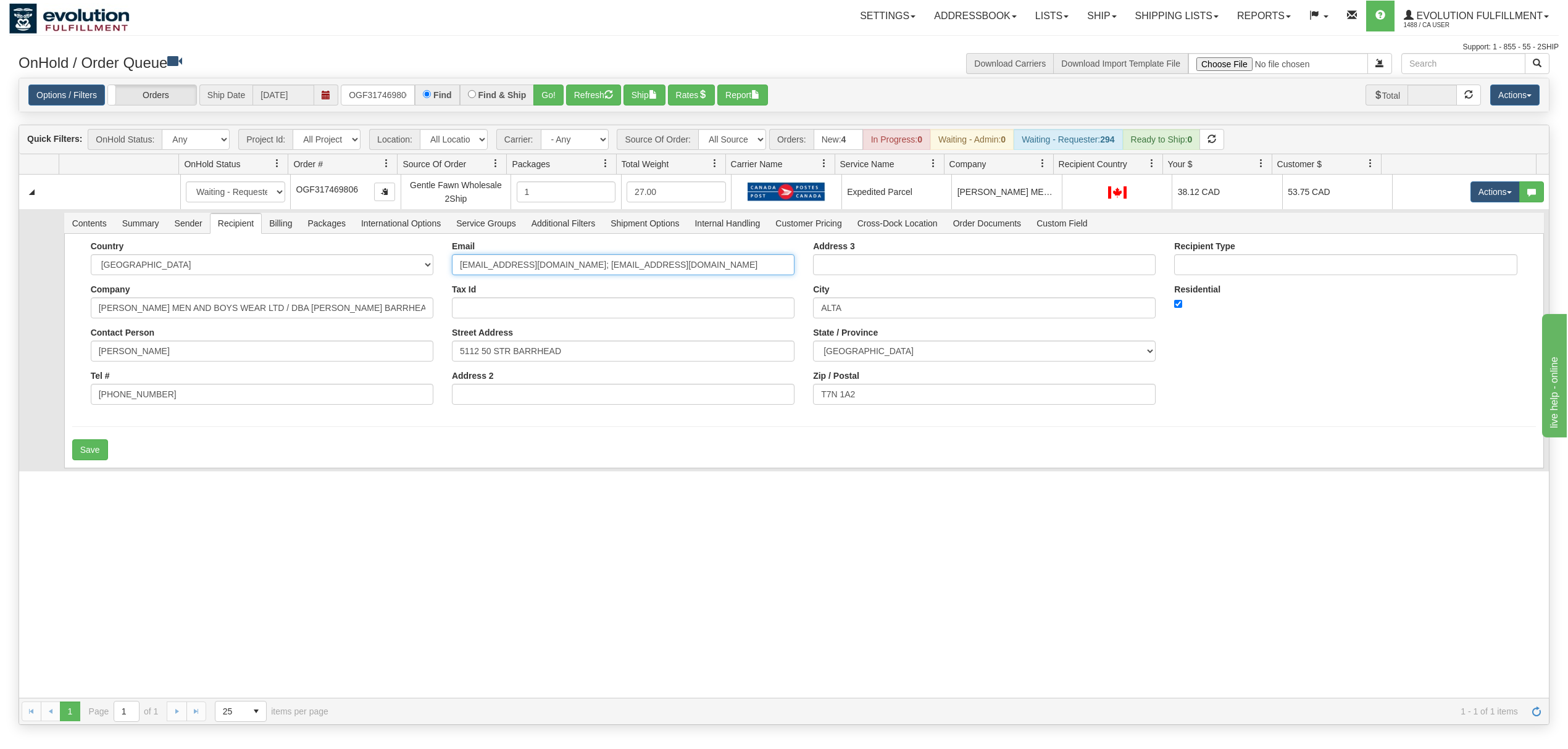
click at [523, 289] on div "Email jsports@telus.net; jsportsbhd@gmail.com Tax Id Street Address 5112 50 STR…" at bounding box center [623, 327] width 361 height 173
type input "jsports@telus.net"
click at [209, 442] on div "Save" at bounding box center [804, 450] width 1463 height 21
click at [76, 460] on button "Save" at bounding box center [90, 450] width 36 height 21
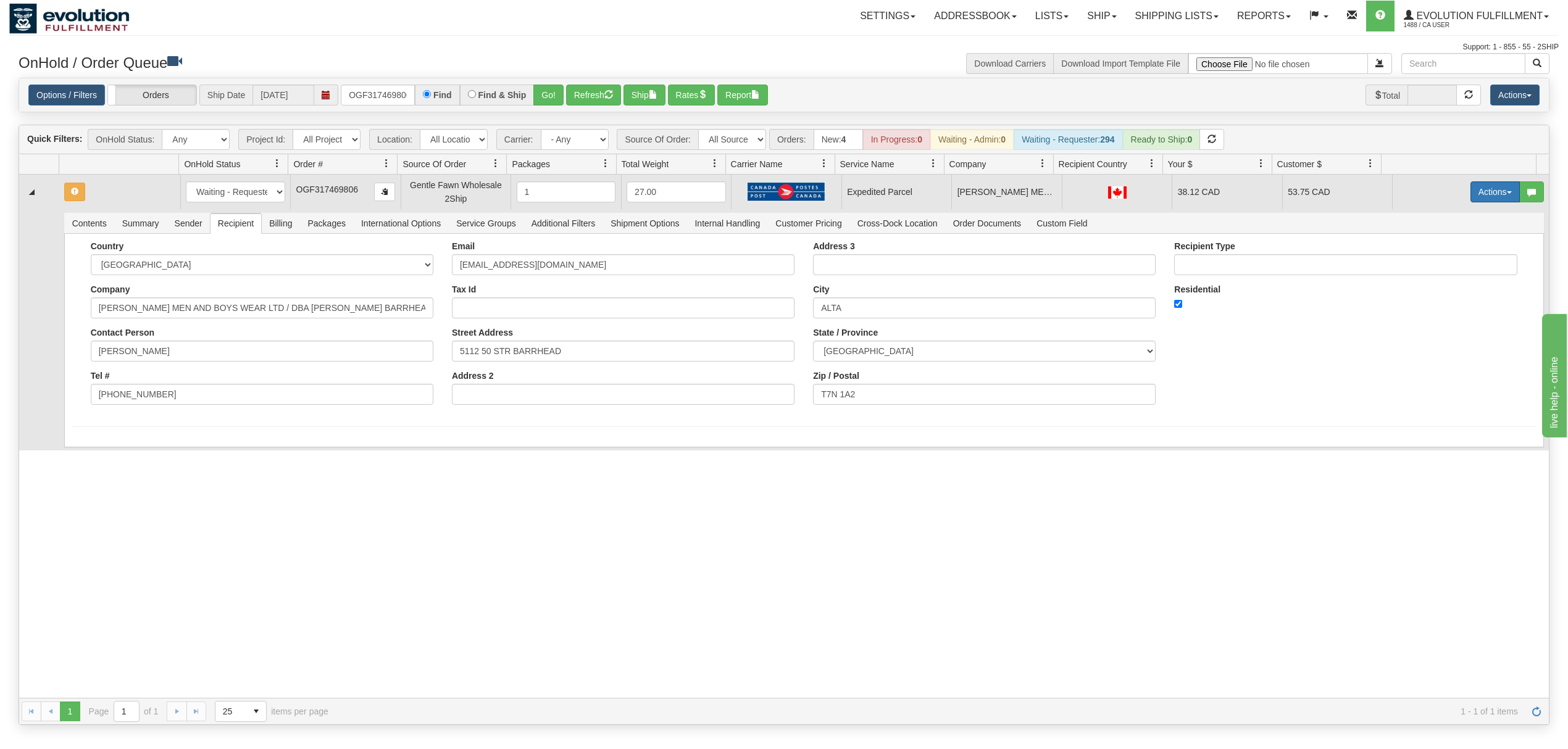
click at [1472, 198] on button "Actions" at bounding box center [1494, 192] width 50 height 21
click at [1442, 252] on span "Rate All Services" at bounding box center [1470, 247] width 74 height 10
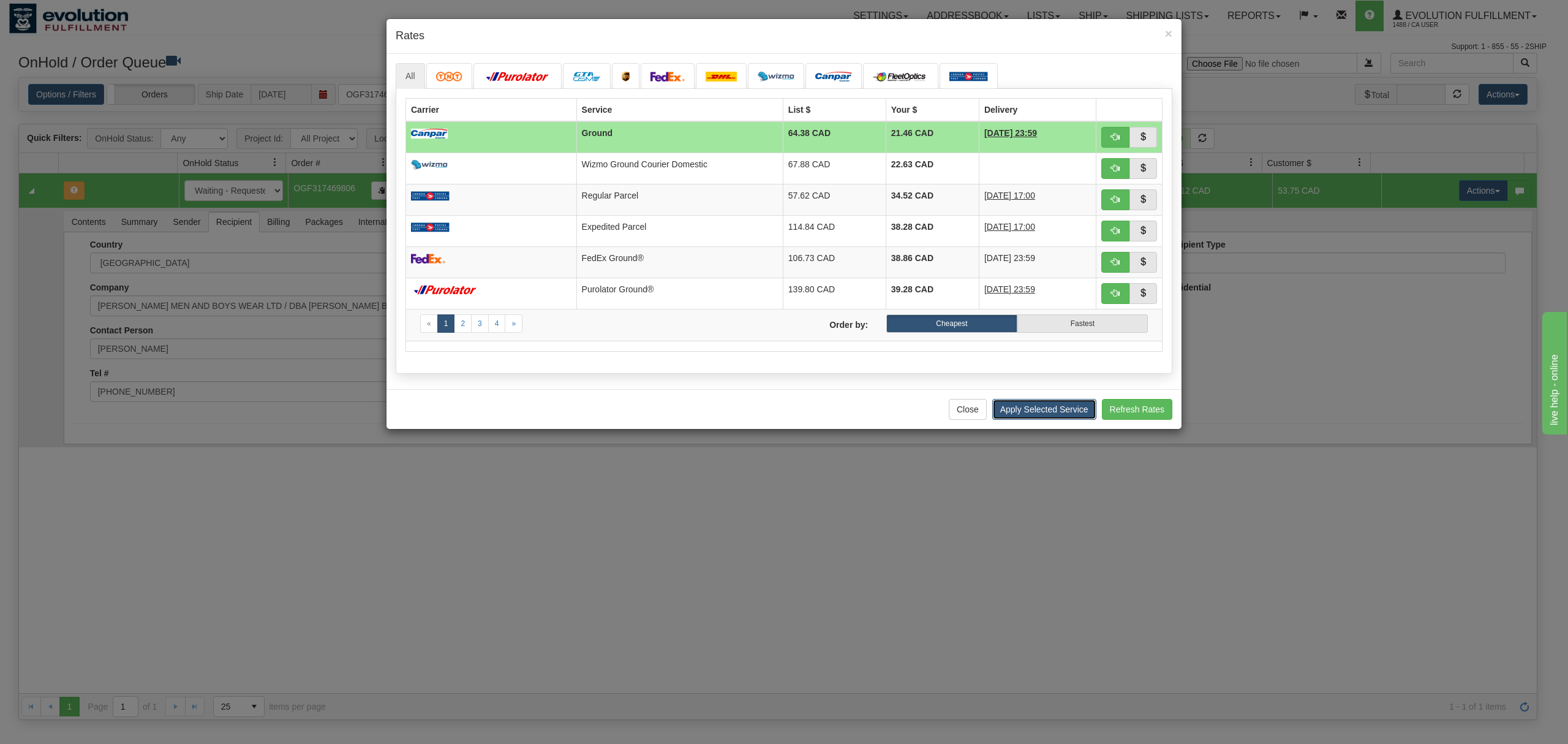
click at [1037, 415] on button "Apply Selected Service" at bounding box center [1044, 410] width 104 height 21
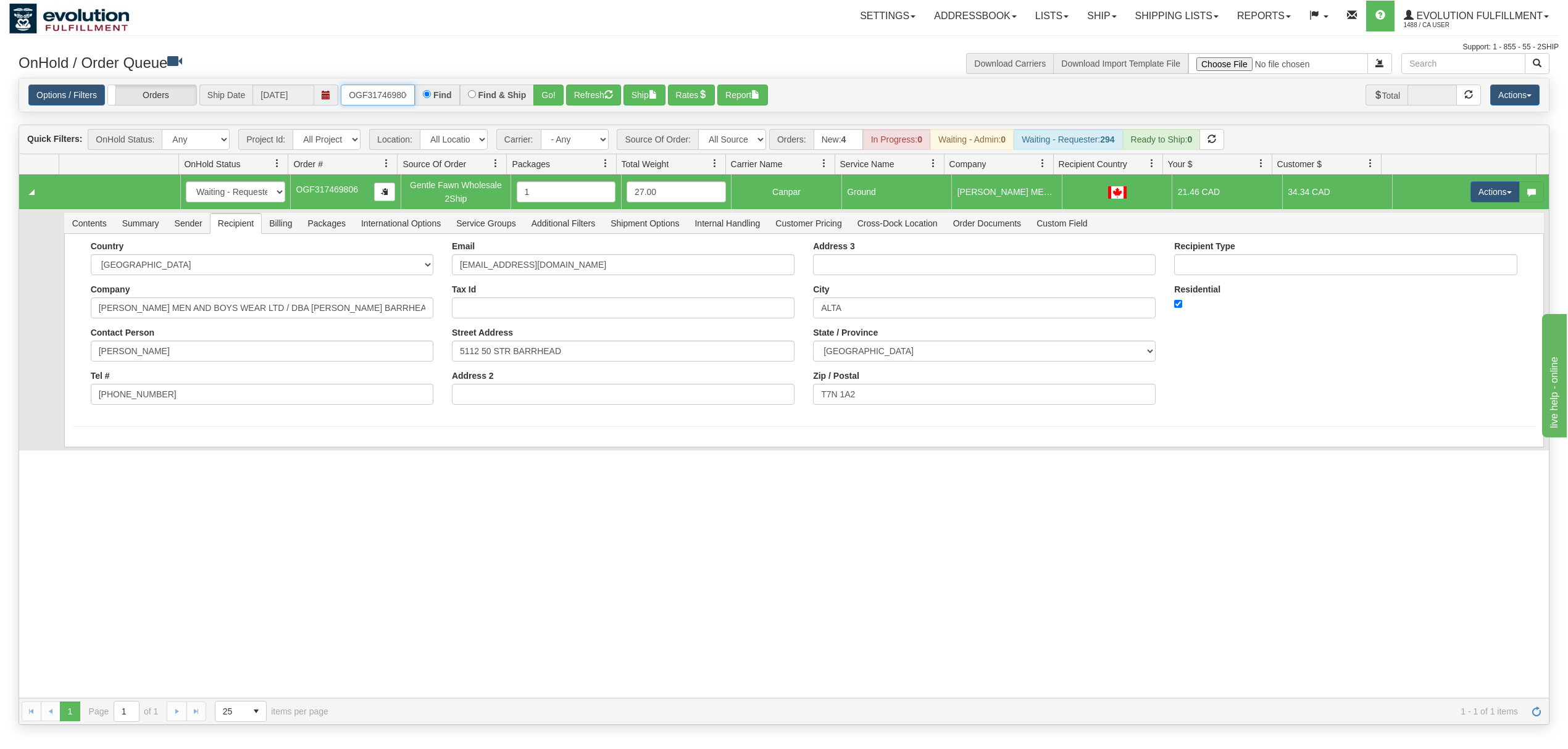
click at [375, 95] on input "OGF317469806" at bounding box center [378, 95] width 74 height 21
click at [374, 95] on input "OGF317469806" at bounding box center [378, 95] width 74 height 21
click at [723, 140] on select "All Sources AirBlaster 2Ship Integration Ambler Apparel 2Ship Integration BC Ca…" at bounding box center [732, 140] width 68 height 21
select select "EMU Australia 2Ship Integration"
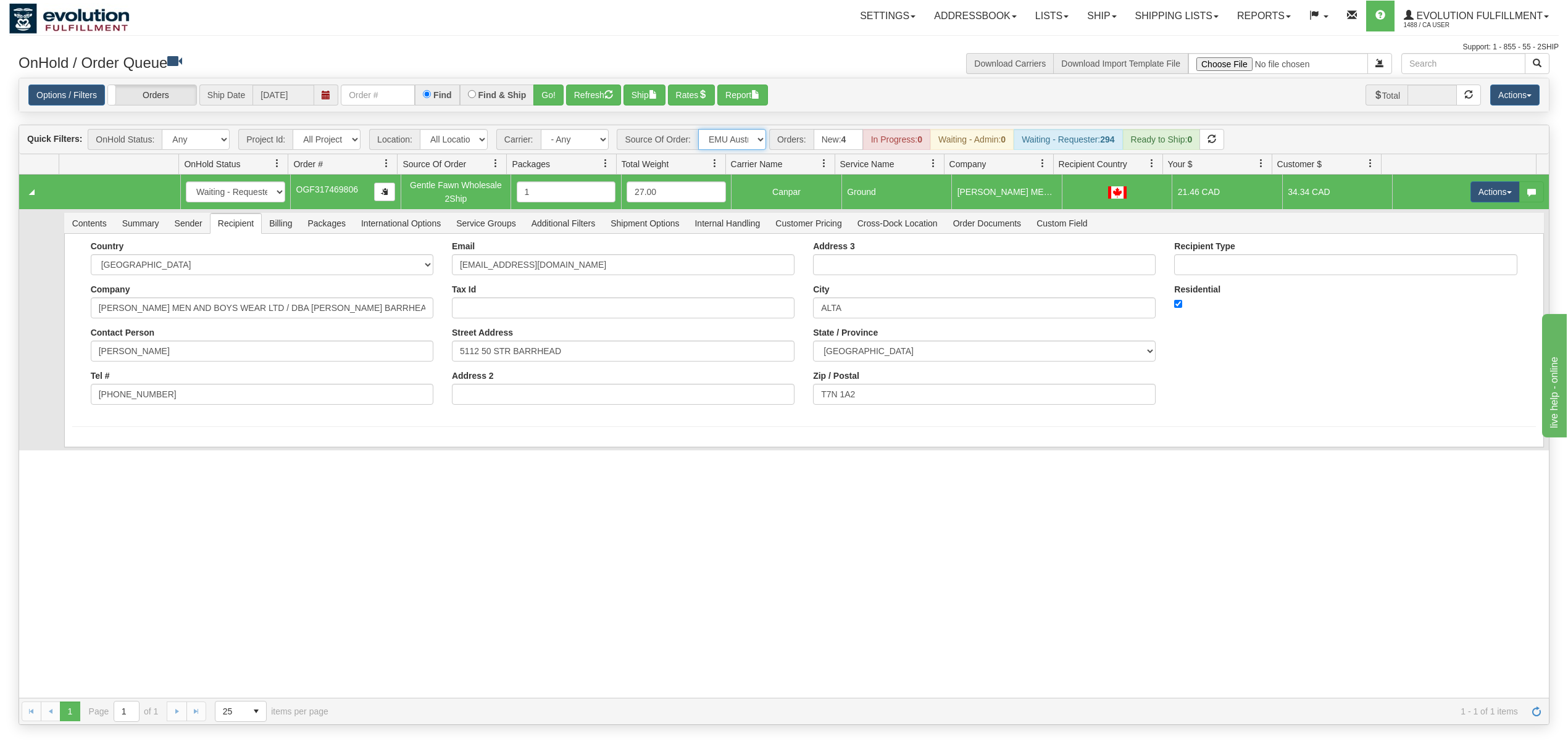
click at [700, 130] on select "All Sources AirBlaster 2Ship Integration Ambler Apparel 2Ship Integration BC Ca…" at bounding box center [732, 140] width 68 height 21
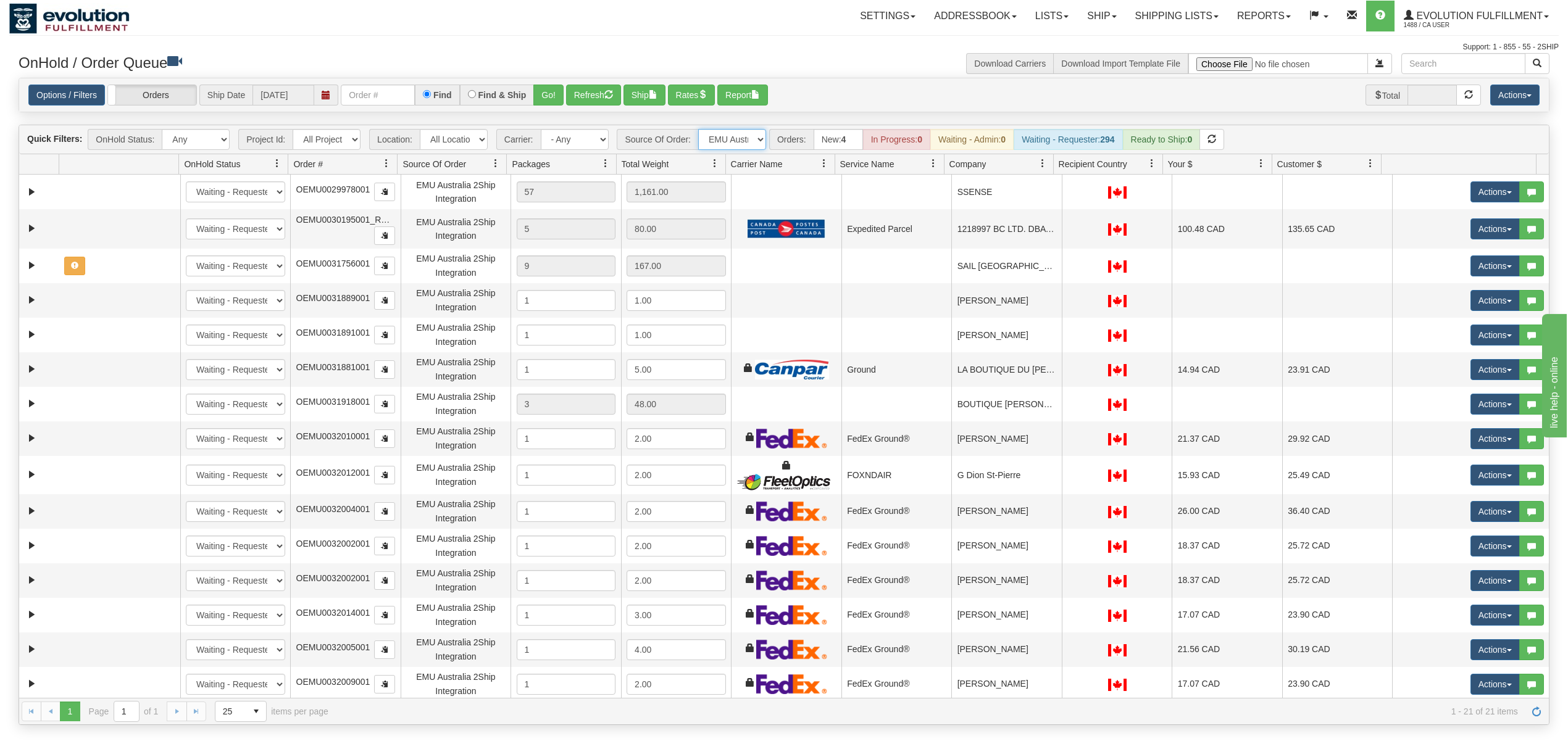
click at [1045, 160] on span at bounding box center [1042, 163] width 10 height 10
click at [1059, 198] on span "Sort Ascending" at bounding box center [1086, 193] width 64 height 13
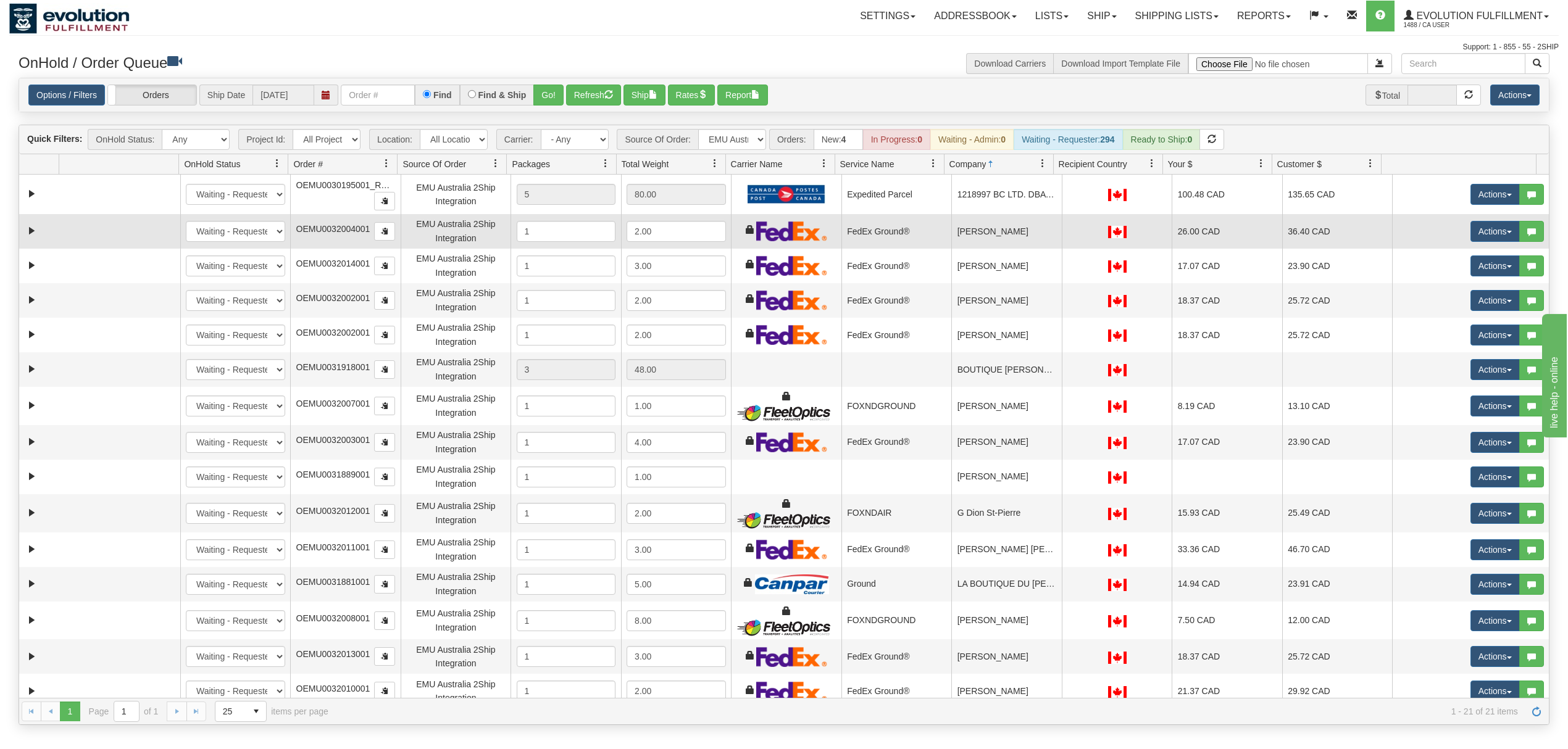
click at [1020, 246] on td "Alona Masson" at bounding box center [1006, 231] width 111 height 34
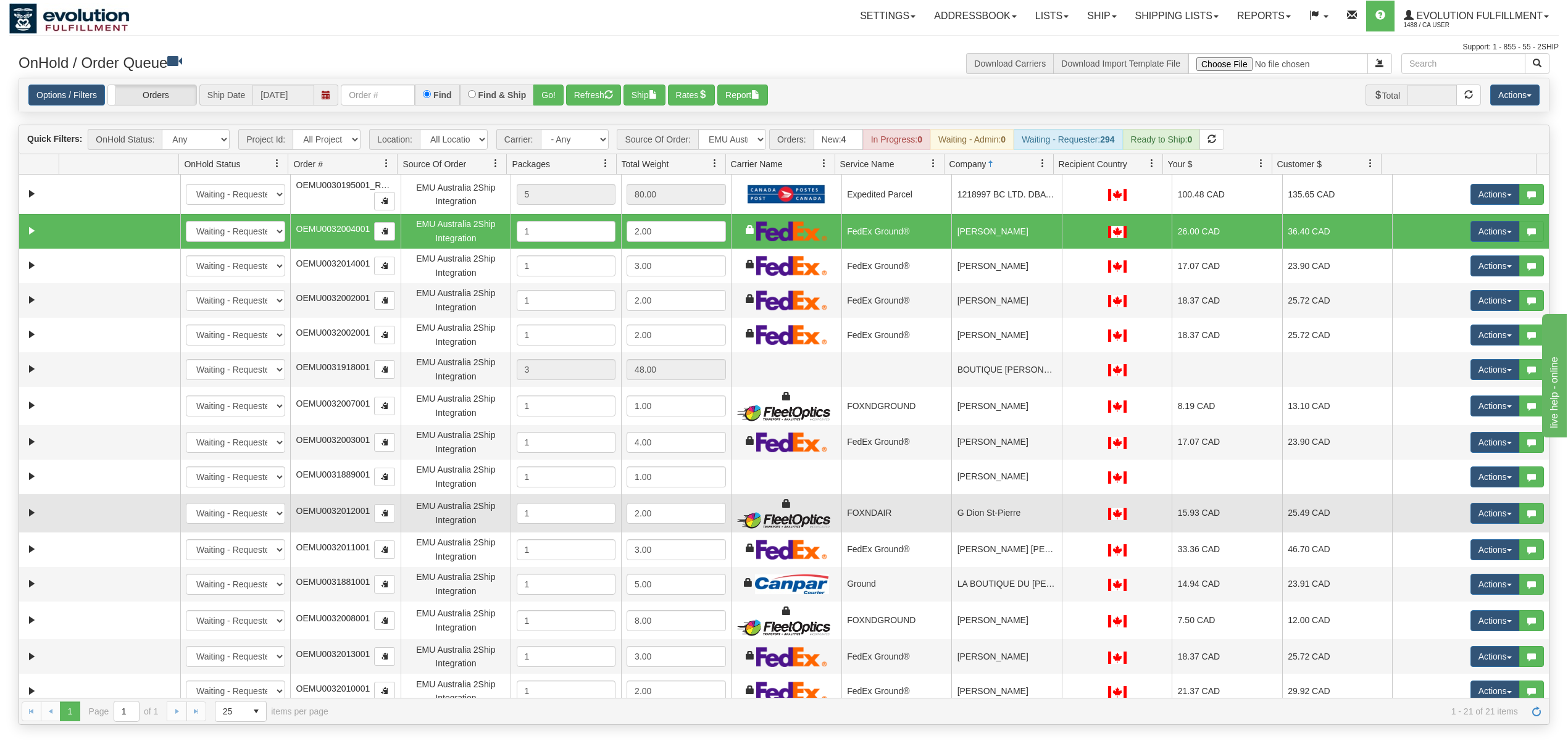
click at [963, 507] on td "G Dion St-Pierre" at bounding box center [1006, 513] width 111 height 38
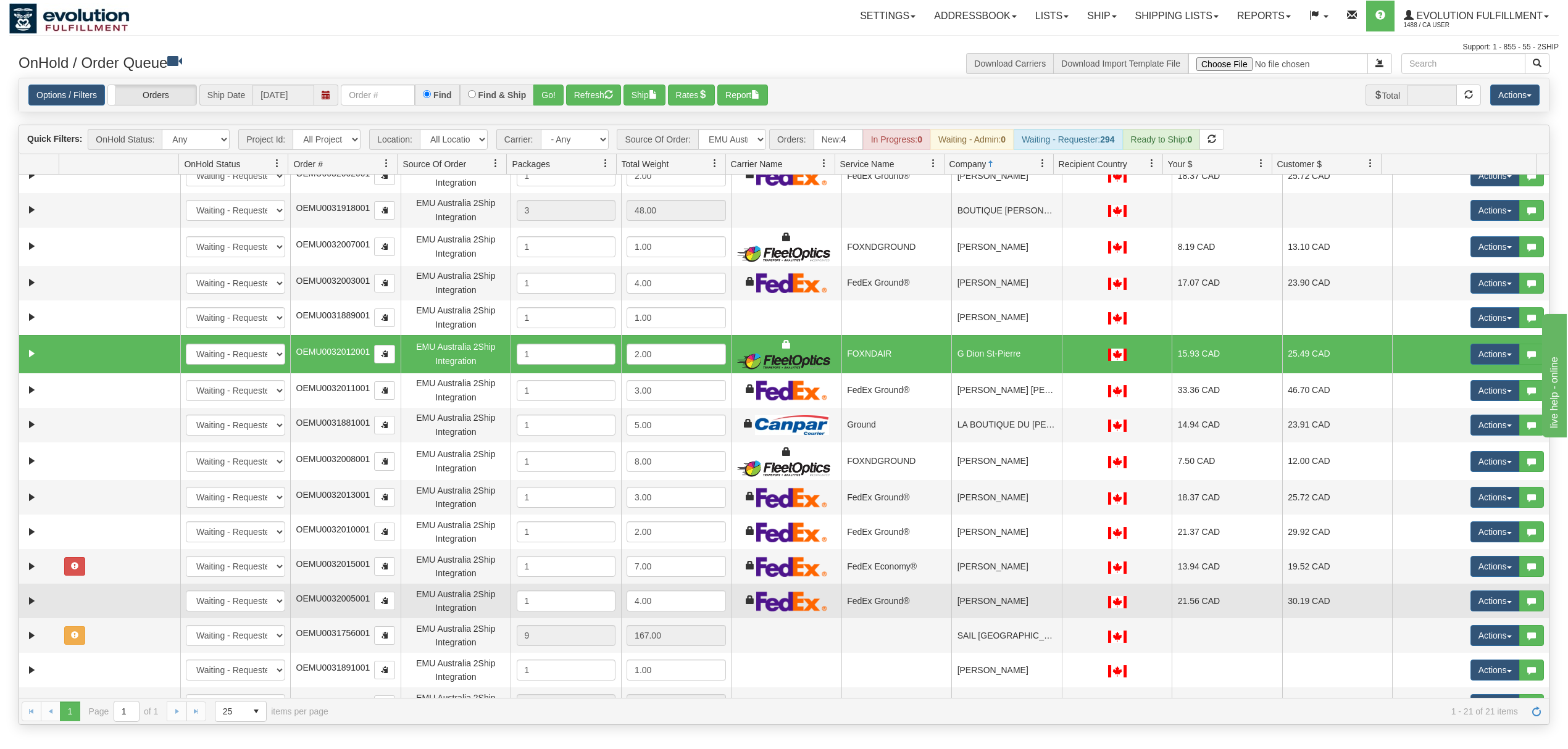
scroll to position [164, 0]
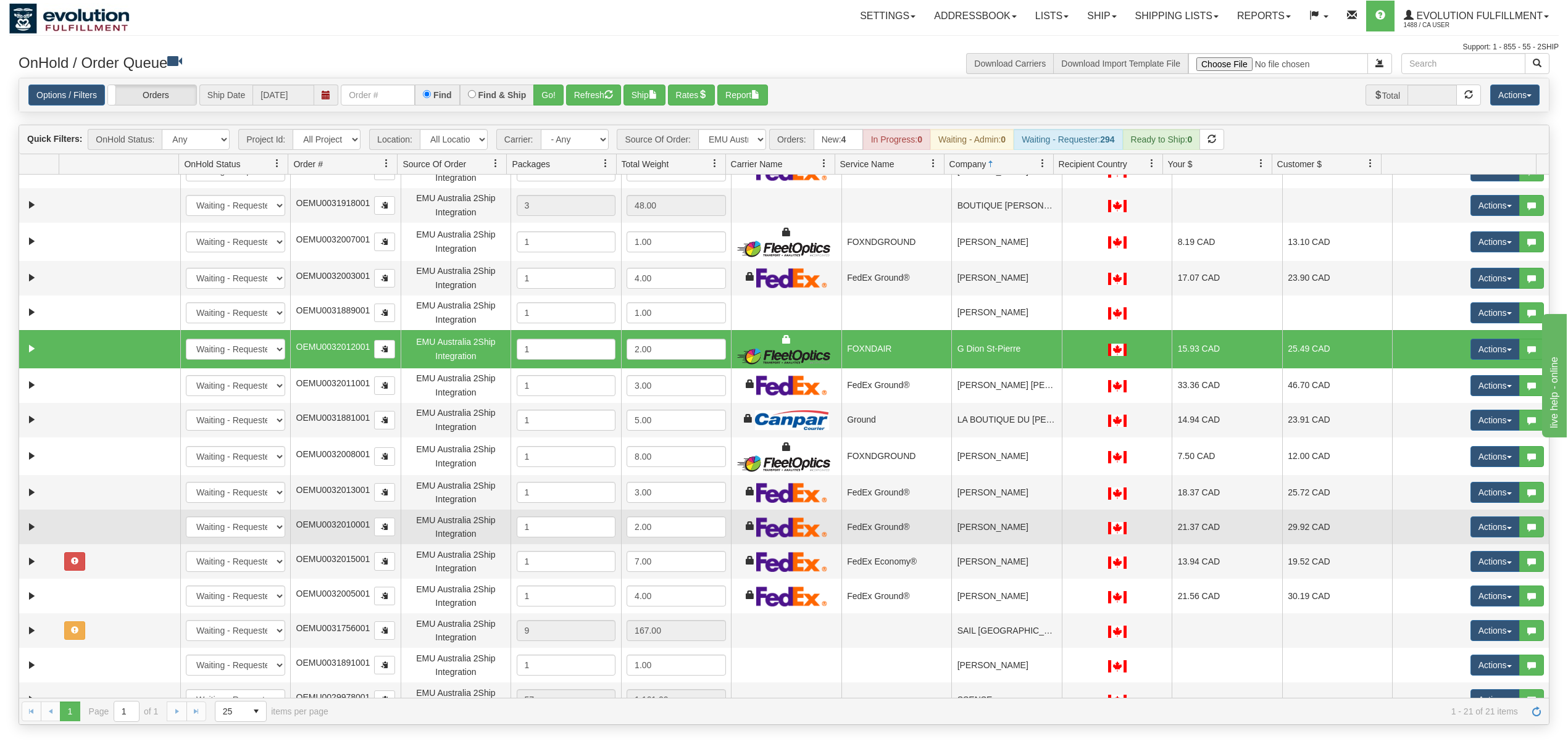
click at [1017, 537] on td "Pam Ferro" at bounding box center [1006, 527] width 111 height 34
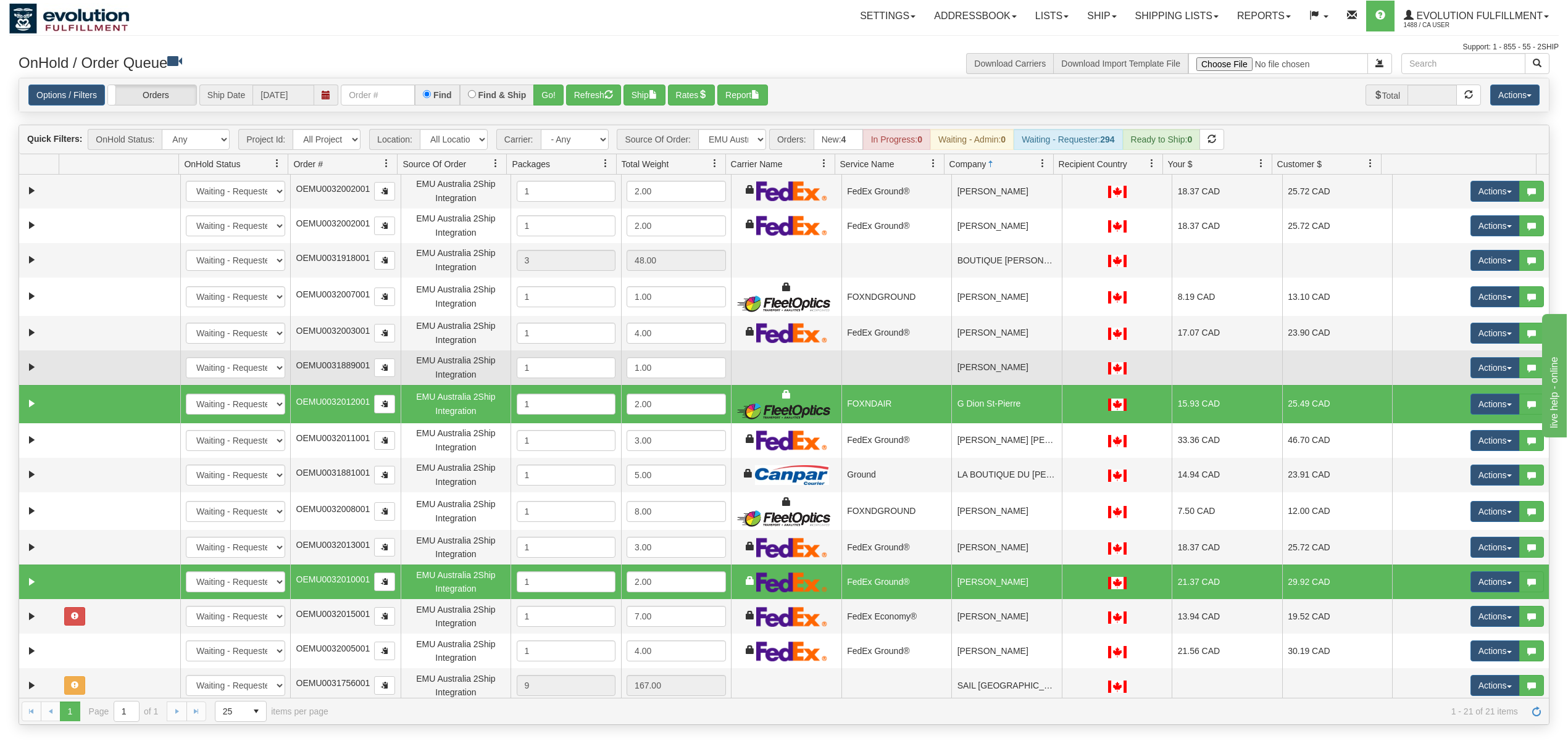
scroll to position [0, 0]
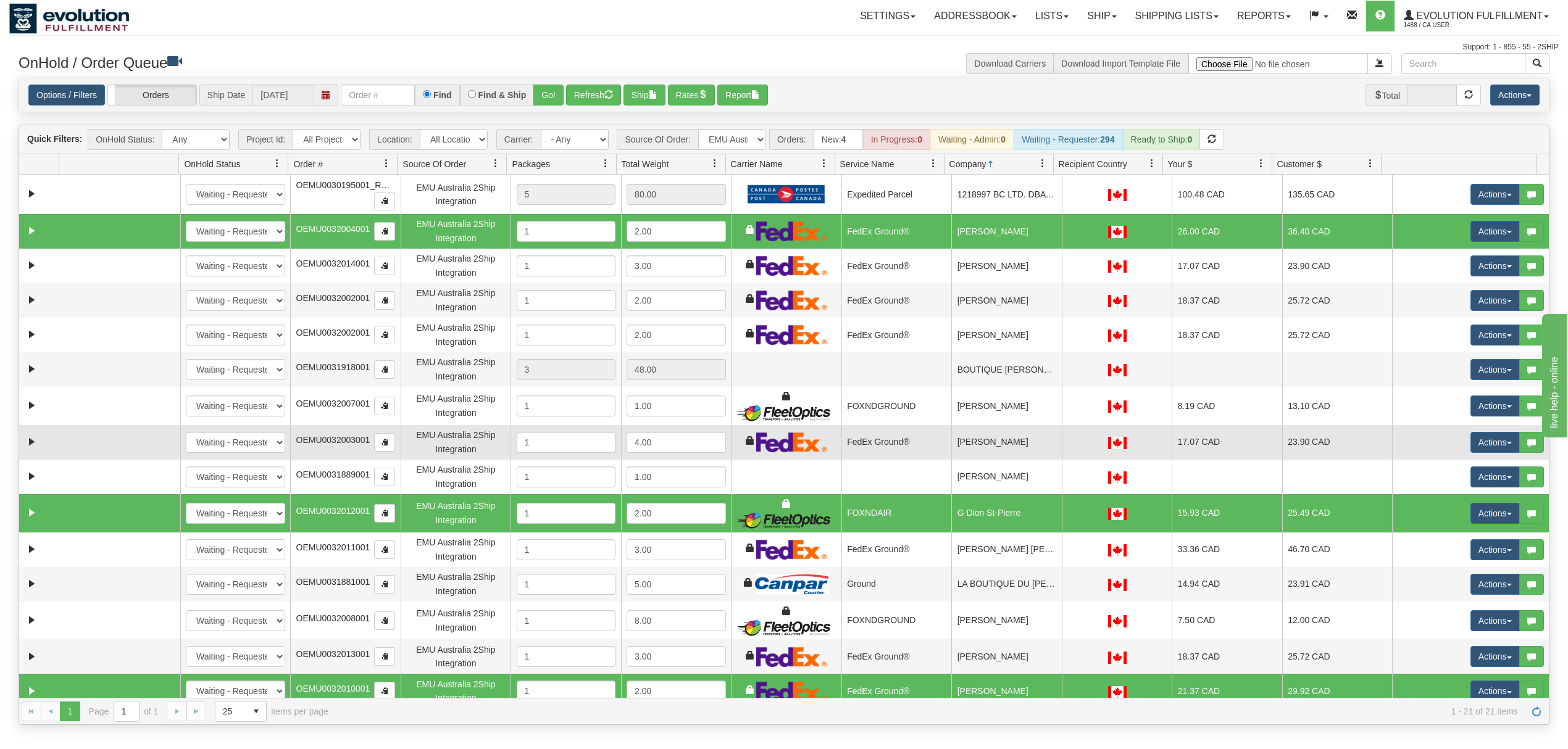
click at [1033, 445] on td "Correana Thompson" at bounding box center [1006, 442] width 111 height 34
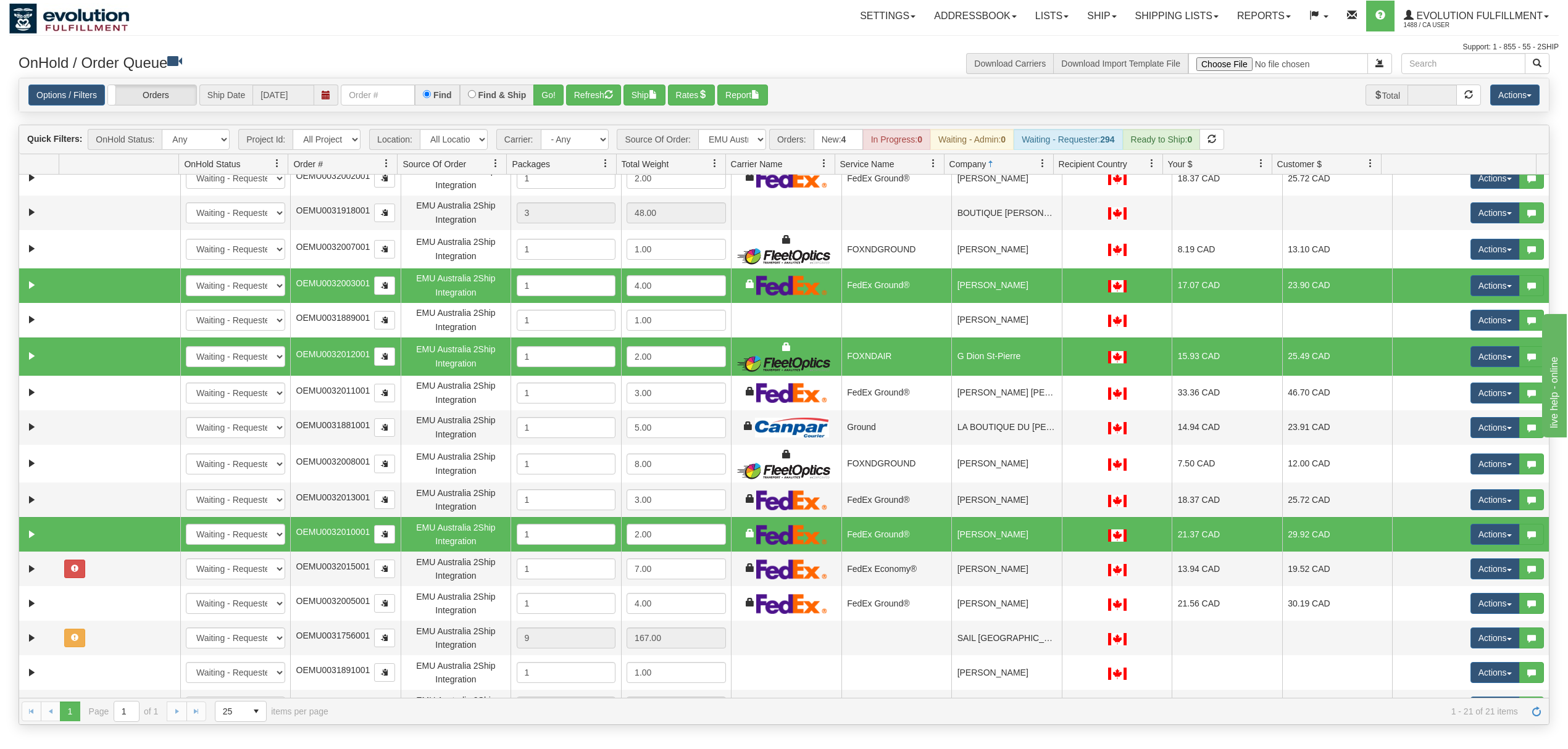
scroll to position [164, 0]
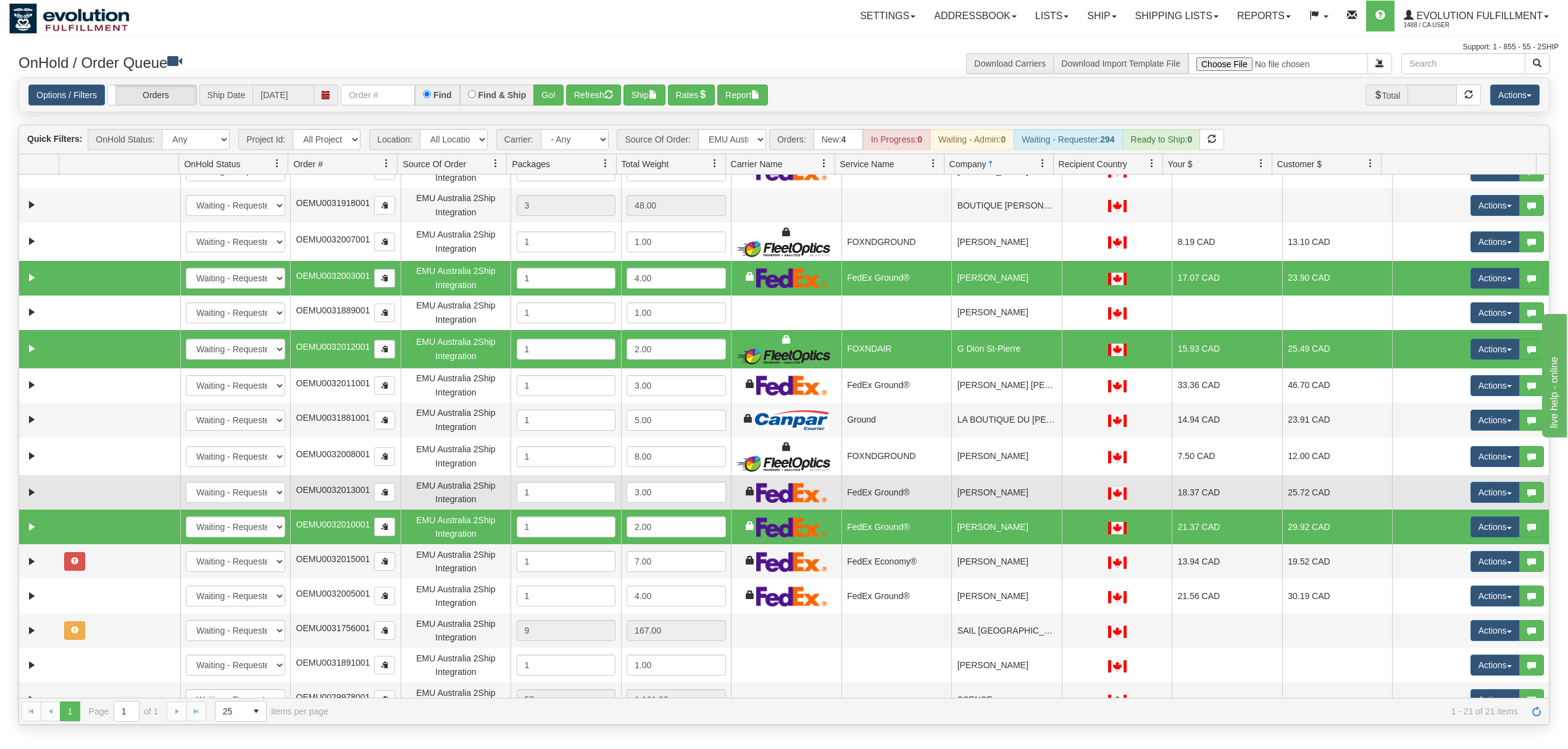
click at [1022, 495] on td "natalie sotropa" at bounding box center [1006, 492] width 111 height 34
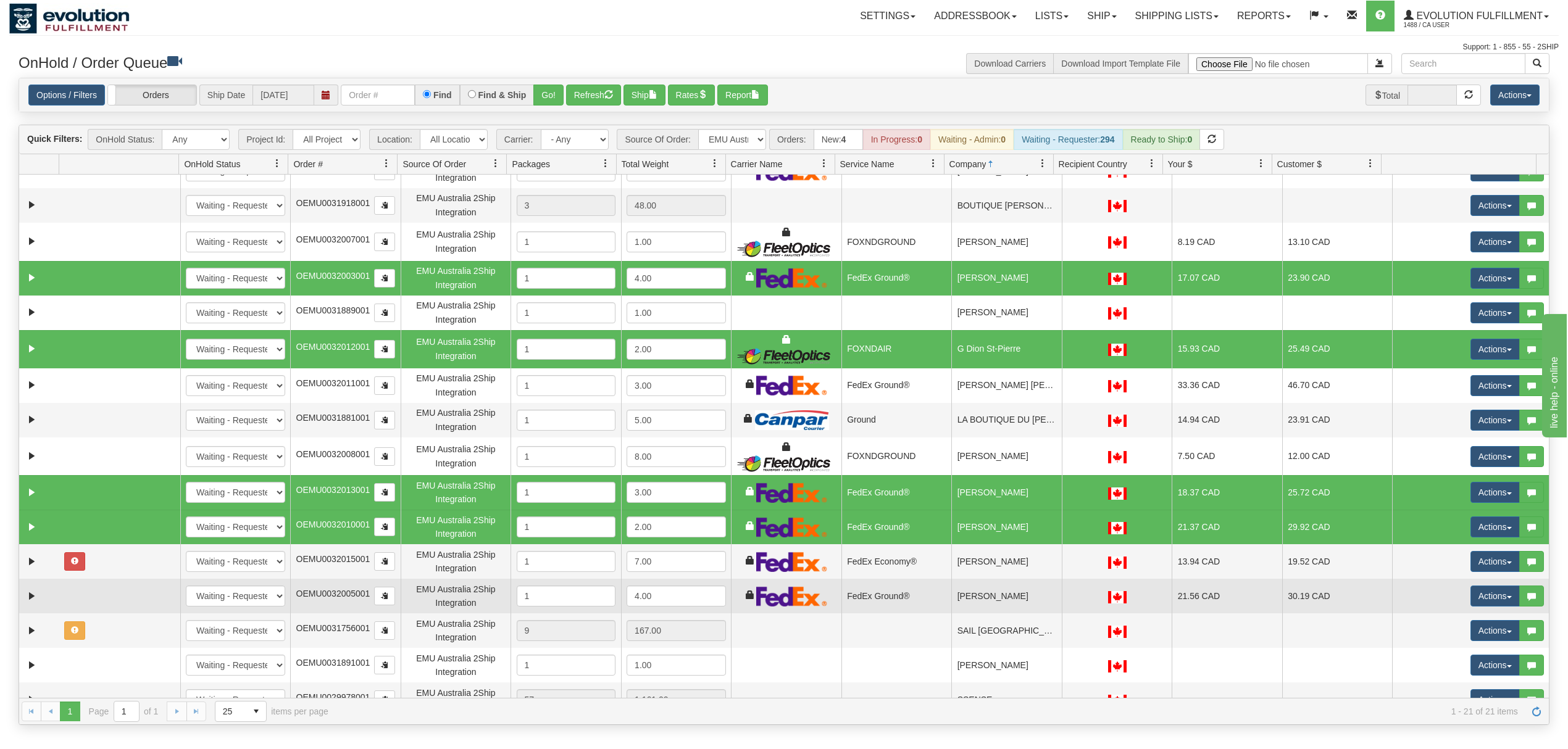
click at [1022, 599] on td "Rebecca Tibbo" at bounding box center [1006, 596] width 111 height 34
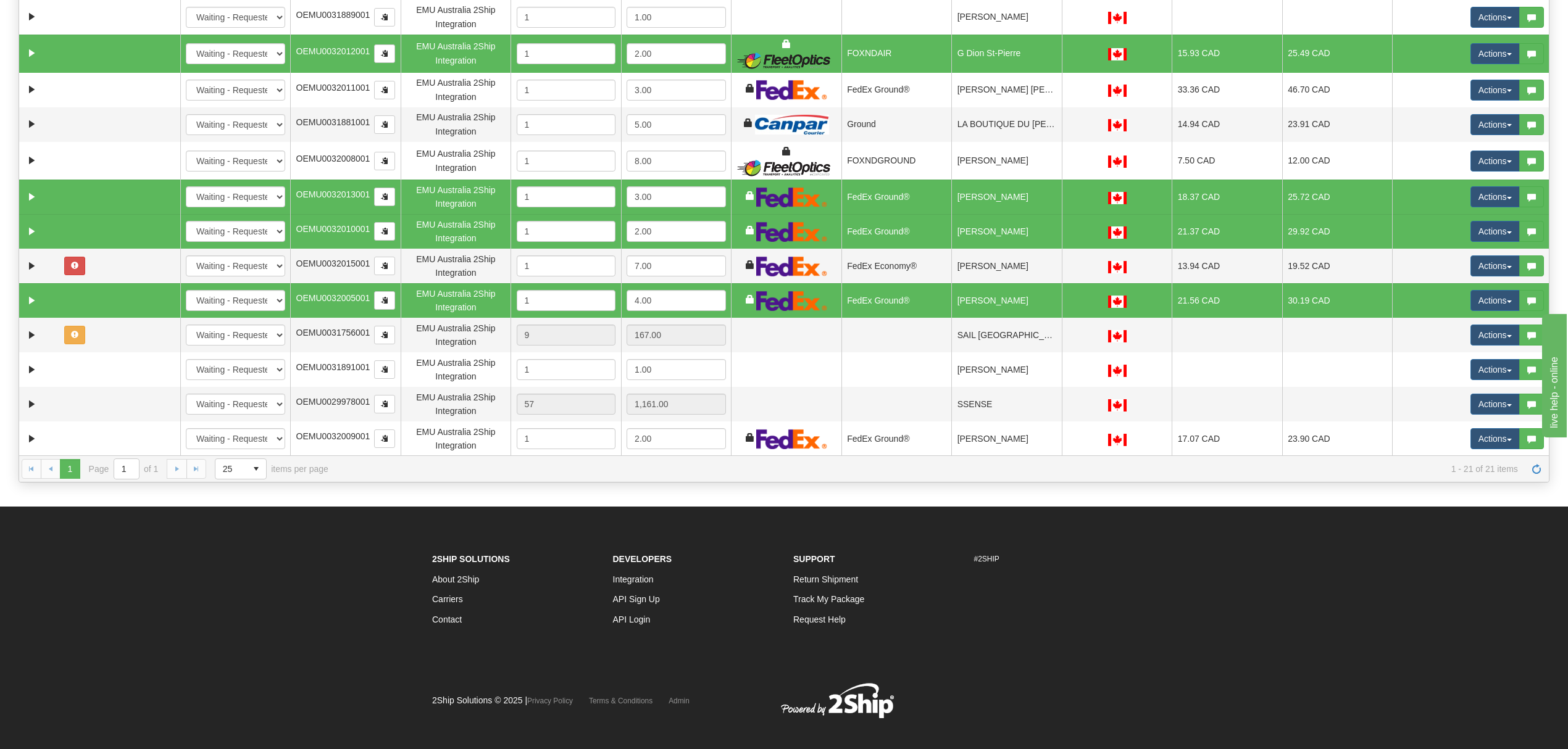
scroll to position [247, 0]
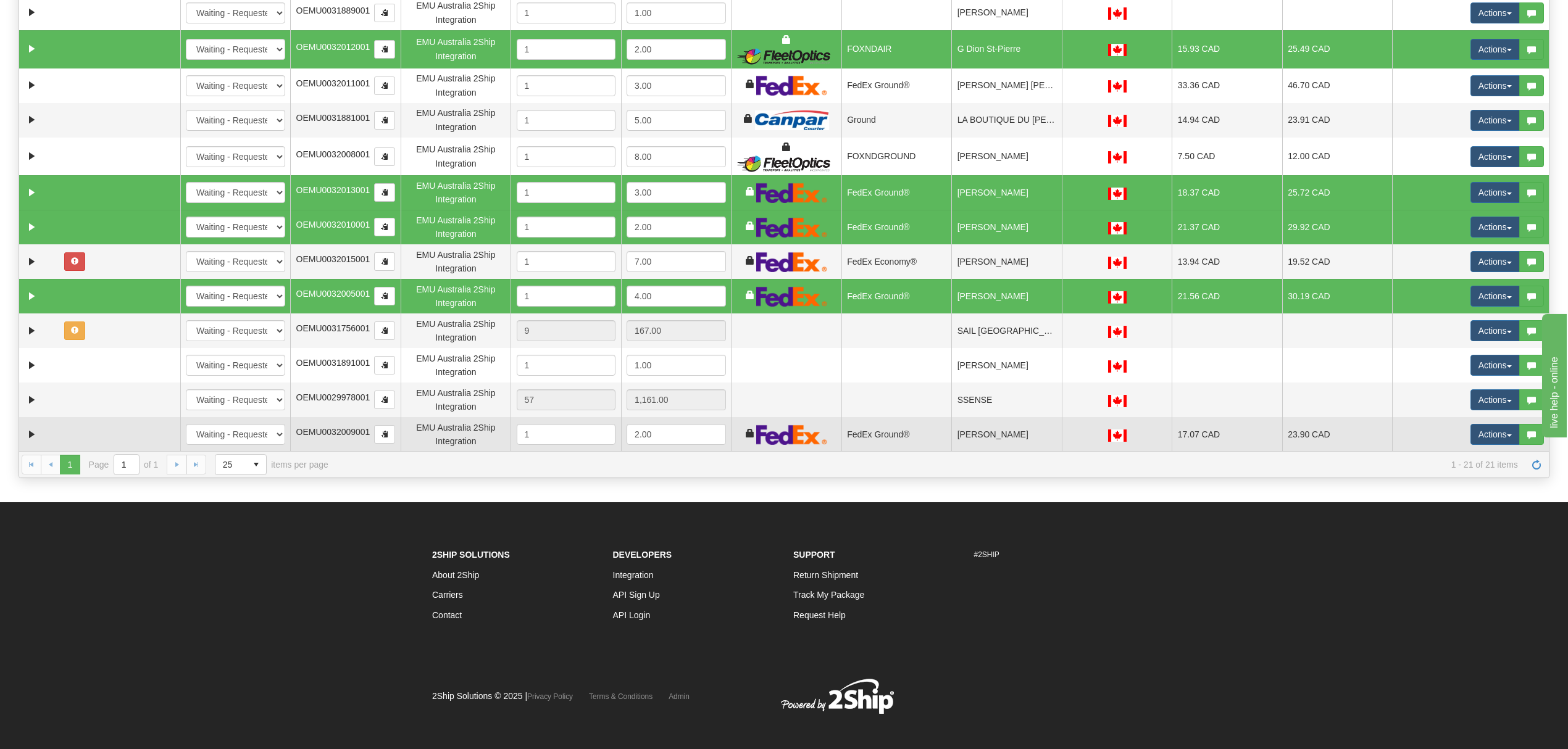
click at [1035, 430] on td "Tabitha Comeau" at bounding box center [1006, 434] width 111 height 34
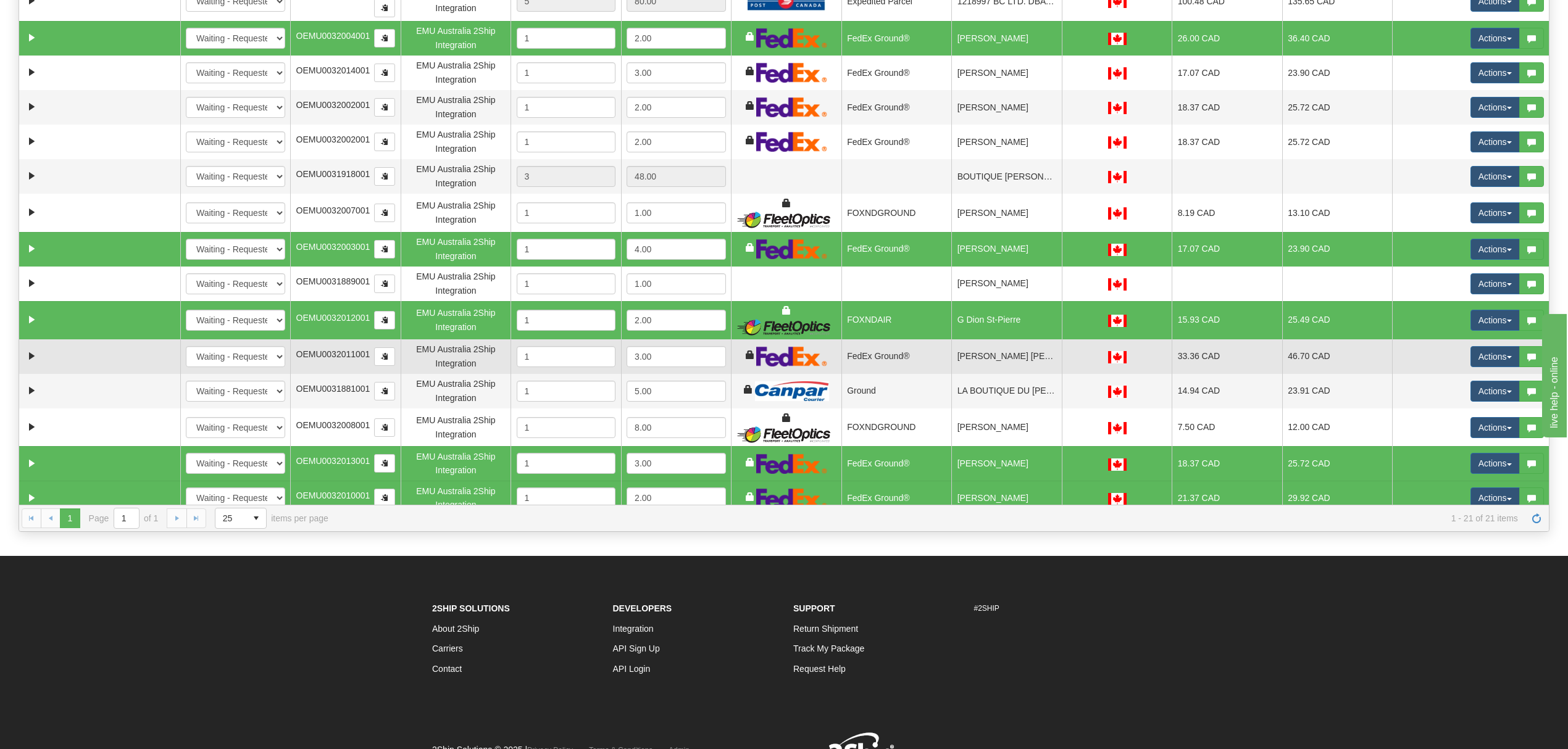
scroll to position [164, 0]
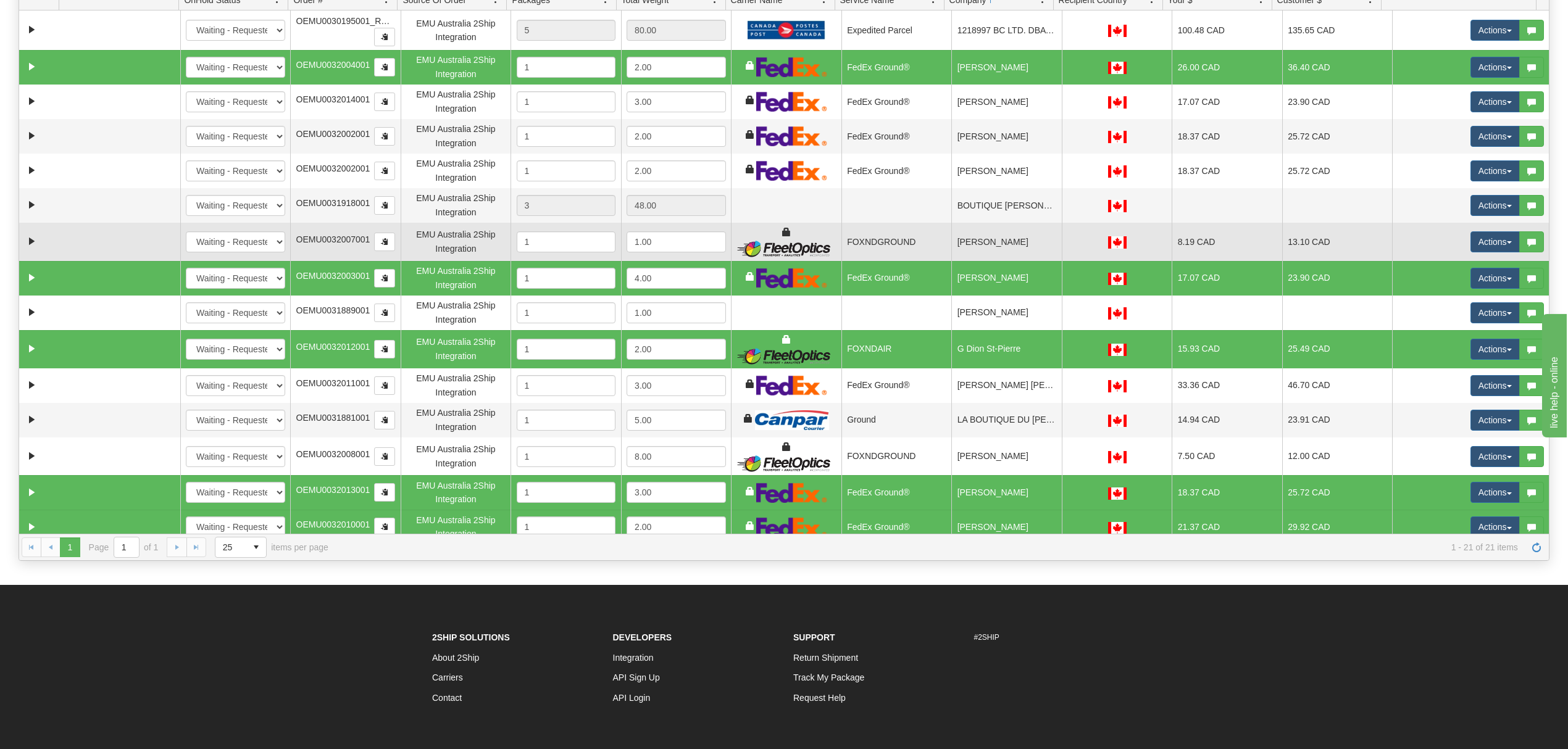
click at [996, 240] on td "Bryn Rowe" at bounding box center [1006, 242] width 111 height 38
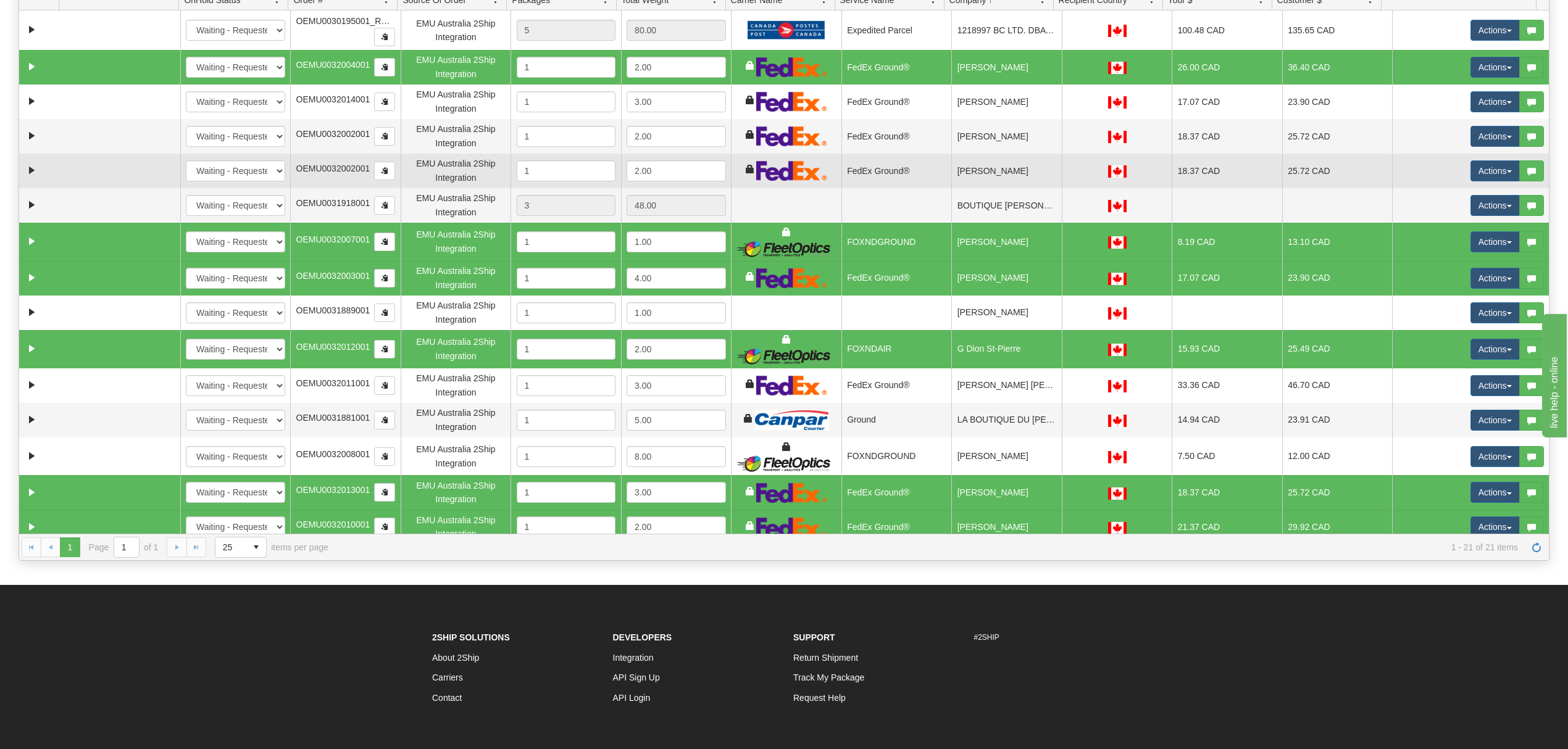
click at [1021, 172] on td "Ann Beal" at bounding box center [1006, 171] width 111 height 34
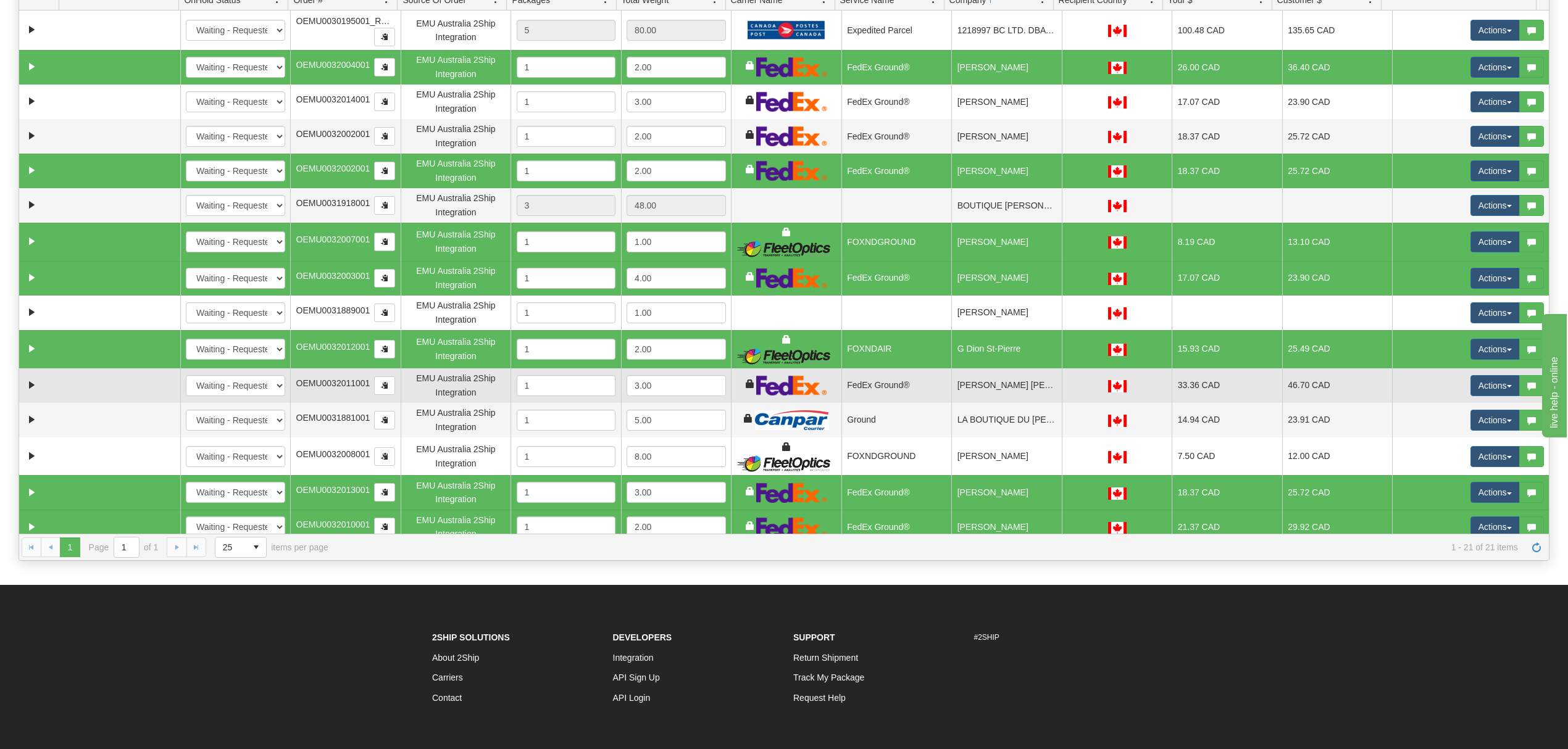
click at [1010, 388] on td "Julie Cote Proulx" at bounding box center [1006, 385] width 111 height 34
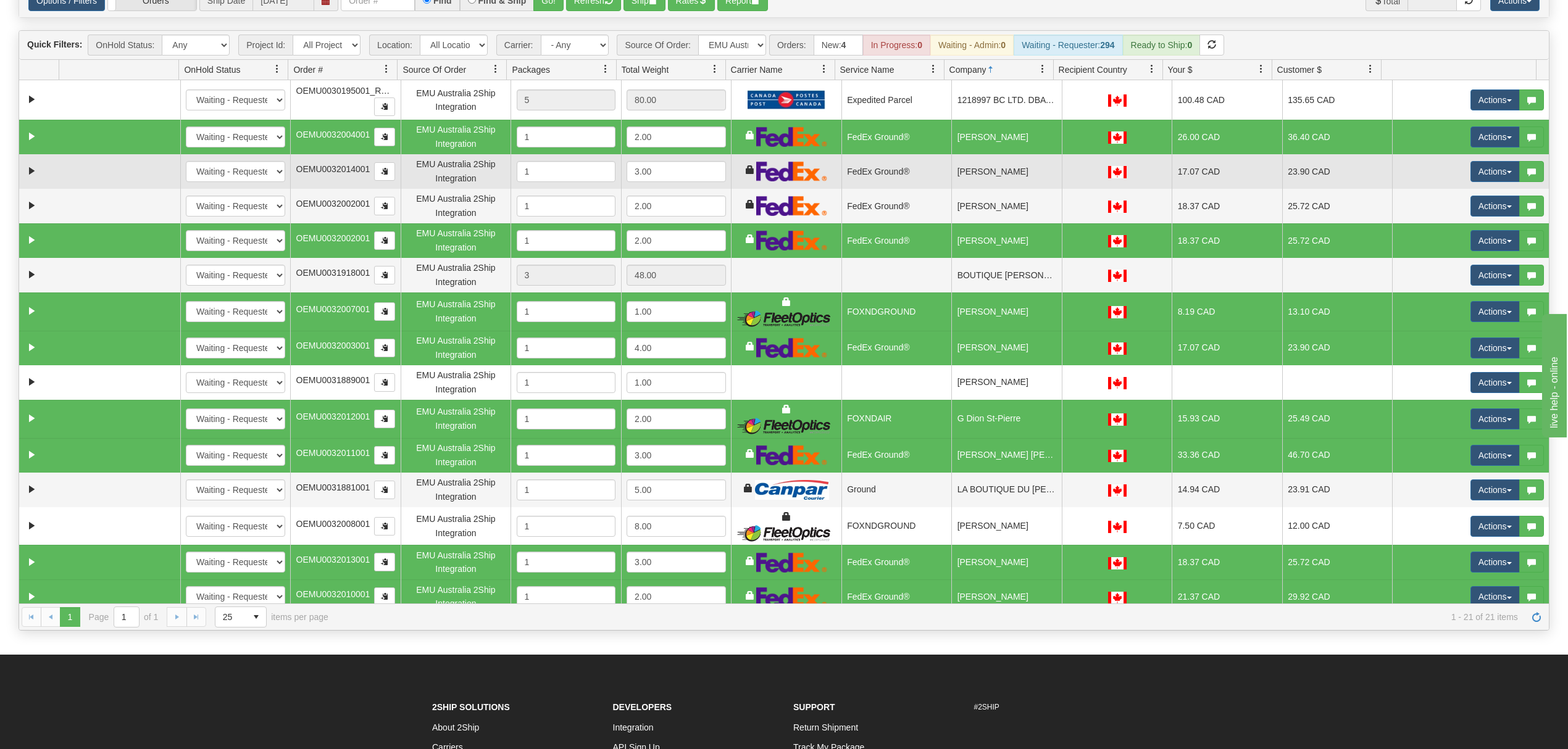
scroll to position [0, 0]
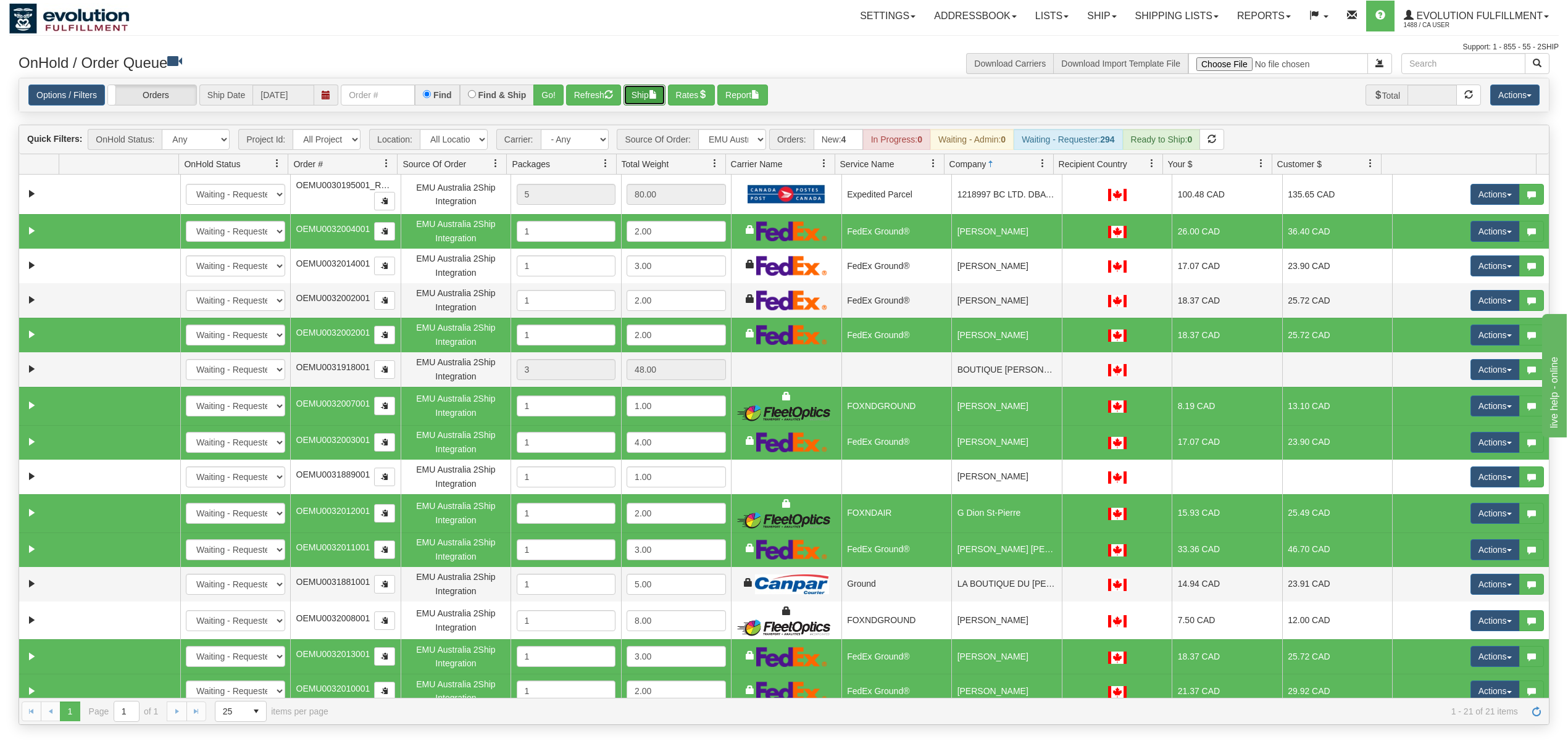
click at [639, 92] on button "Ship" at bounding box center [644, 95] width 42 height 21
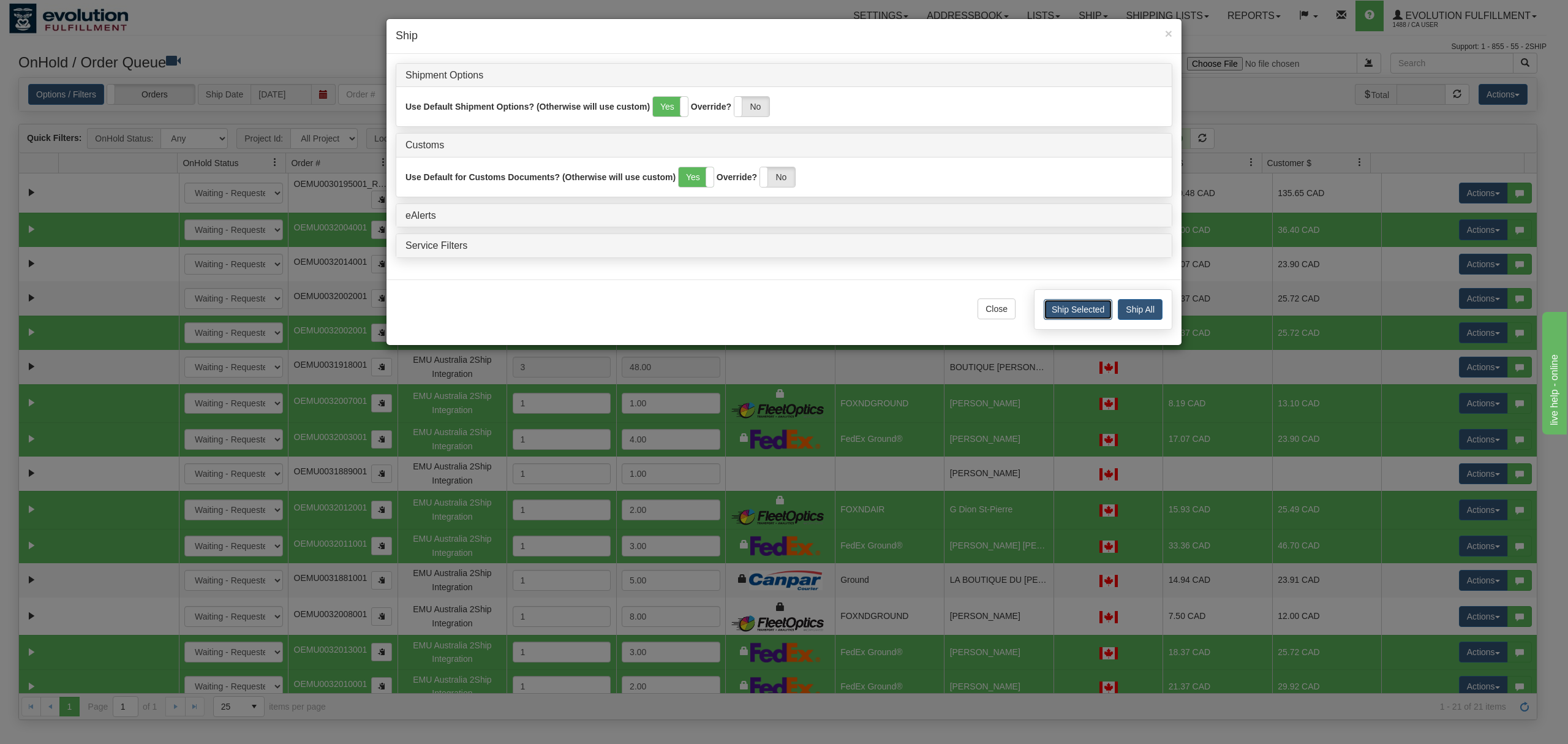
click at [1068, 309] on button "Ship Selected" at bounding box center [1078, 310] width 68 height 21
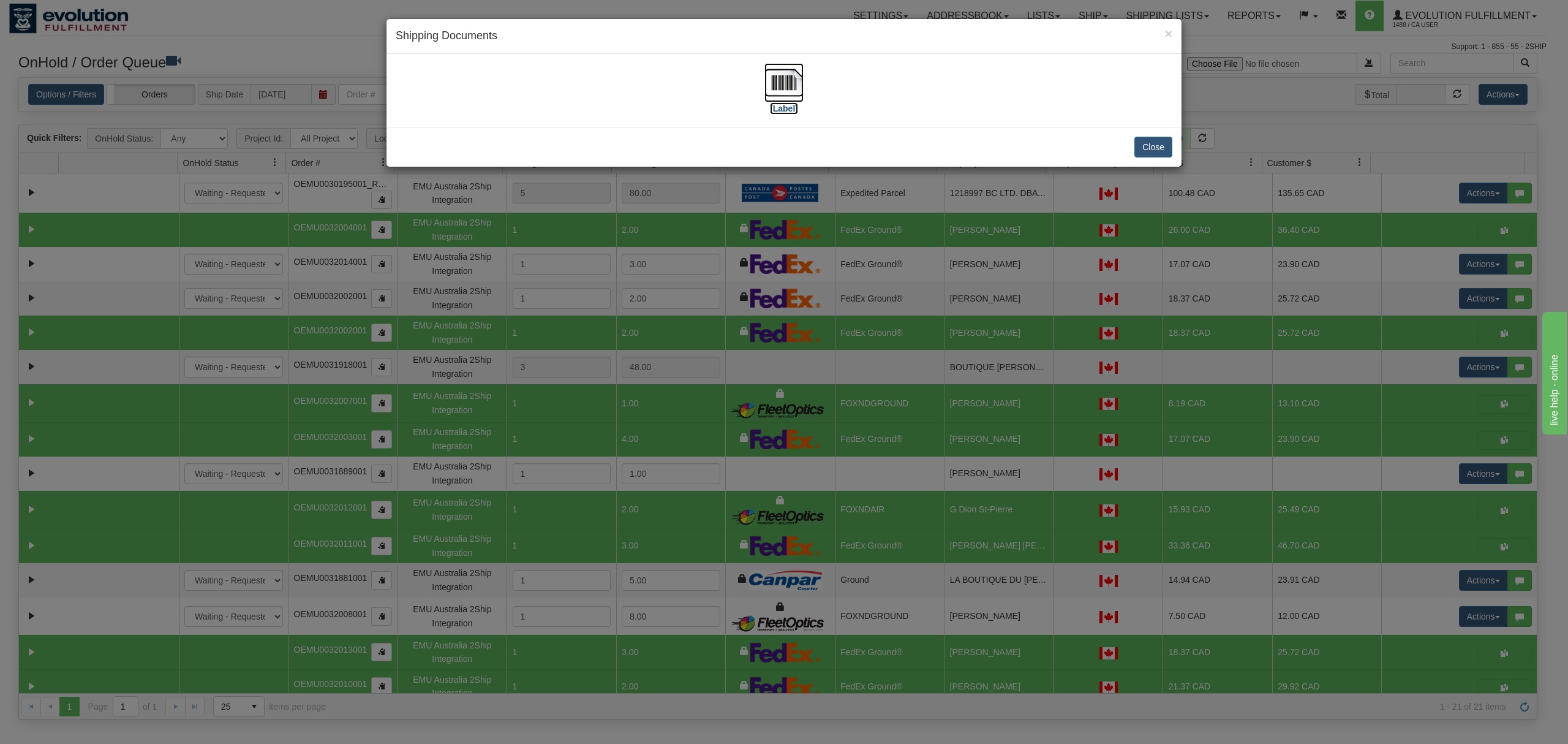
click at [778, 82] on img at bounding box center [784, 83] width 39 height 39
click at [1152, 142] on button "Close" at bounding box center [1154, 147] width 38 height 21
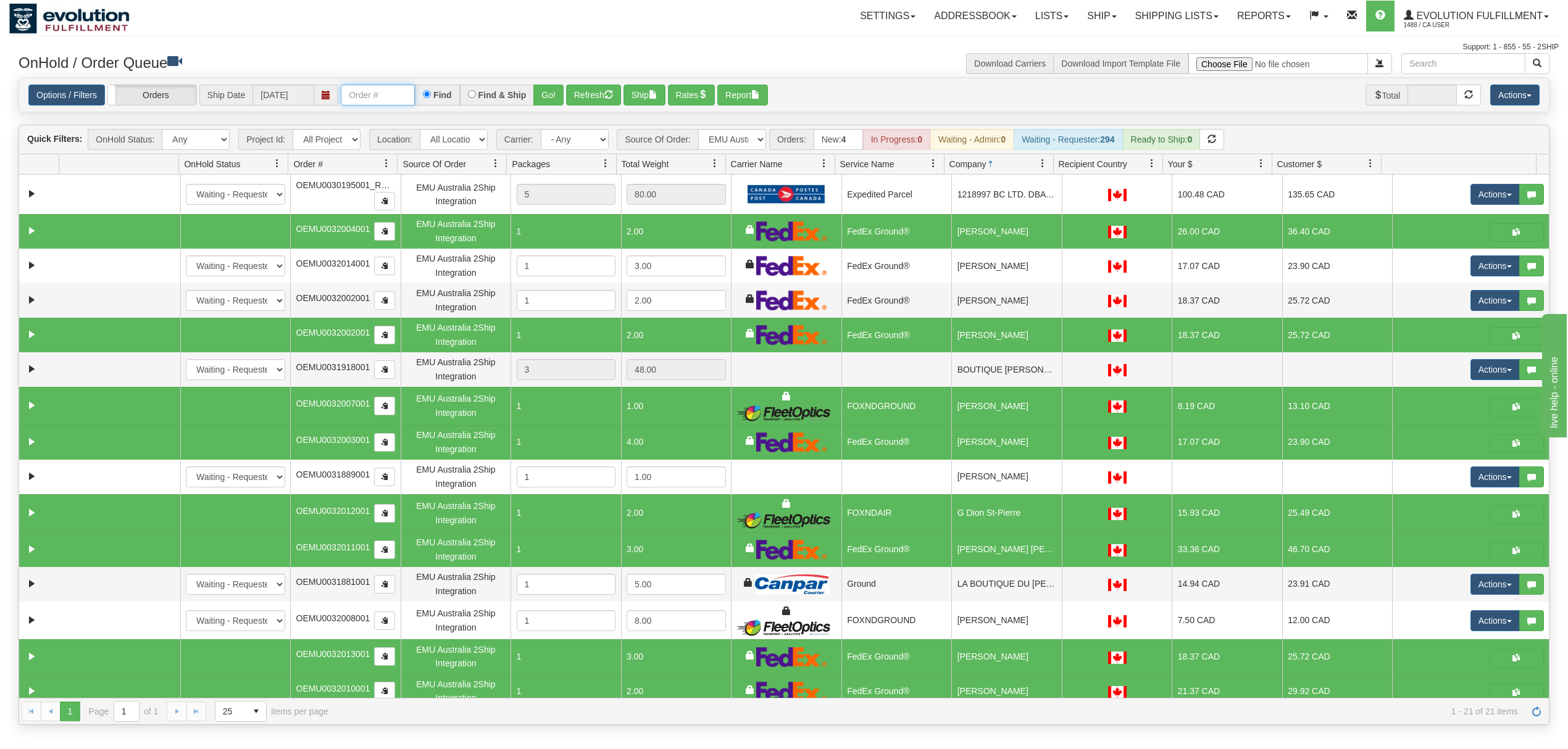
click at [366, 99] on input "text" at bounding box center [378, 95] width 74 height 21
type input "OTOFW47196-1"
click at [552, 89] on button "Go!" at bounding box center [549, 95] width 30 height 21
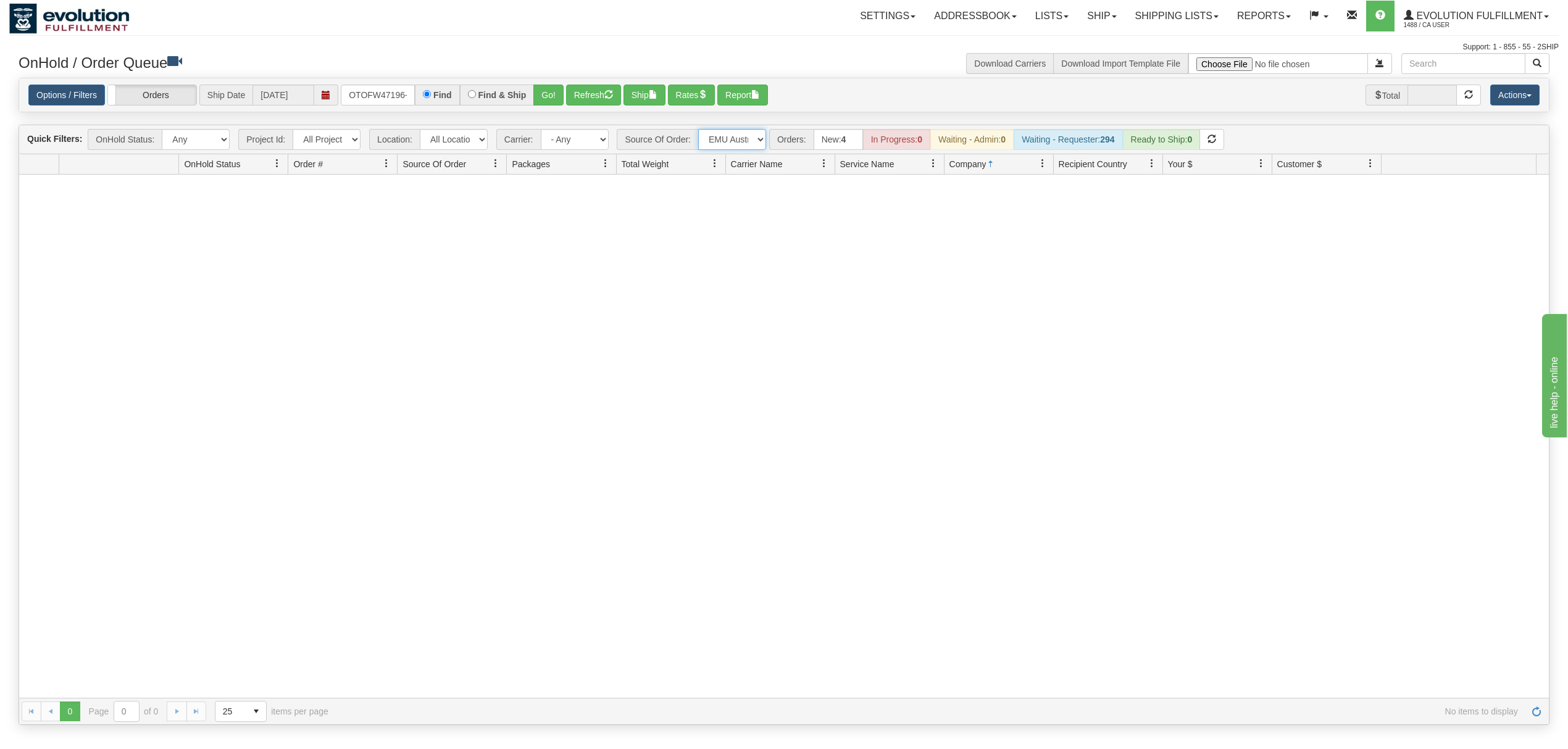
click at [743, 136] on select "All Sources AirBlaster 2Ship Integration Ambler Apparel 2Ship Integration BC Ca…" at bounding box center [732, 140] width 68 height 21
select select "Tofino Towels 2Ship"
click at [700, 130] on select "All Sources AirBlaster 2Ship Integration Ambler Apparel 2Ship Integration BC Ca…" at bounding box center [732, 140] width 68 height 21
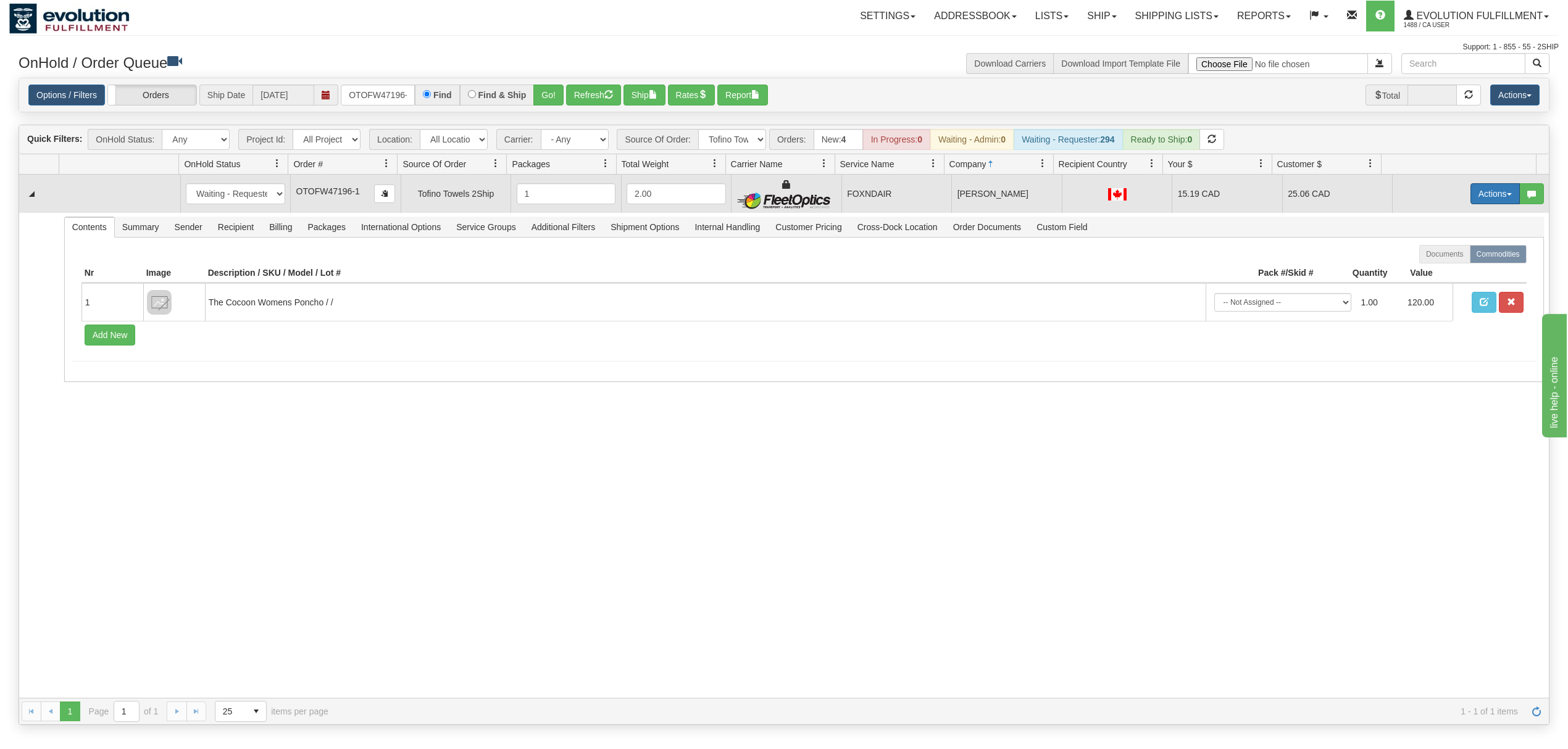
click at [1472, 198] on button "Actions" at bounding box center [1494, 194] width 50 height 21
click at [1438, 268] on span "Ship" at bounding box center [1445, 265] width 26 height 10
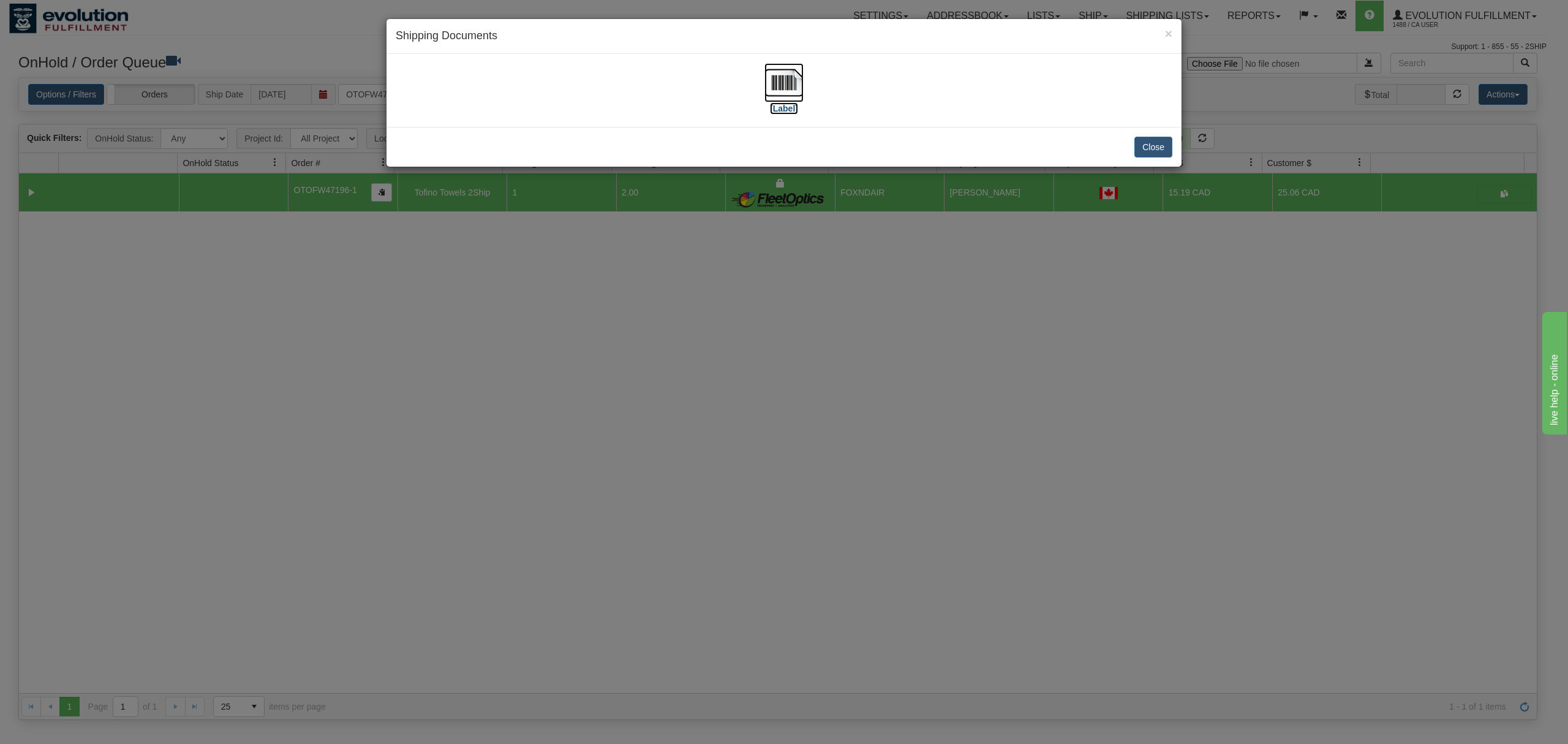
click at [793, 76] on img at bounding box center [784, 83] width 39 height 39
click at [1147, 143] on button "Close" at bounding box center [1154, 147] width 38 height 21
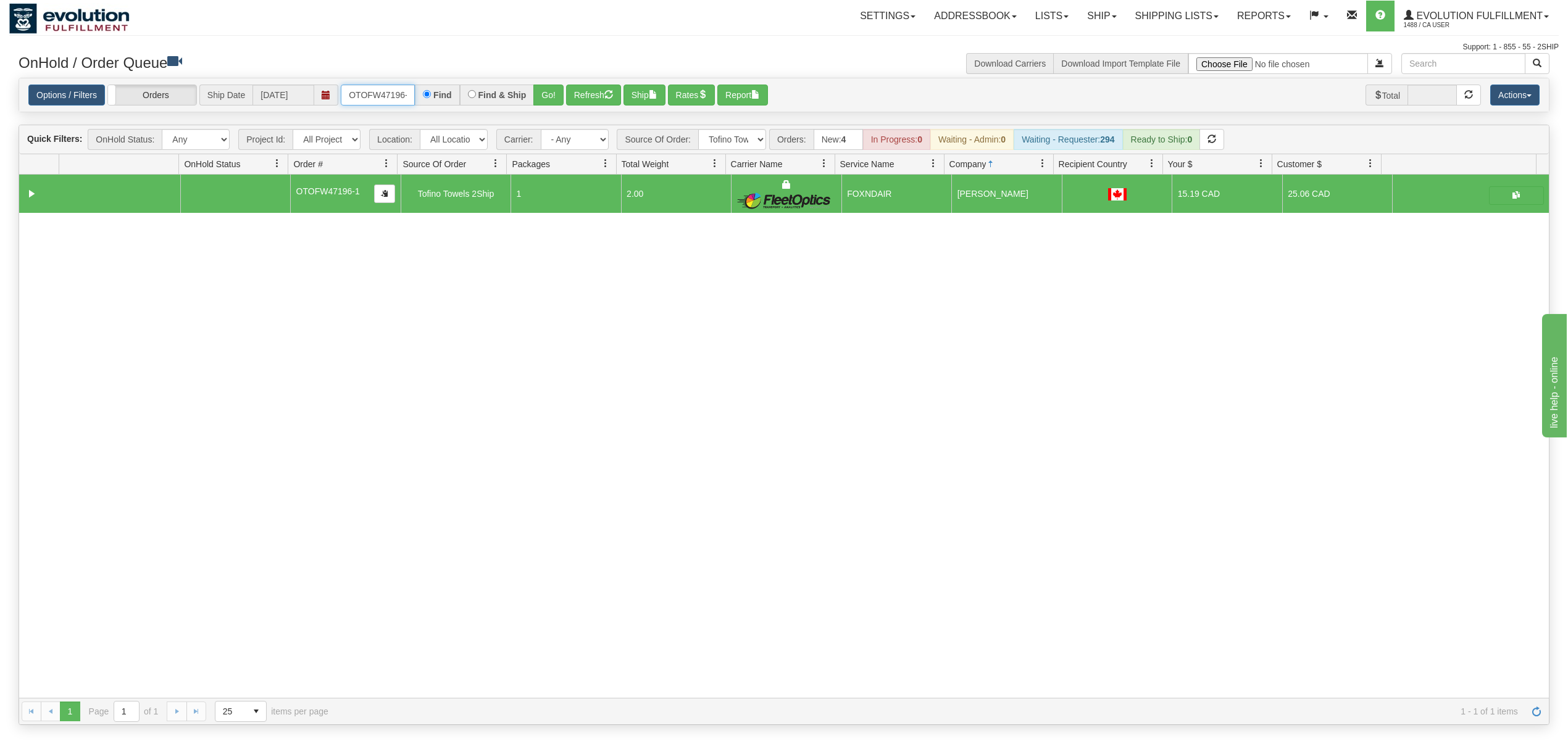
click at [372, 97] on input "OTOFW47196-1" at bounding box center [378, 95] width 74 height 21
click at [373, 97] on input "OTOFW47196-1" at bounding box center [378, 95] width 74 height 21
click at [560, 87] on button "Go!" at bounding box center [549, 95] width 30 height 21
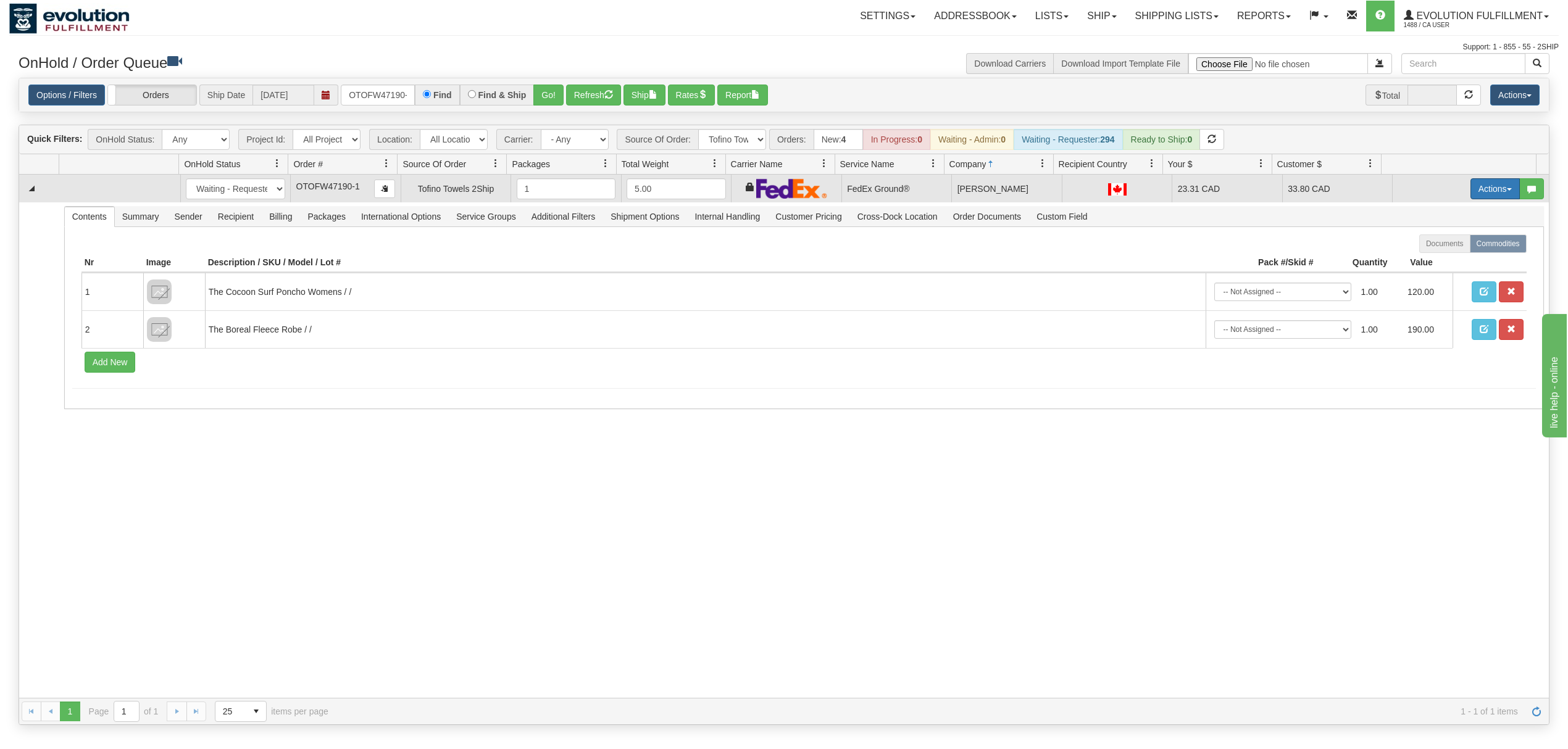
click at [1470, 190] on button "Actions" at bounding box center [1494, 189] width 50 height 21
click at [1437, 264] on span "Ship" at bounding box center [1445, 260] width 26 height 10
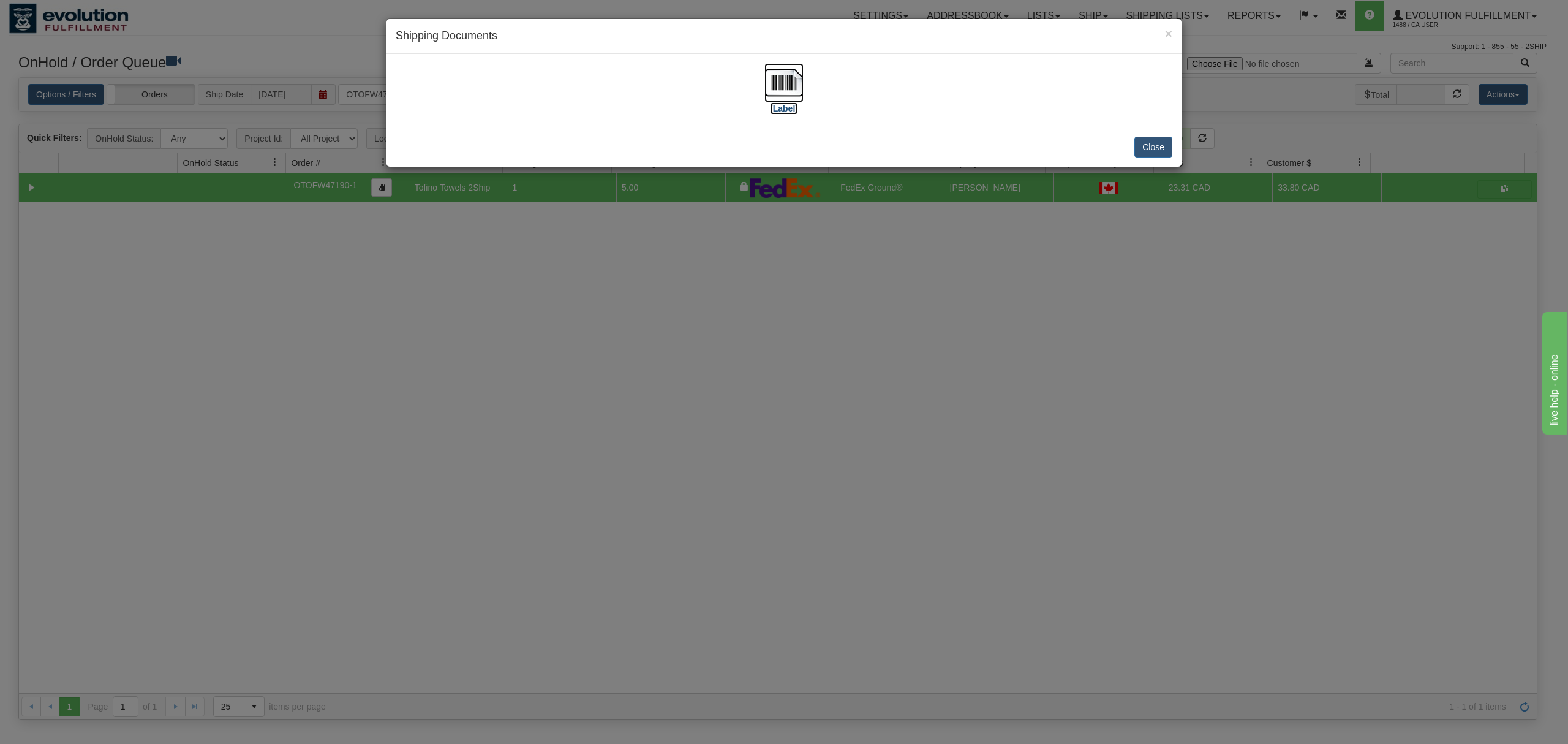
click at [788, 84] on img at bounding box center [784, 83] width 39 height 39
click at [1152, 149] on button "Close" at bounding box center [1154, 147] width 38 height 21
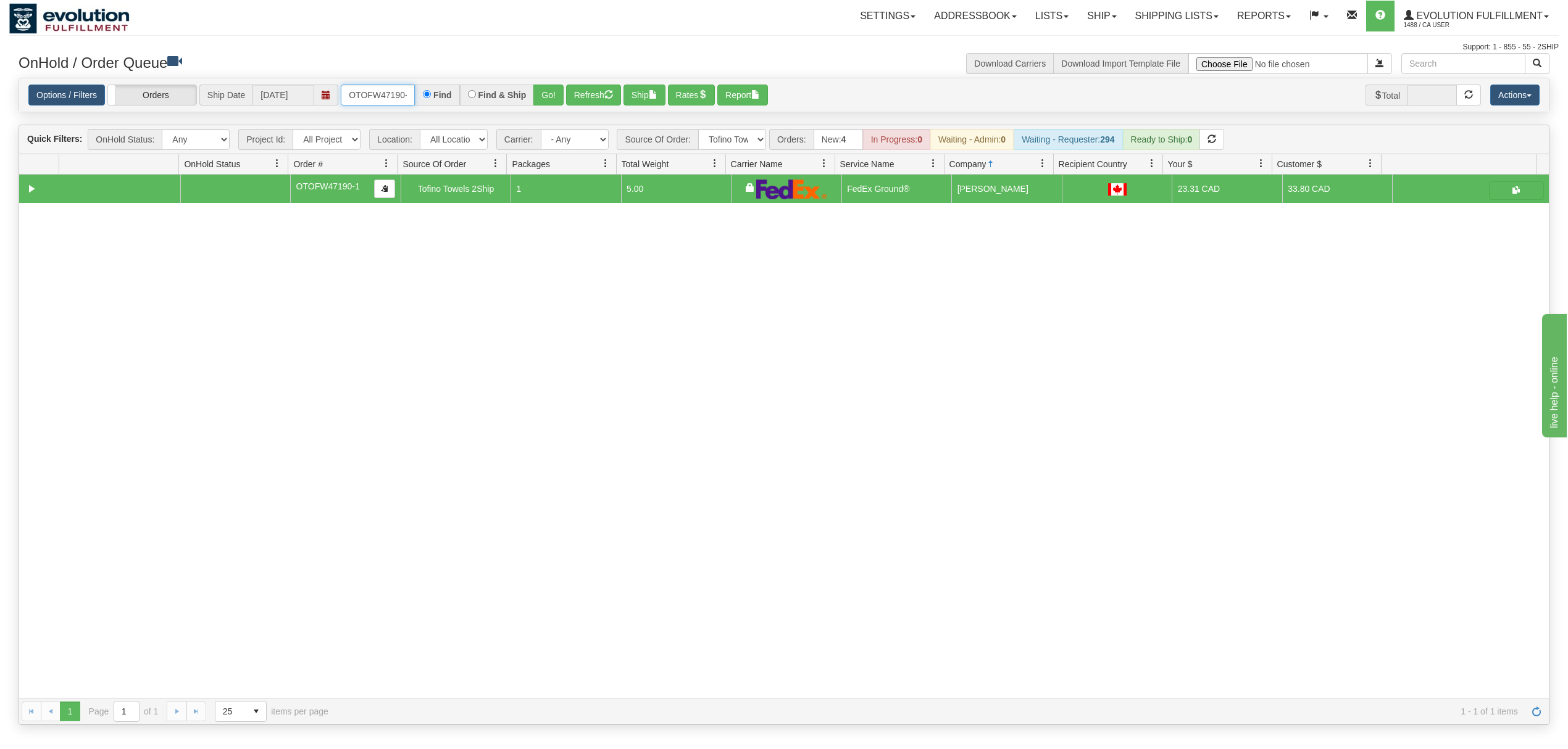
click at [399, 100] on input "OTOFW47190-1" at bounding box center [378, 95] width 74 height 21
drag, startPoint x: 546, startPoint y: 109, endPoint x: 546, endPoint y: 97, distance: 12.0
click at [546, 107] on div "Options / Filters Group Shipments Orders Ship Date 10/10/2025 OEMU0032002001-1 …" at bounding box center [784, 95] width 1530 height 34
click at [546, 96] on button "Go!" at bounding box center [549, 95] width 30 height 21
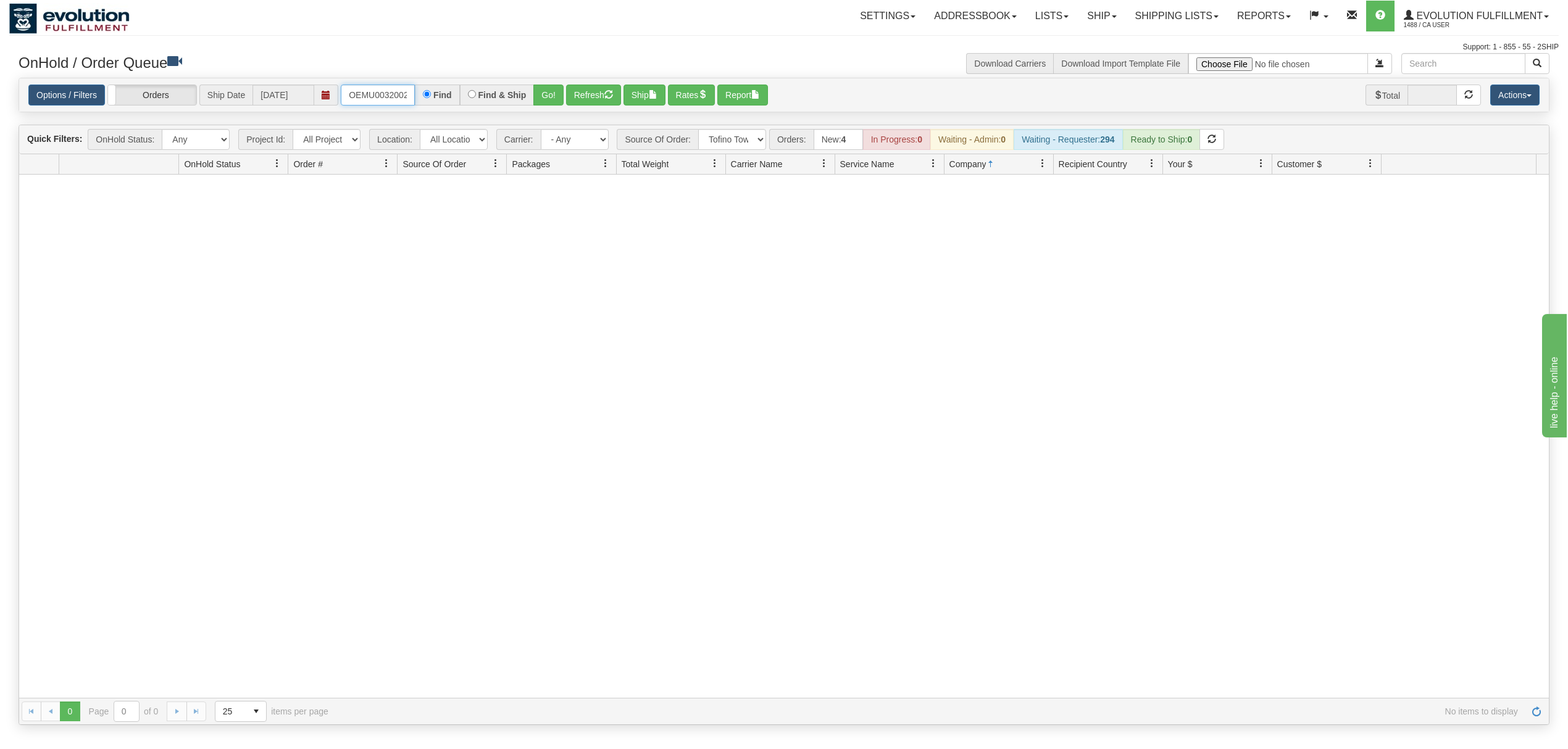
click at [389, 99] on input "OEMU0032002001-1" at bounding box center [378, 95] width 74 height 21
type input "OEMU0032014001"
click at [549, 99] on button "Go!" at bounding box center [549, 95] width 30 height 21
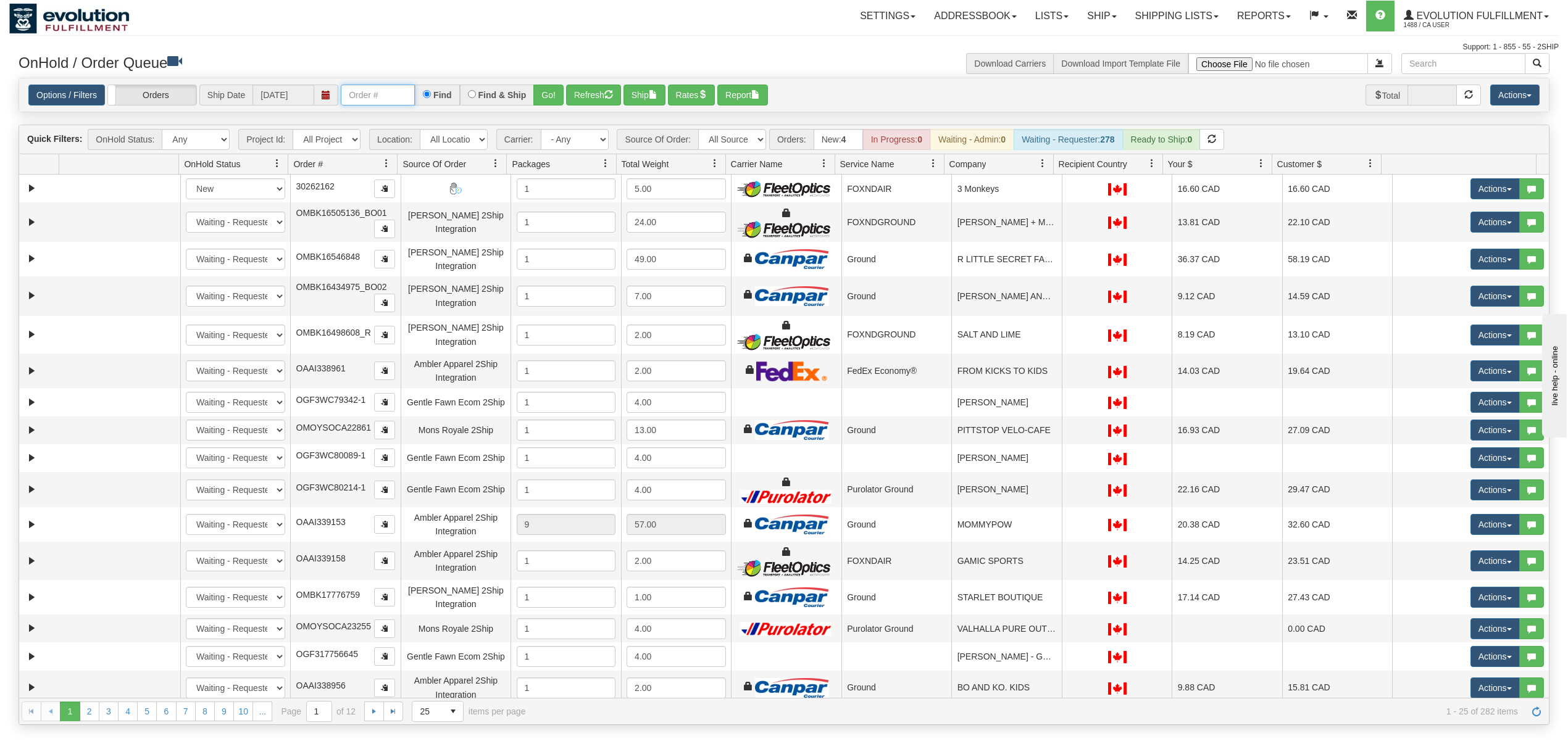
click at [358, 93] on input "text" at bounding box center [378, 95] width 74 height 21
type input "OEMU0032014001"
click at [539, 97] on button "Go!" at bounding box center [549, 95] width 30 height 21
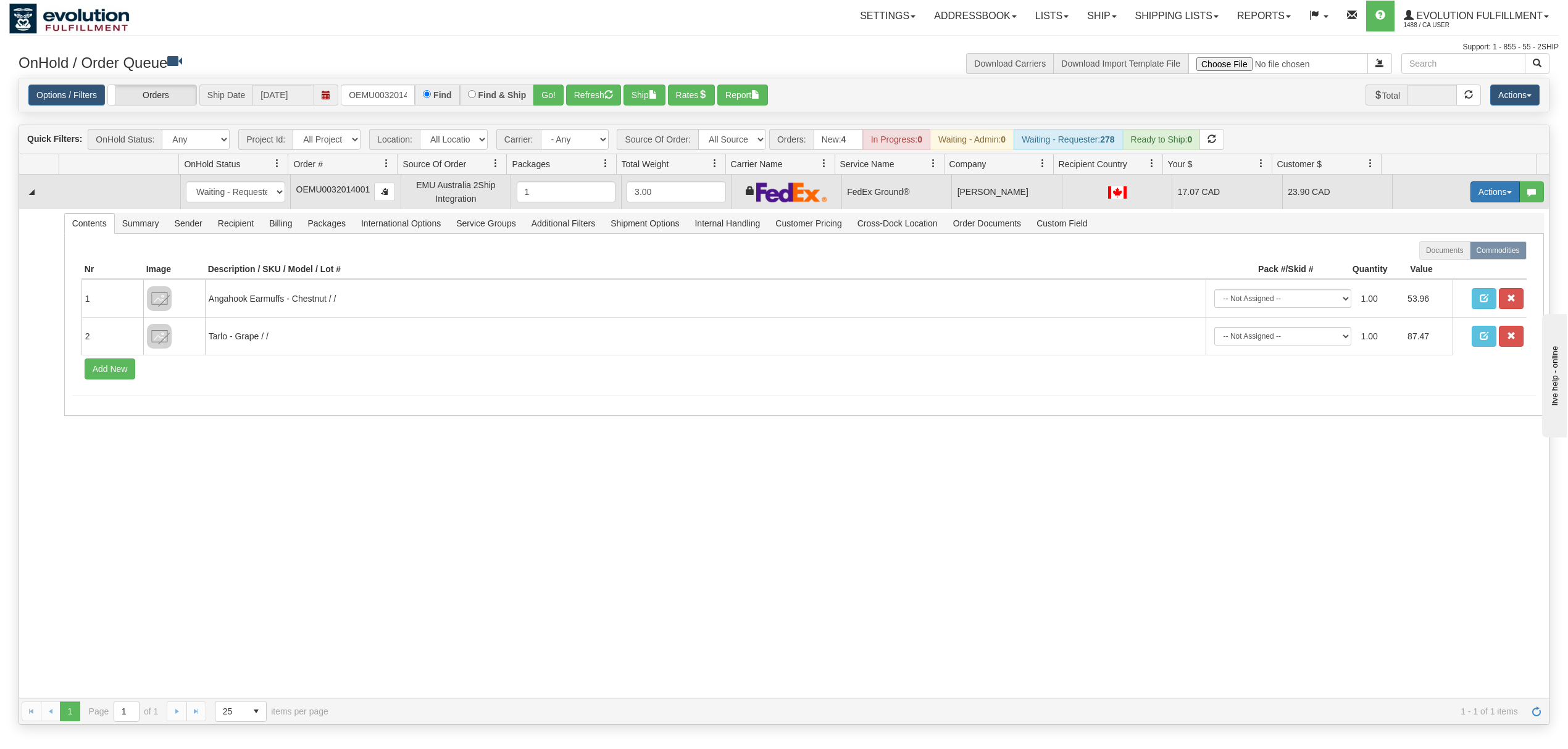
click at [1483, 193] on button "Actions" at bounding box center [1494, 192] width 50 height 21
click at [1437, 256] on link "Rate All Services" at bounding box center [1469, 248] width 99 height 16
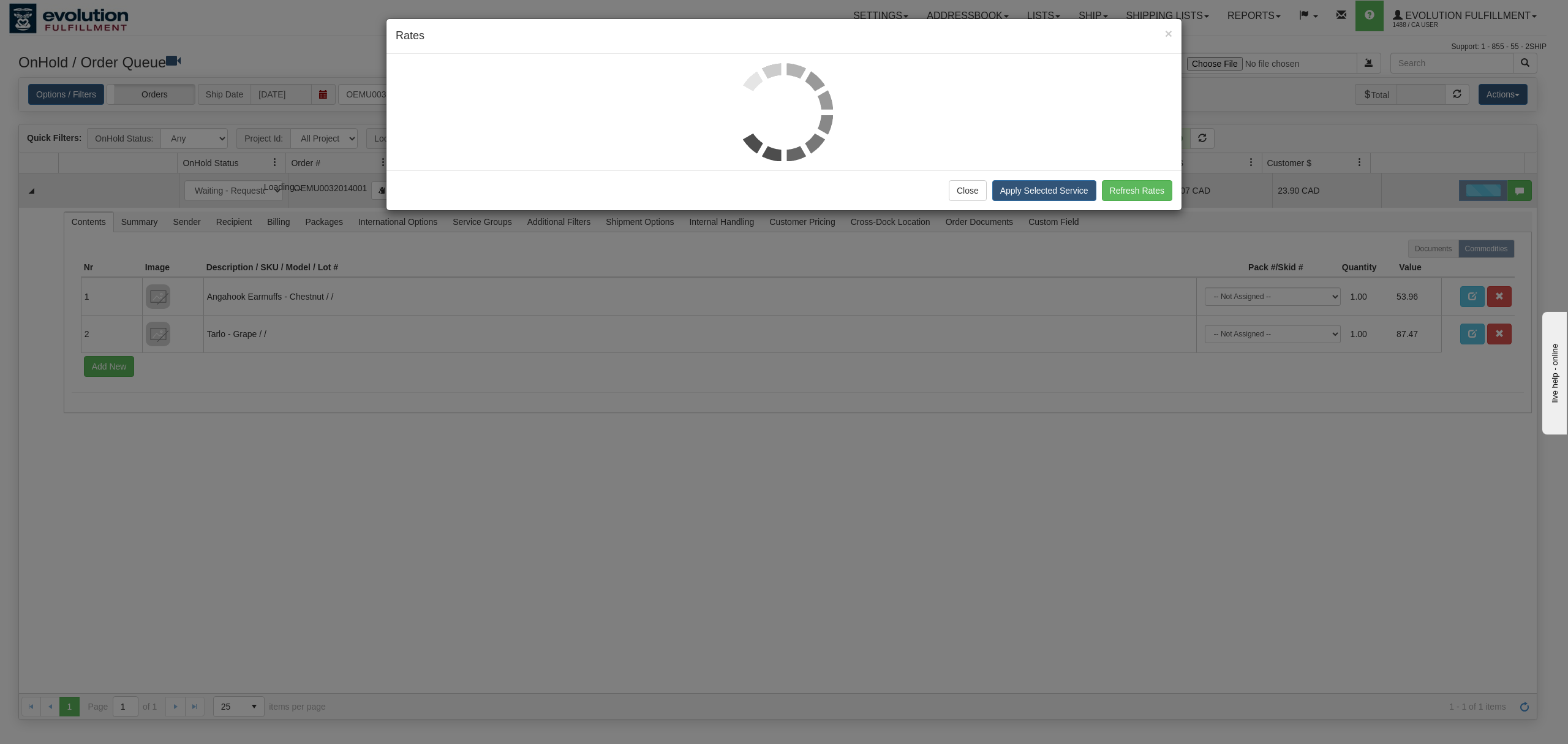
click at [1426, 256] on div "× Rates Close Apply Selected Service Refresh Rates" at bounding box center [784, 372] width 1568 height 744
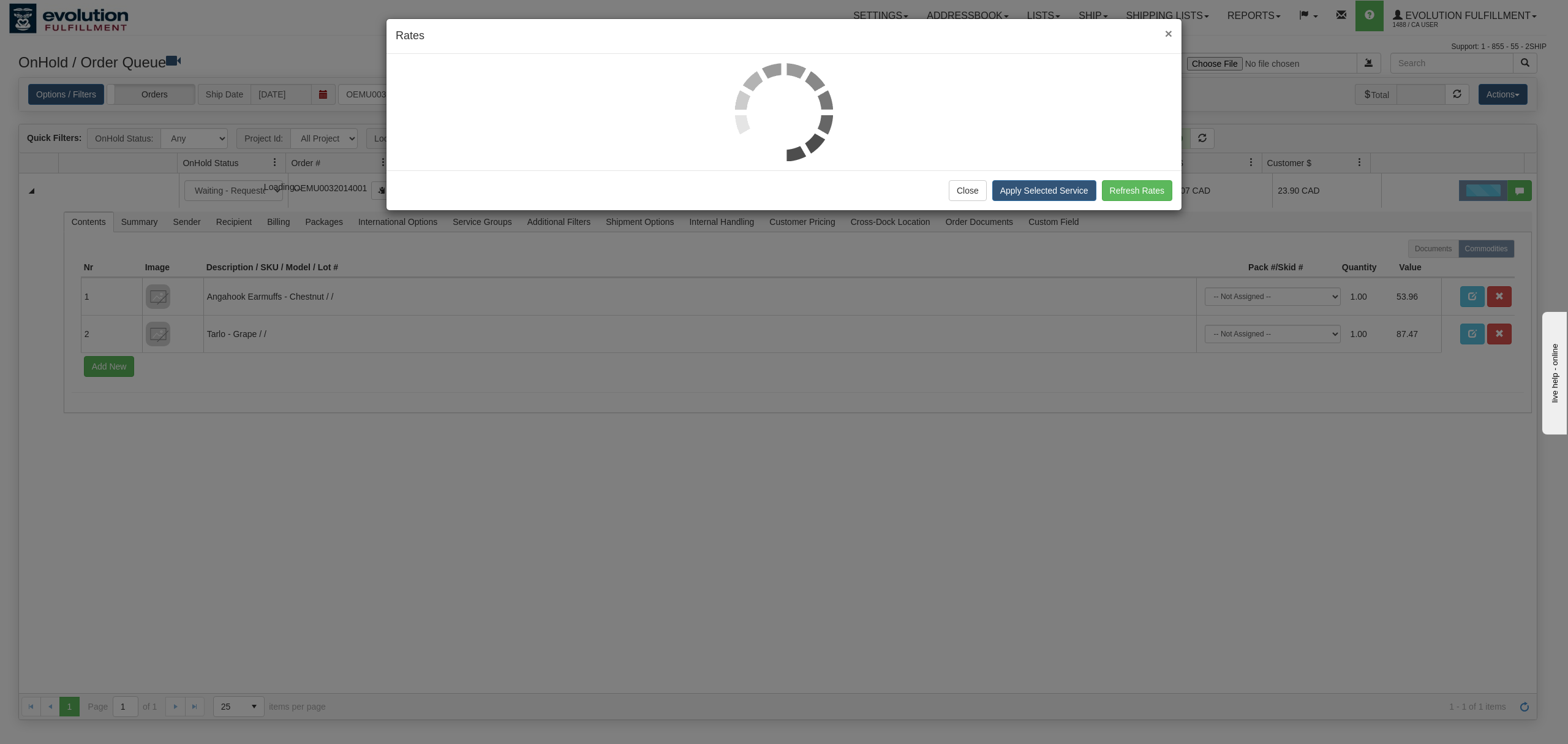
click at [1168, 30] on span "×" at bounding box center [1168, 33] width 7 height 14
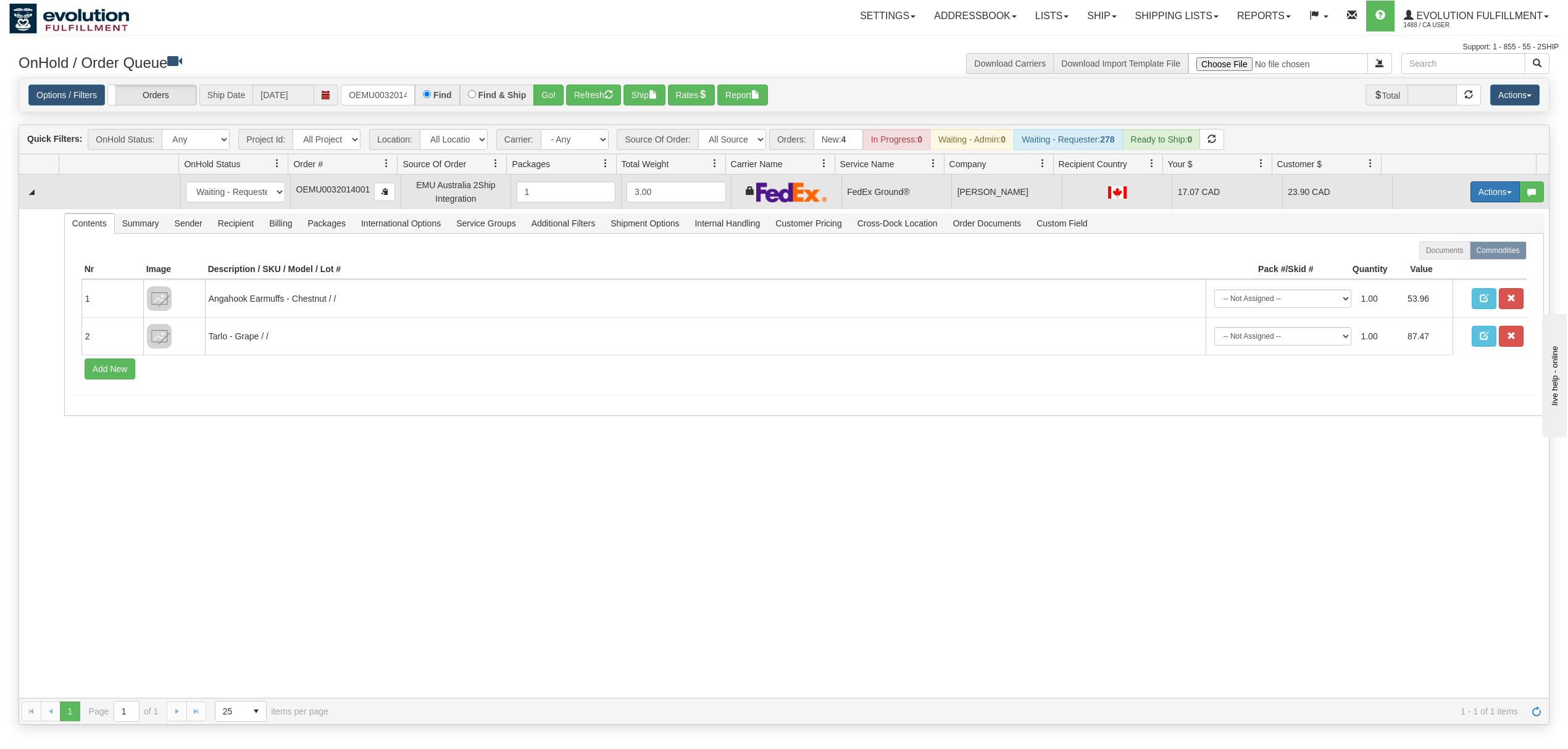
click at [1496, 183] on td "Actions Open Refresh Rates Rate All Services Ship Delete Edit Items" at bounding box center [1470, 192] width 157 height 34
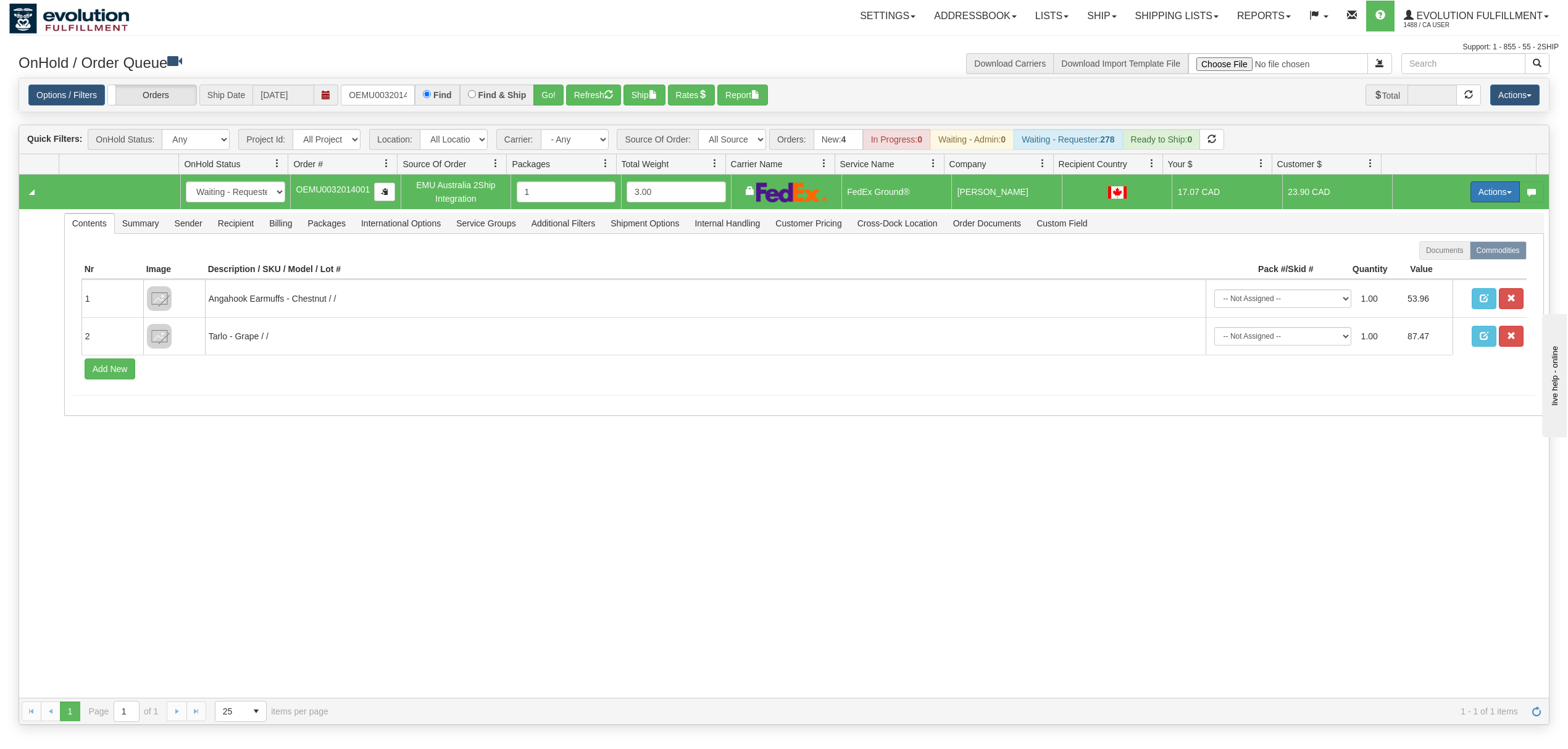
click at [1489, 193] on button "Actions" at bounding box center [1494, 192] width 50 height 21
click at [1433, 266] on span "Ship" at bounding box center [1445, 263] width 26 height 10
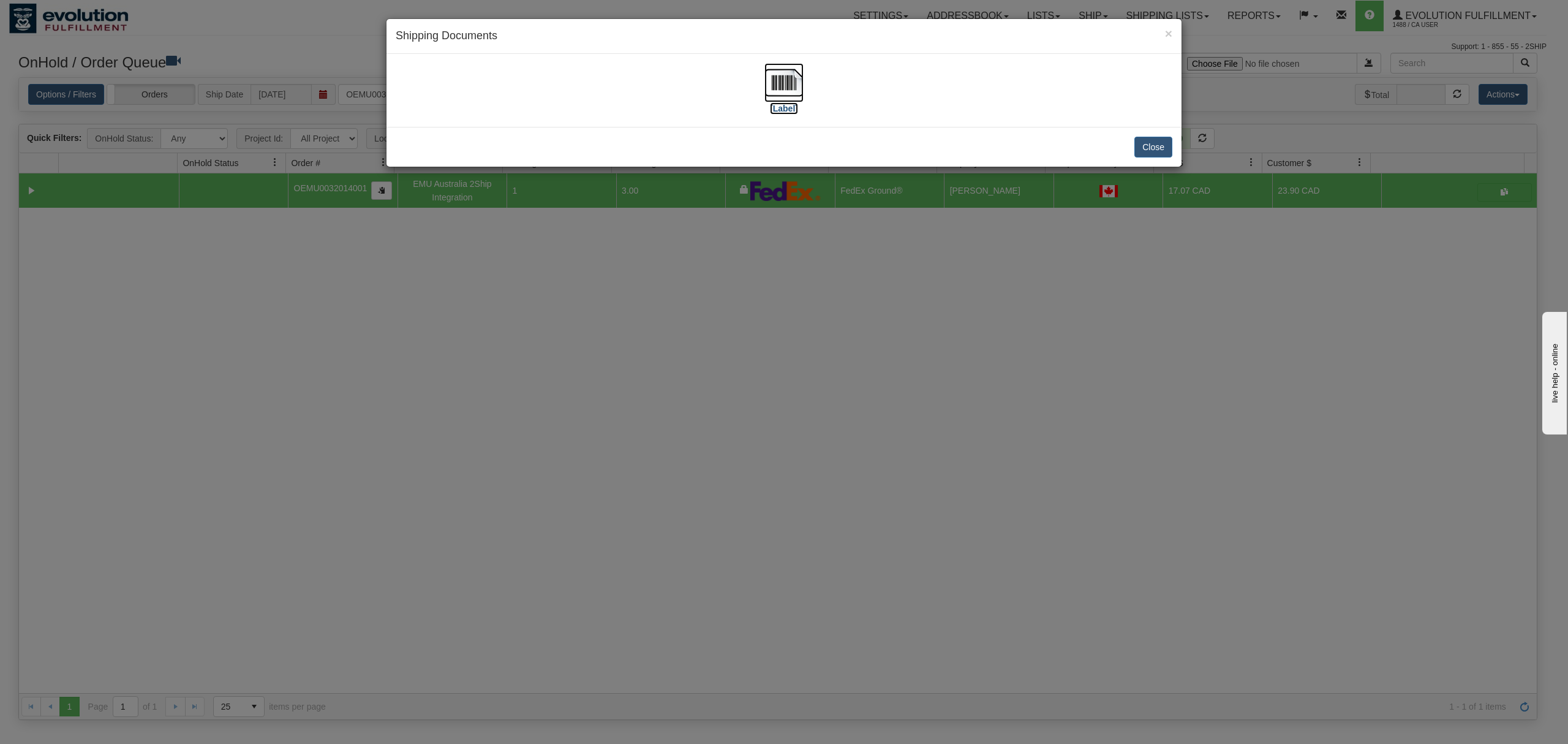
click at [772, 89] on img at bounding box center [784, 83] width 39 height 39
click at [1147, 146] on button "Close" at bounding box center [1154, 147] width 38 height 21
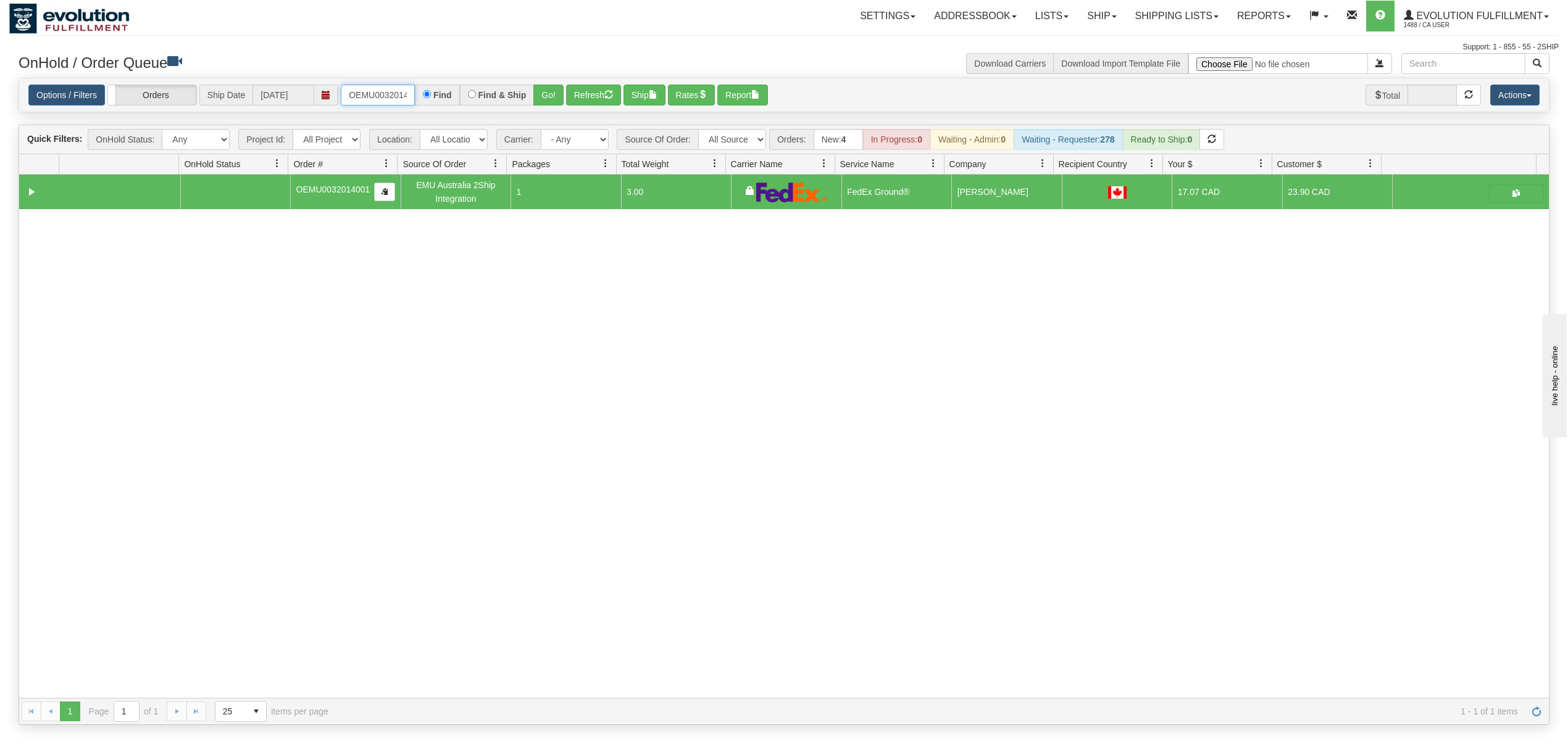
click at [386, 97] on input "OEMU0032014001" at bounding box center [378, 95] width 74 height 21
click at [1450, 5] on link "Evolution Fulfillment 1488 / CA User" at bounding box center [1476, 16] width 164 height 31
click at [1445, 77] on span at bounding box center [1449, 74] width 9 height 9
